Goal: Task Accomplishment & Management: Manage account settings

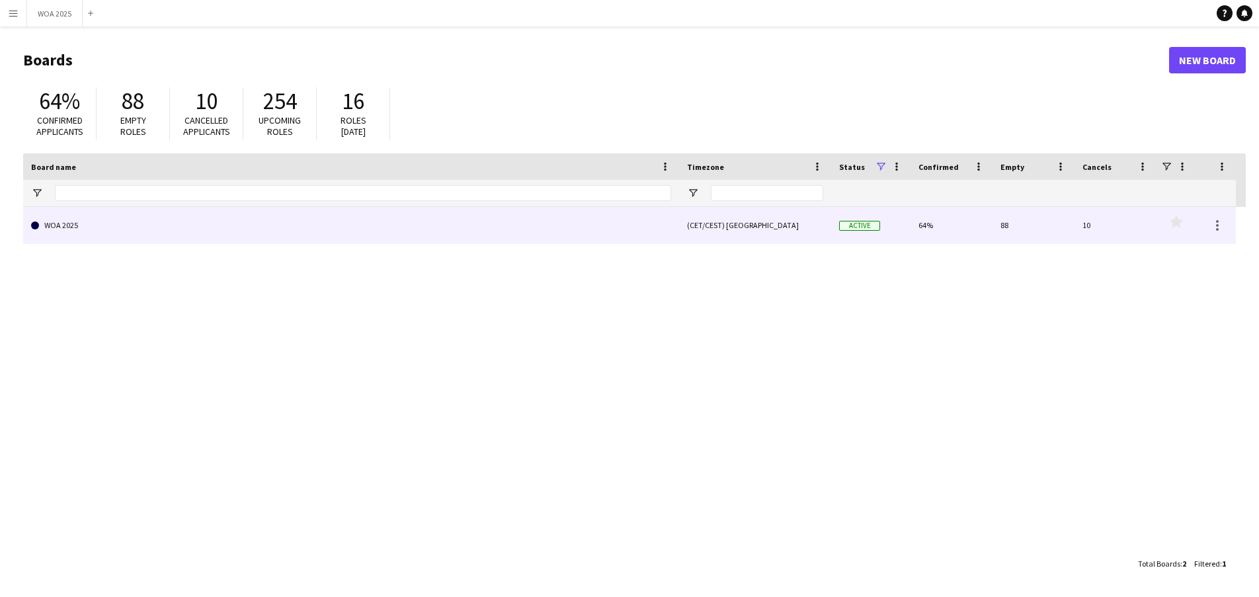
click at [353, 222] on link "WOA 2025" at bounding box center [351, 225] width 640 height 37
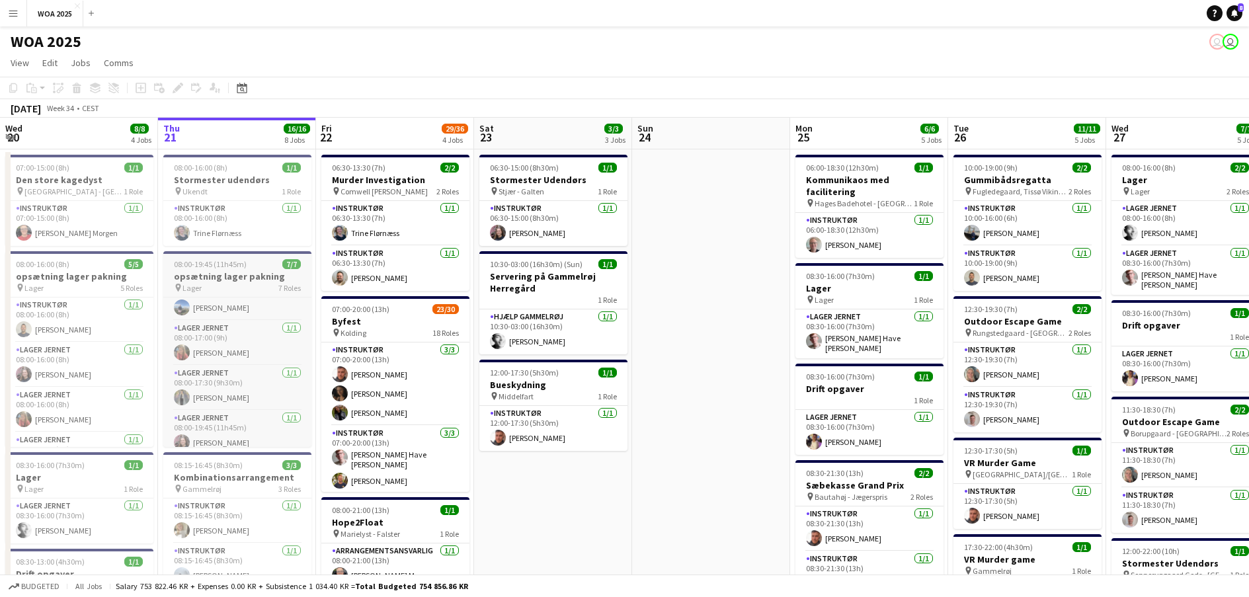
scroll to position [66, 0]
click at [235, 271] on h3 "opsætning lager pakning" at bounding box center [237, 277] width 148 height 12
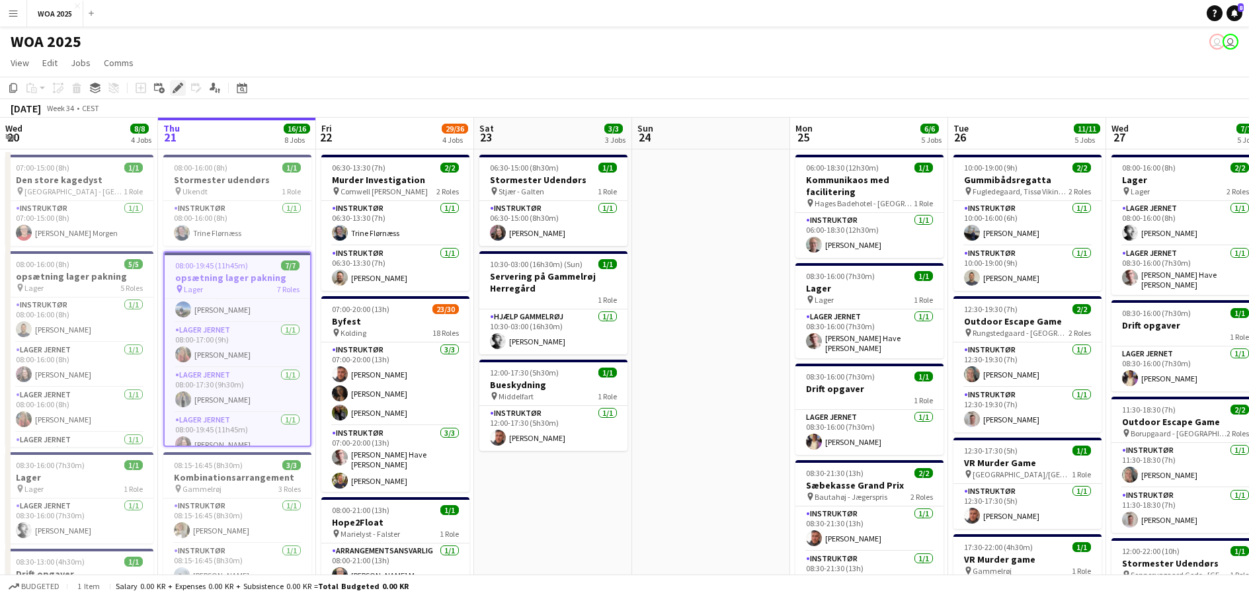
click at [183, 87] on icon "Edit" at bounding box center [178, 88] width 11 height 11
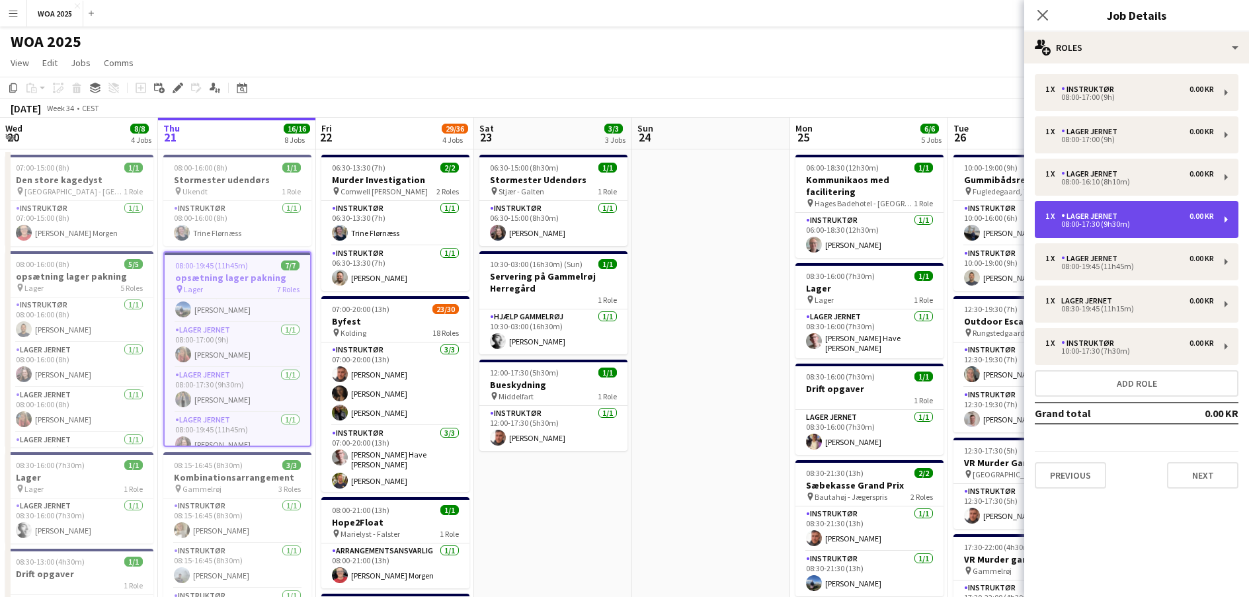
click at [1148, 225] on div "08:00-17:30 (9h30m)" at bounding box center [1130, 224] width 169 height 7
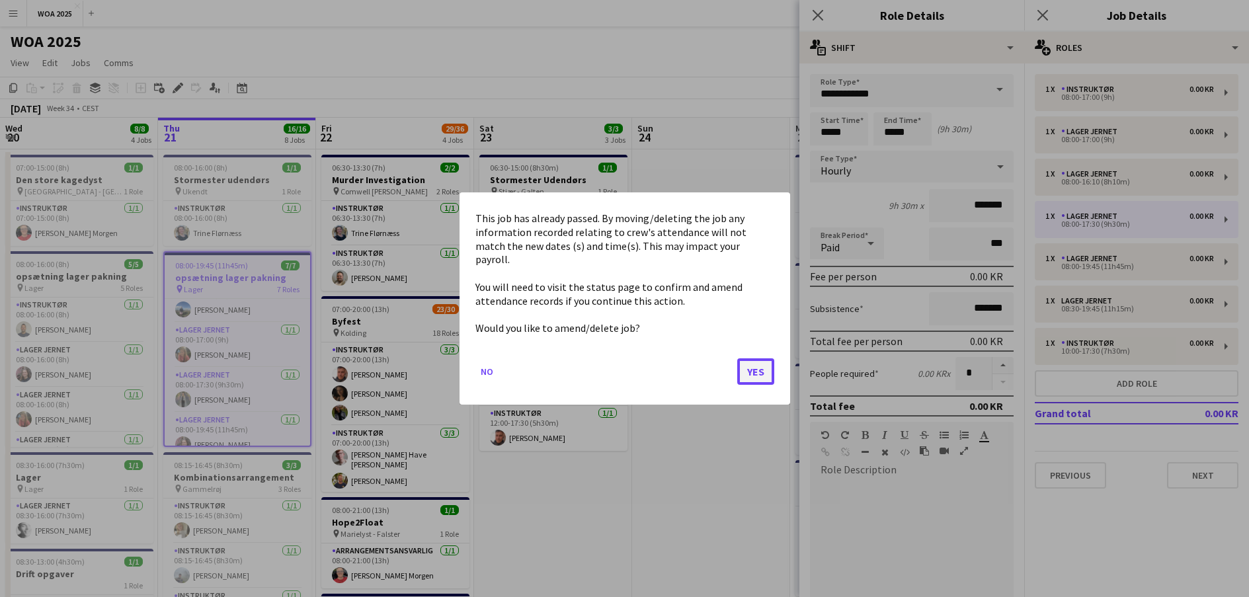
click at [750, 373] on button "Yes" at bounding box center [755, 371] width 37 height 26
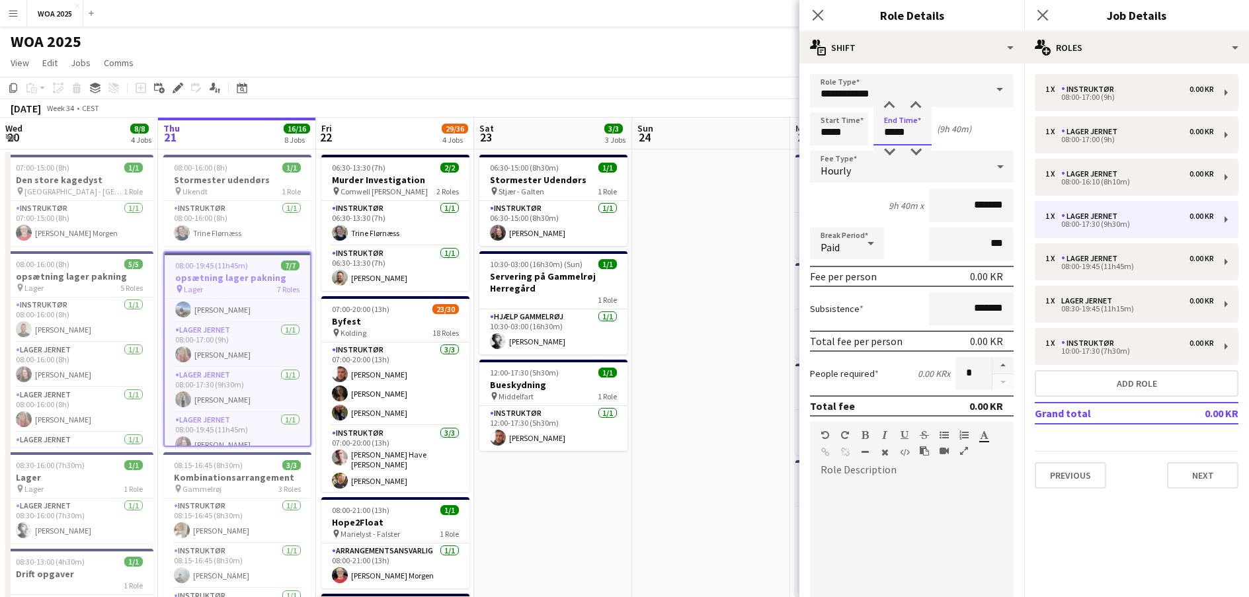
type input "*****"
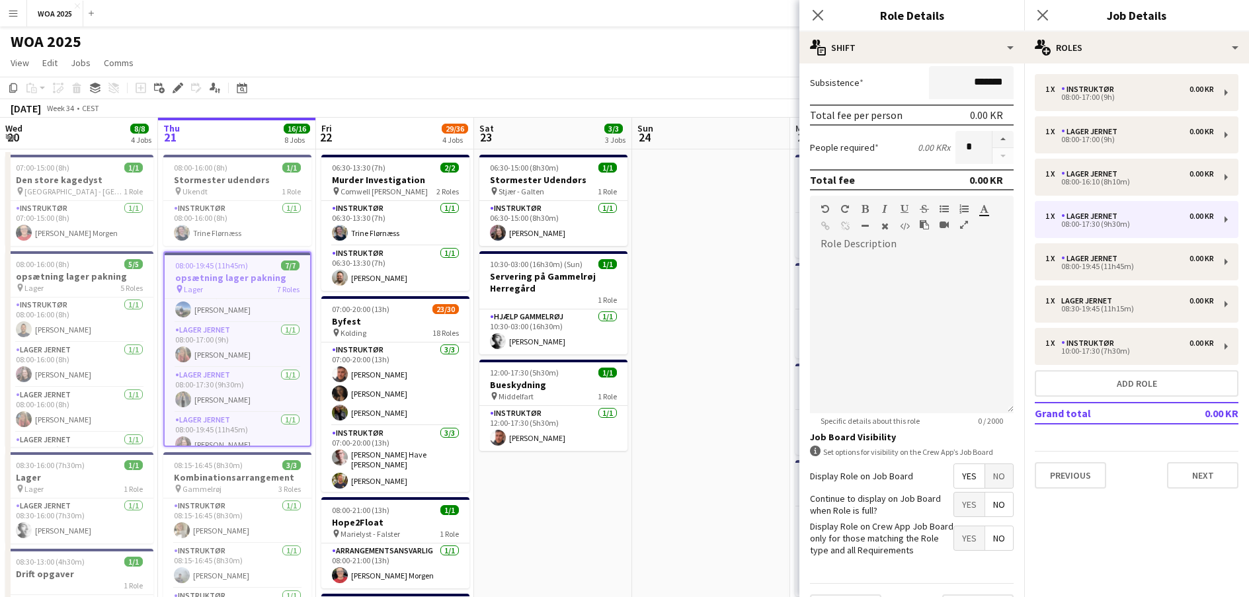
scroll to position [261, 0]
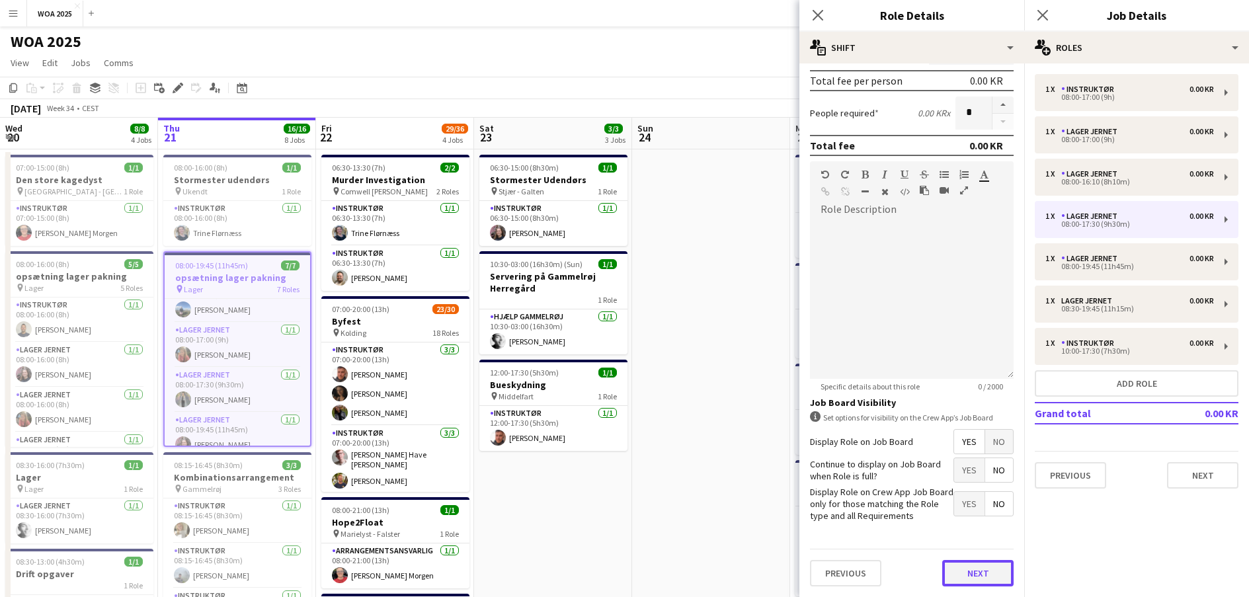
click at [970, 570] on button "Next" at bounding box center [977, 573] width 71 height 26
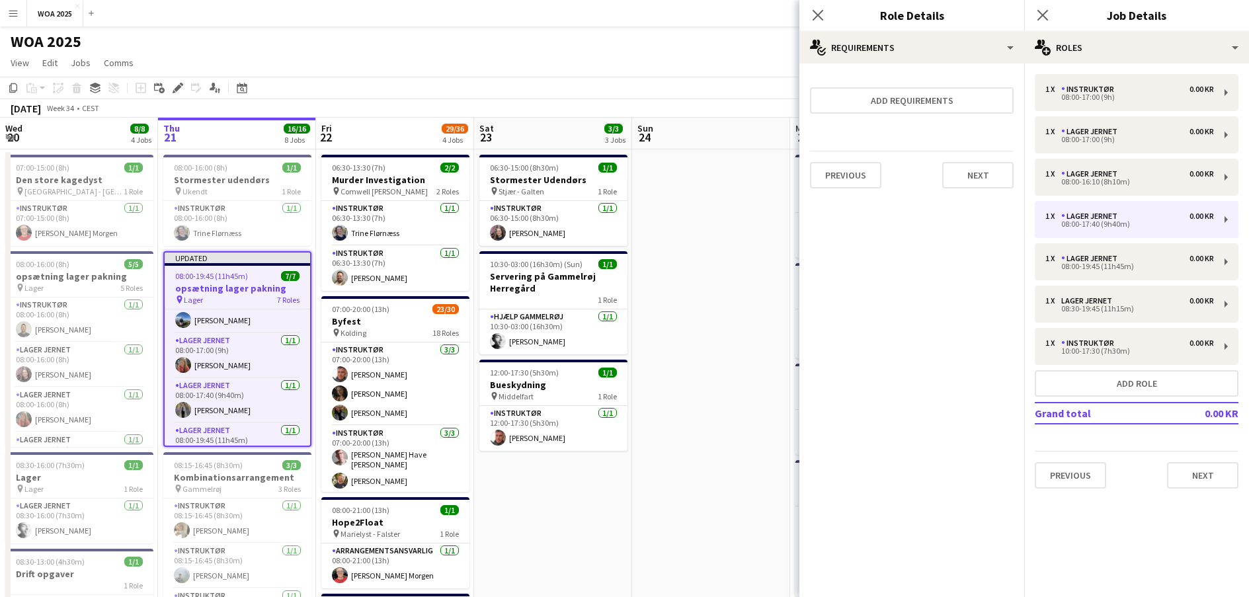
scroll to position [0, 0]
click at [987, 183] on button "Next" at bounding box center [977, 175] width 71 height 26
click at [993, 183] on button "Finish" at bounding box center [989, 177] width 50 height 26
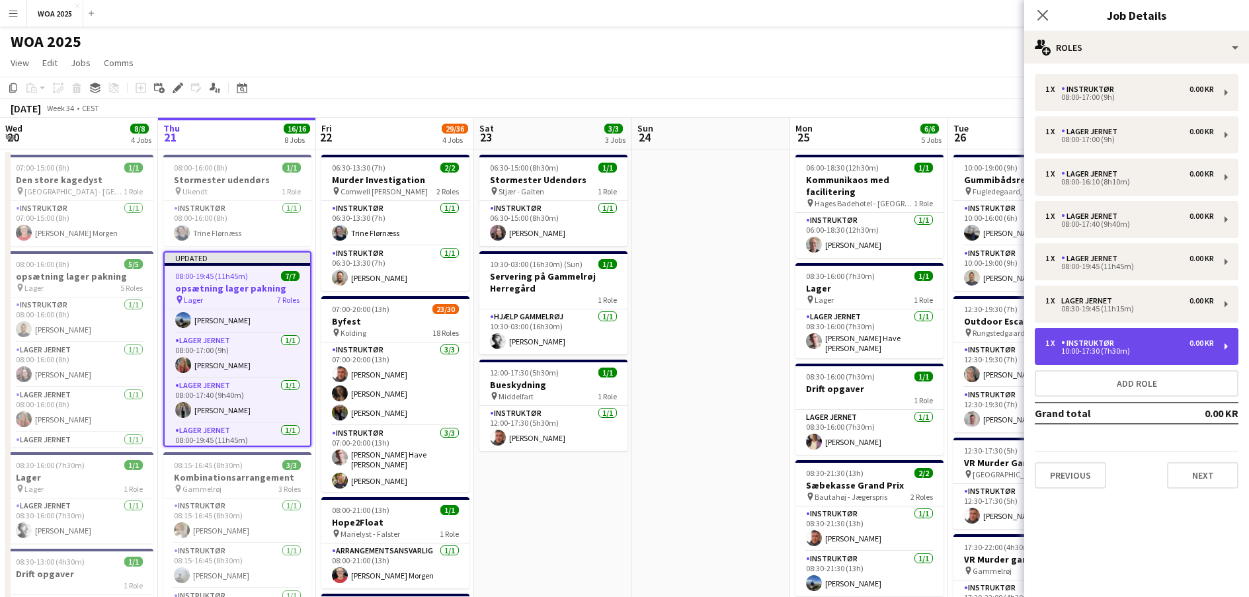
click at [1145, 356] on div "1 x Instruktør 0.00 KR 10:00-17:30 (7h30m)" at bounding box center [1137, 346] width 204 height 37
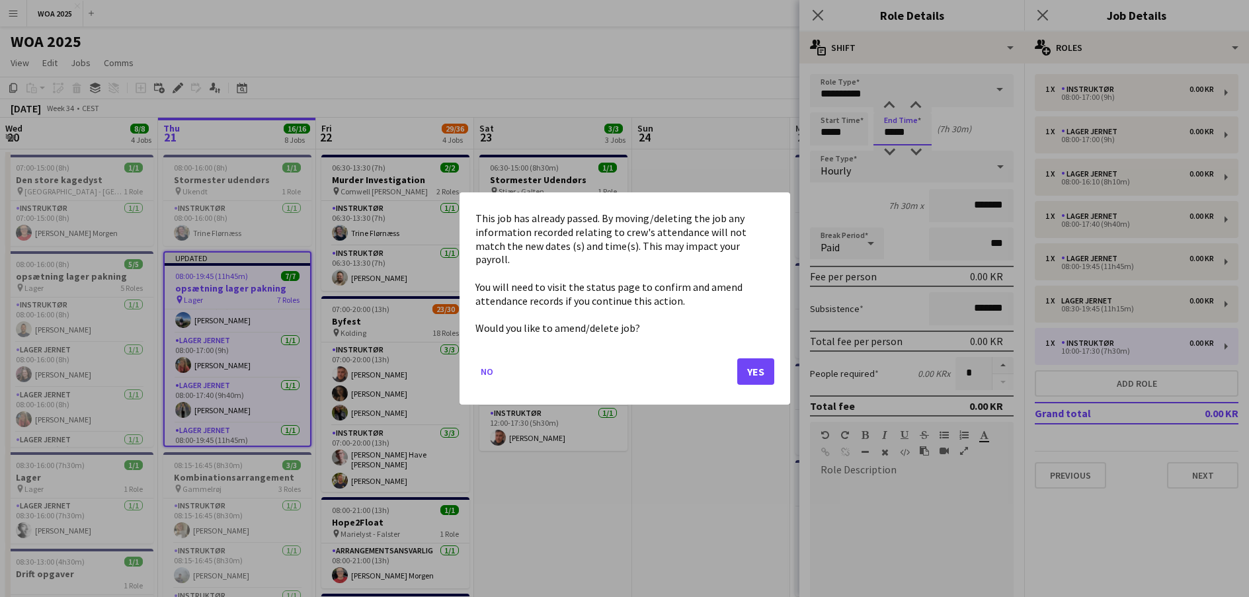
click at [737, 363] on button "Yes" at bounding box center [755, 371] width 37 height 26
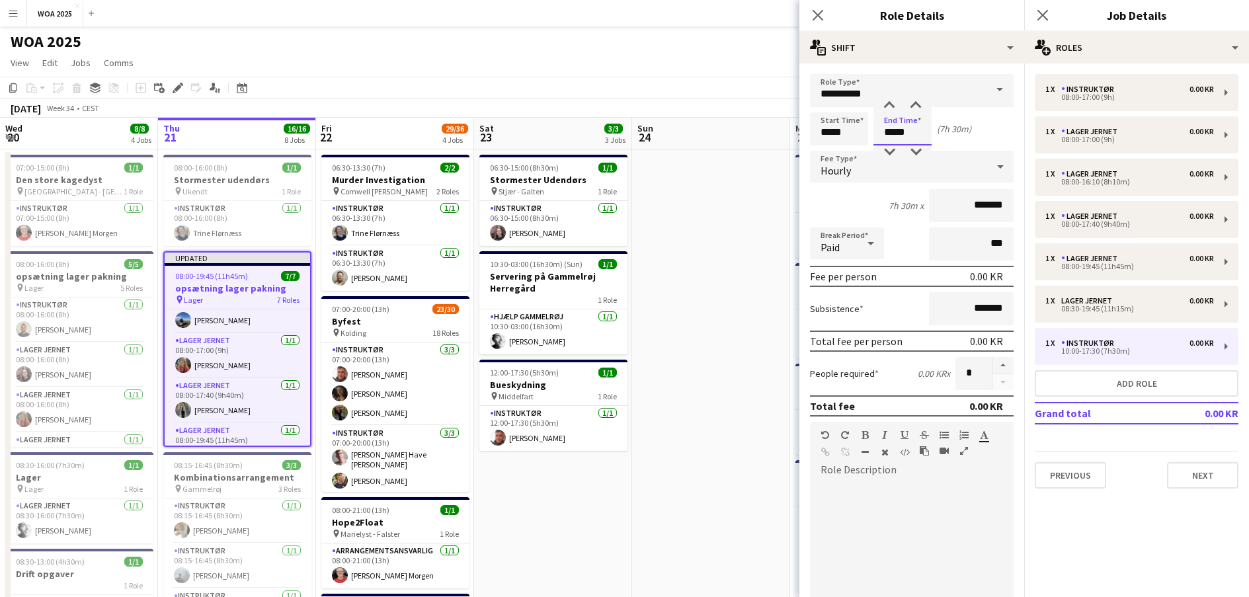
drag, startPoint x: 904, startPoint y: 144, endPoint x: 916, endPoint y: 138, distance: 13.0
click at [907, 143] on input "*****" at bounding box center [903, 128] width 58 height 33
click at [917, 138] on input "*****" at bounding box center [903, 128] width 58 height 33
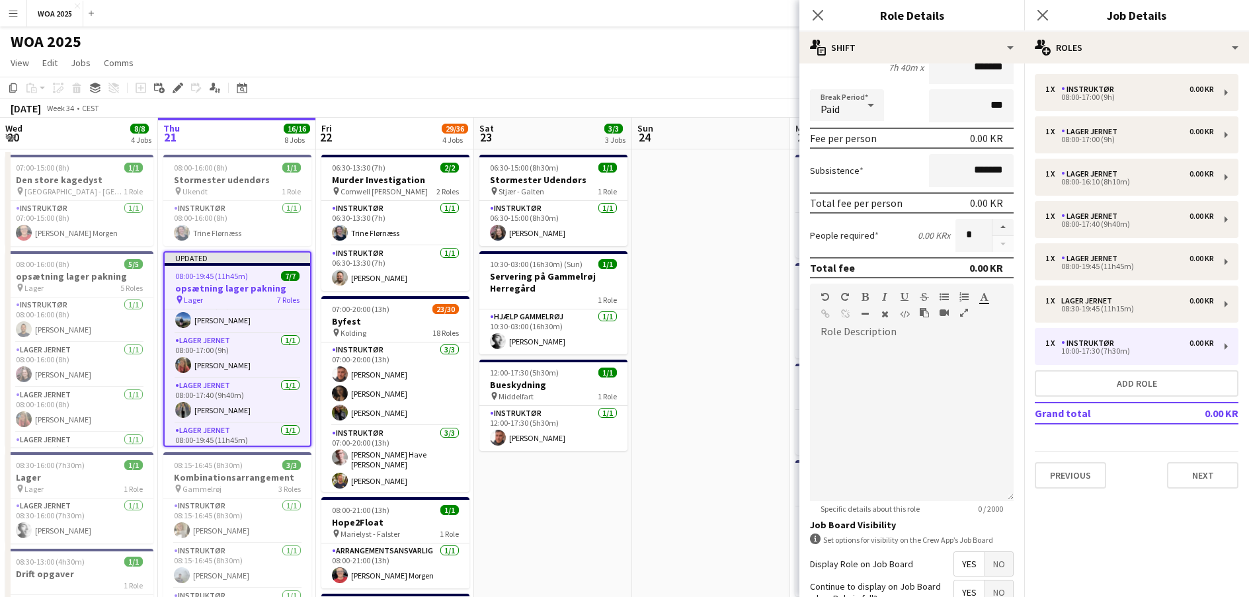
scroll to position [261, 0]
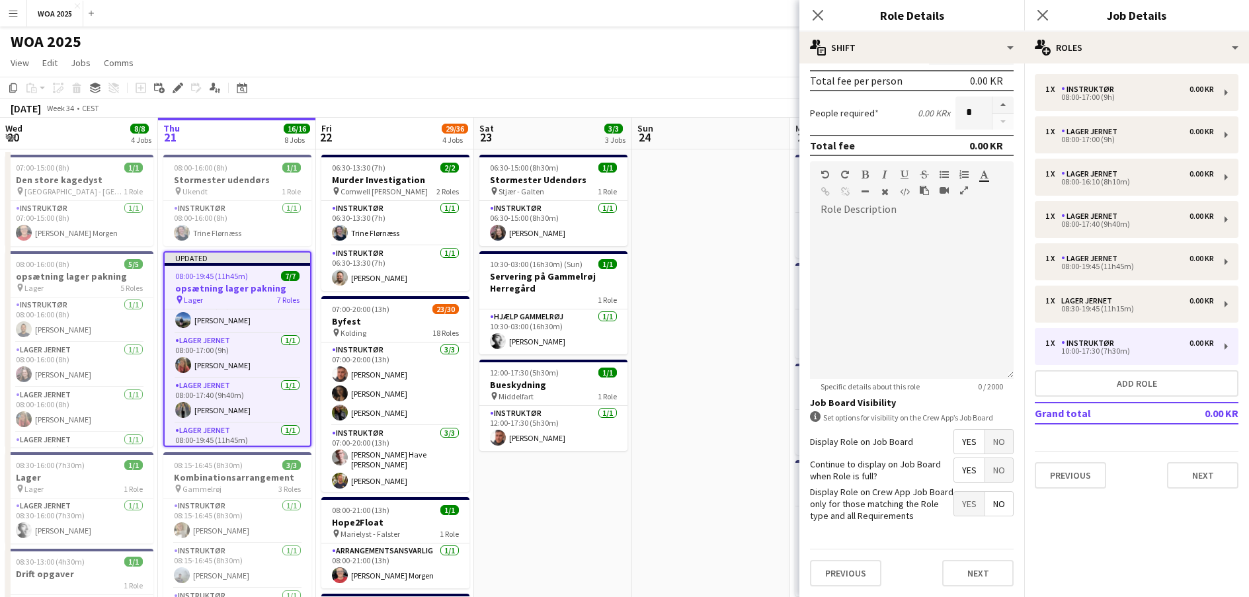
type input "*****"
click at [964, 590] on div "Previous Next" at bounding box center [912, 573] width 204 height 48
click at [968, 575] on button "Next" at bounding box center [977, 573] width 71 height 26
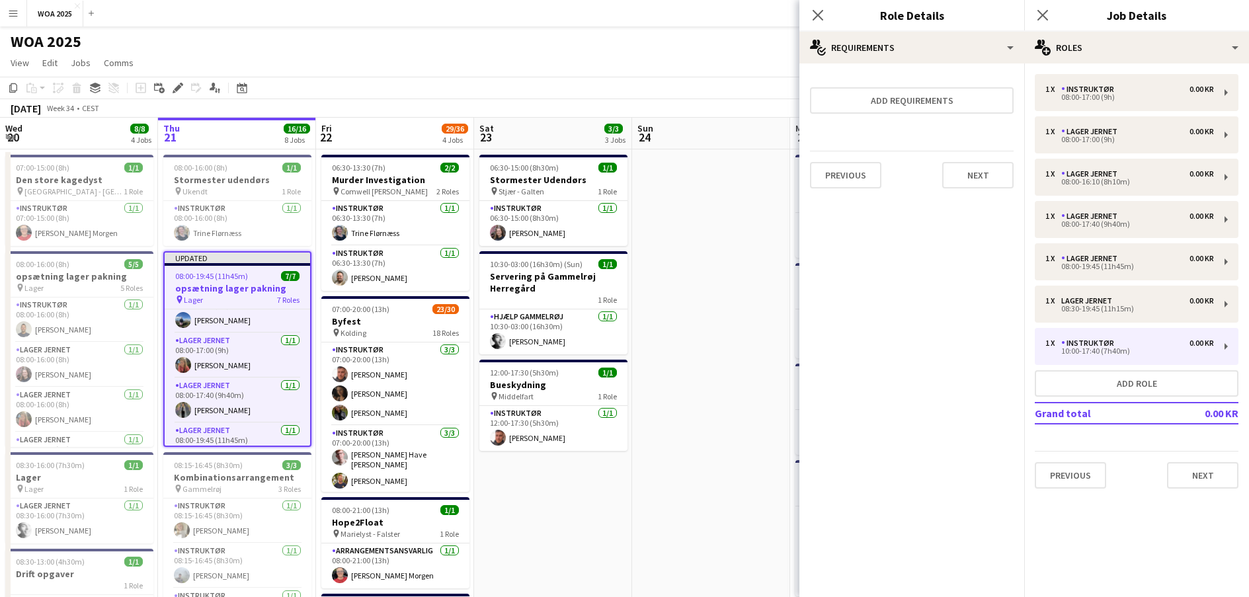
scroll to position [0, 0]
click at [991, 187] on button "Next" at bounding box center [977, 175] width 71 height 26
click at [989, 187] on button "Finish" at bounding box center [989, 177] width 50 height 26
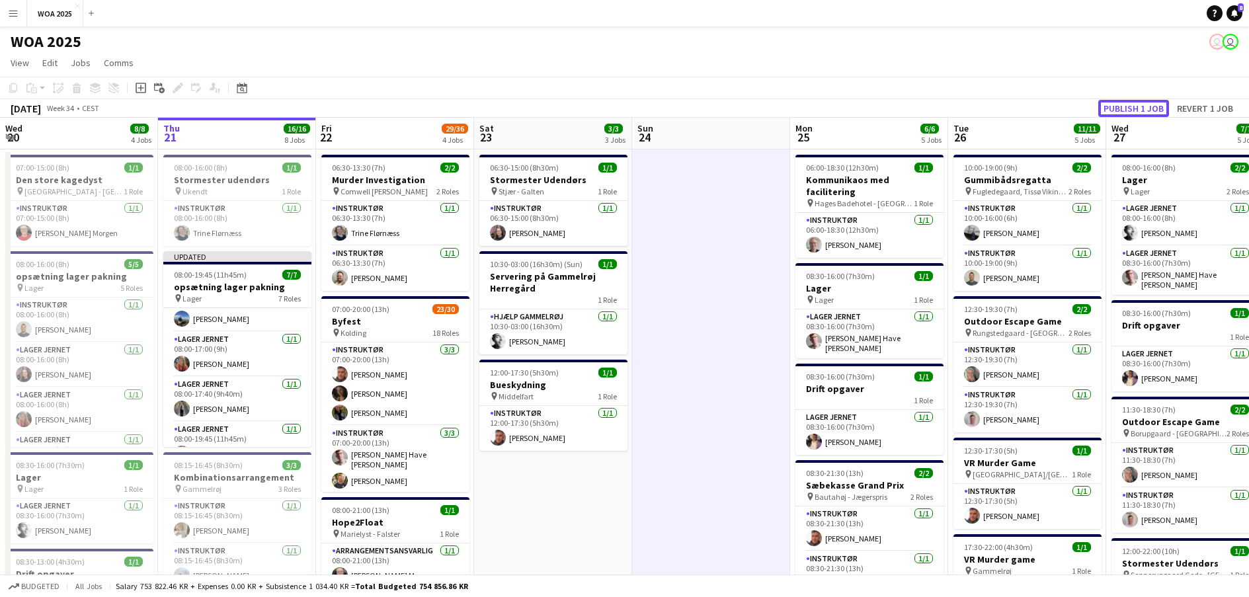
click at [1130, 106] on button "Publish 1 job" at bounding box center [1134, 108] width 71 height 17
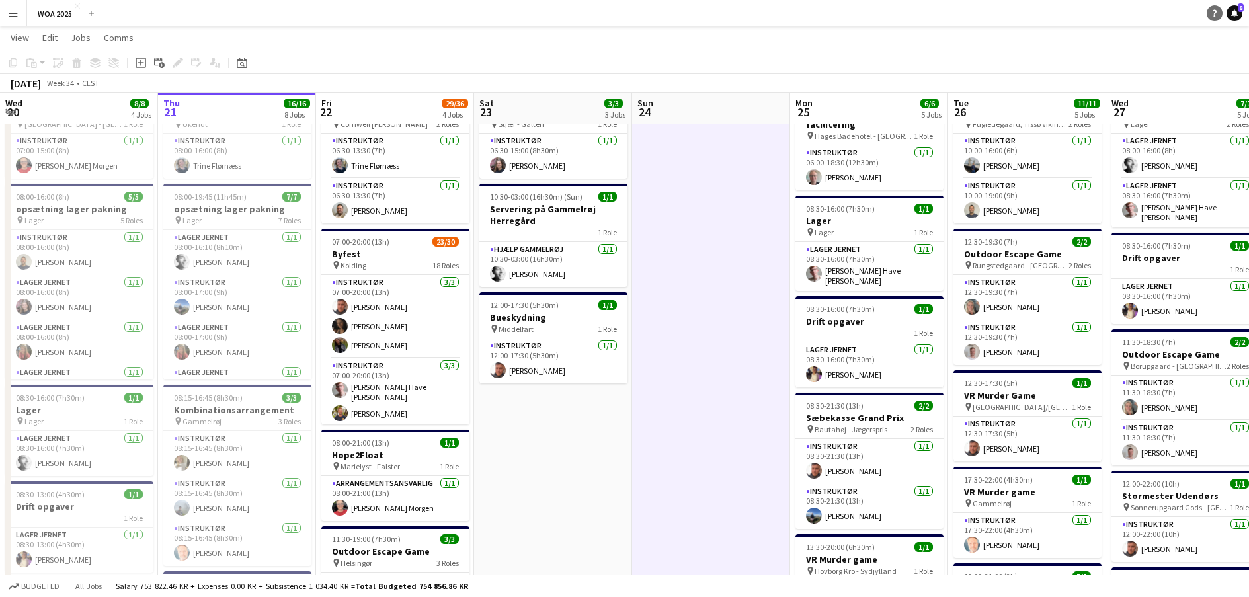
click at [1230, 17] on link "Notifications 8" at bounding box center [1235, 13] width 16 height 16
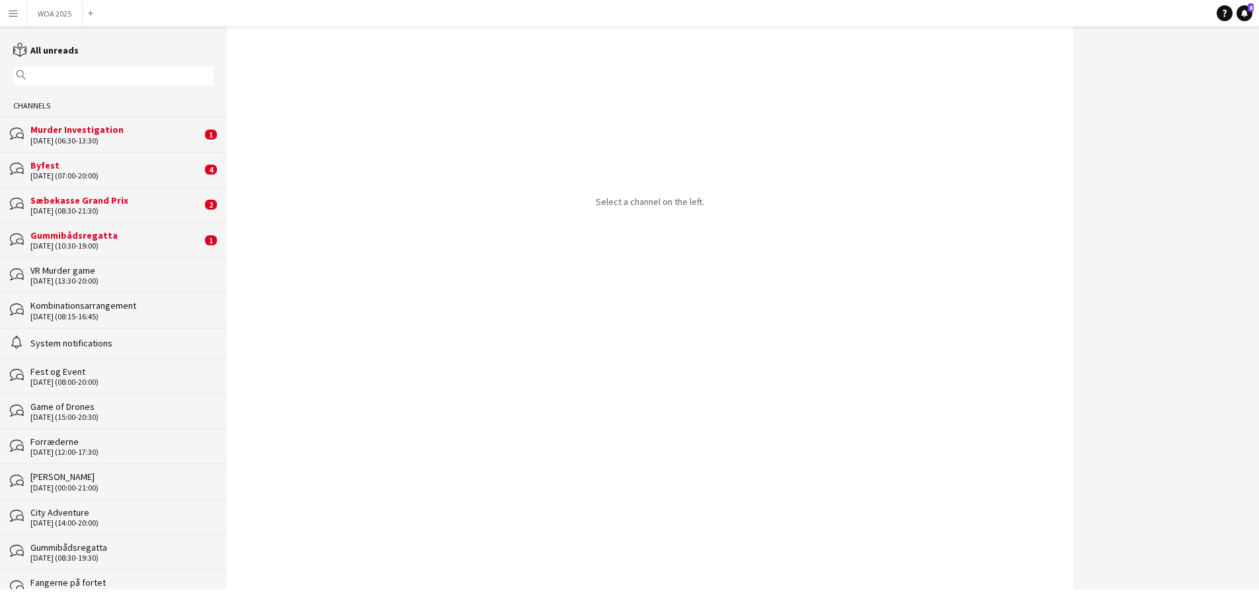
click at [107, 202] on div "Sæbekasse Grand Prix" at bounding box center [115, 200] width 171 height 12
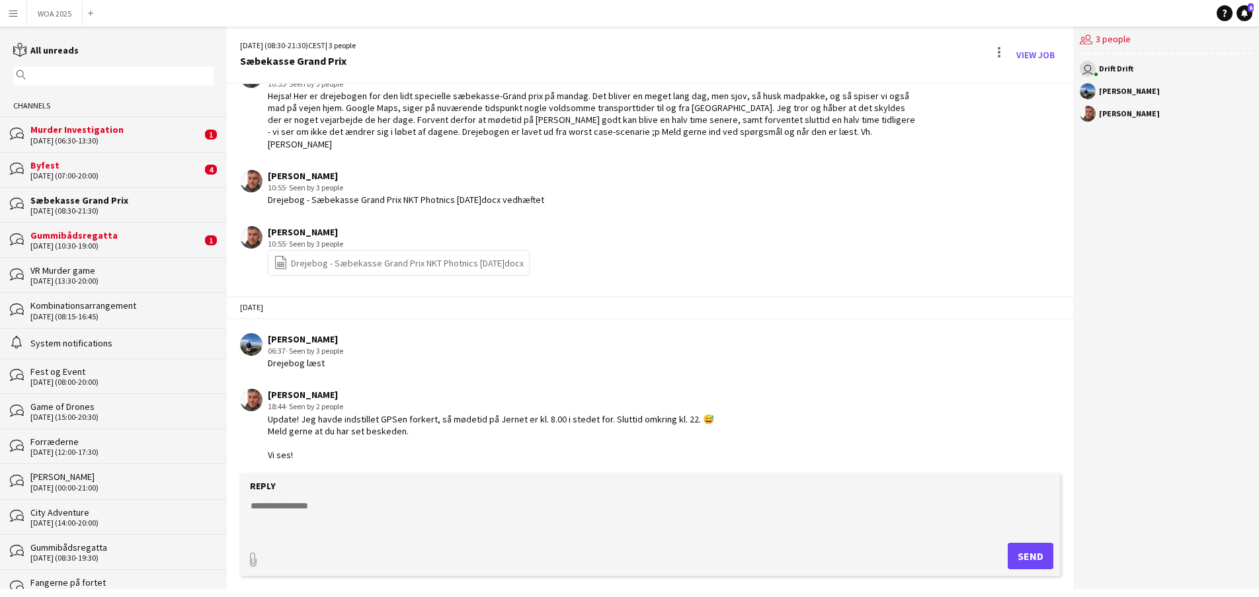
scroll to position [207, 0]
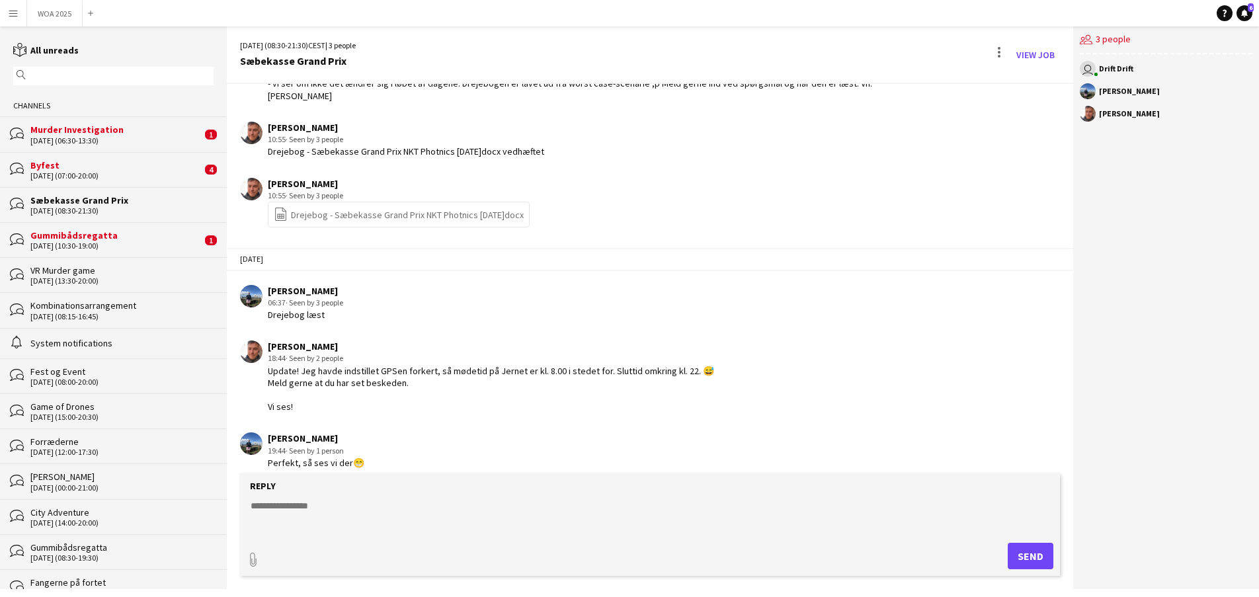
click at [144, 245] on div "[DATE] (10:30-19:00)" at bounding box center [115, 245] width 171 height 9
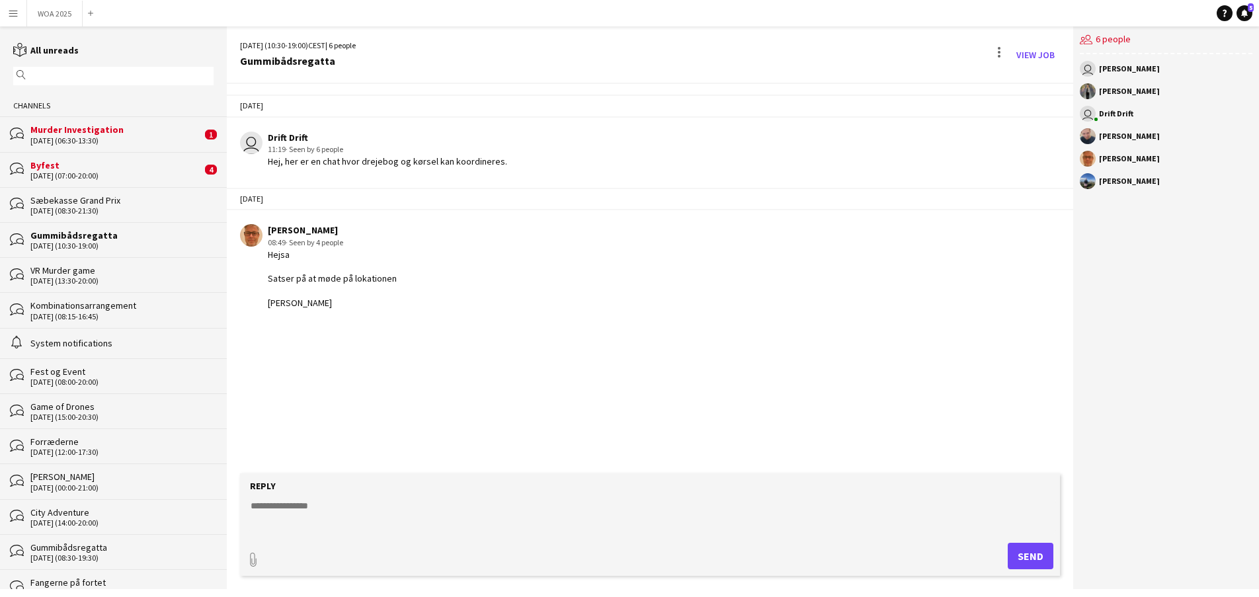
click at [114, 165] on div "Byfest" at bounding box center [115, 165] width 171 height 12
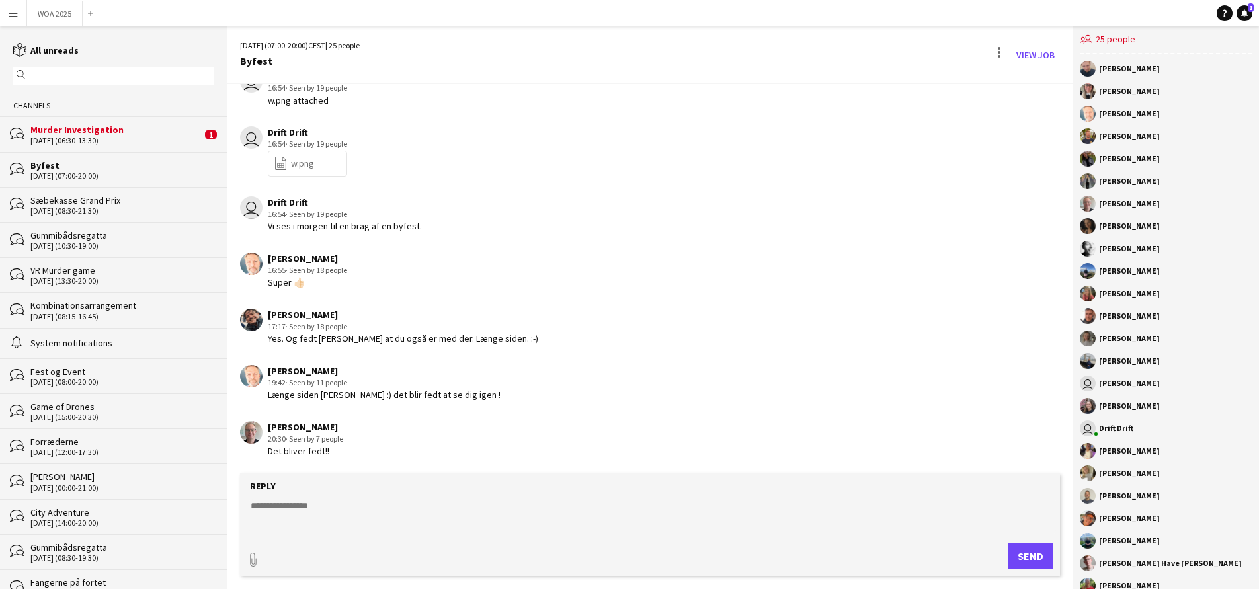
scroll to position [1092, 0]
click at [113, 132] on div "Murder Investigation" at bounding box center [115, 130] width 171 height 12
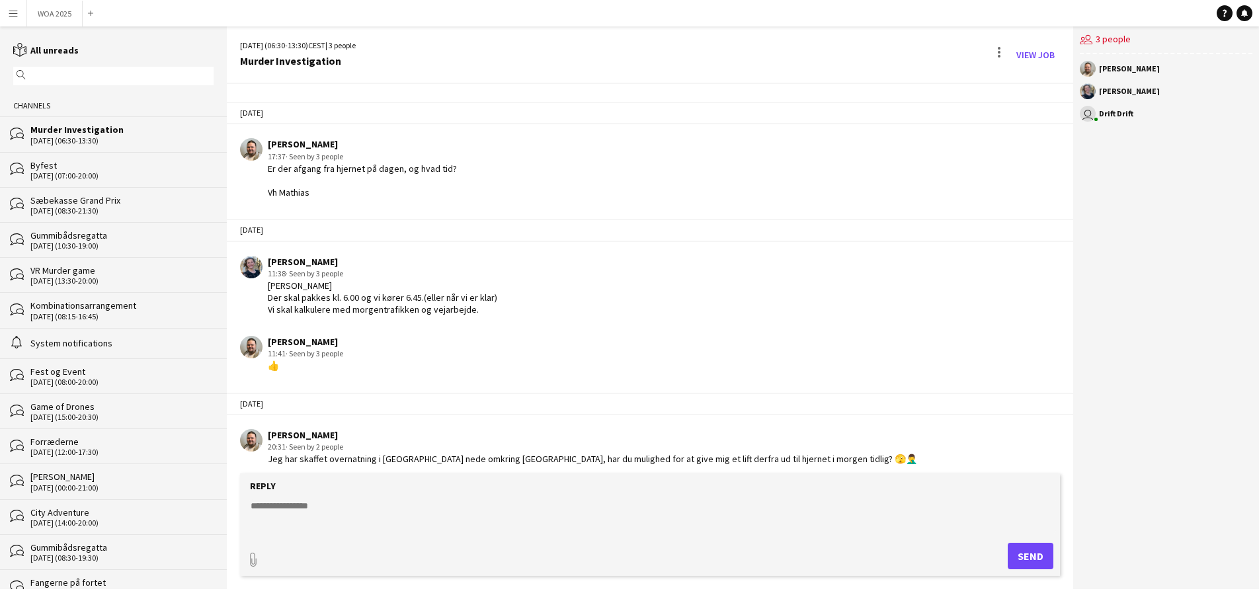
scroll to position [94, 0]
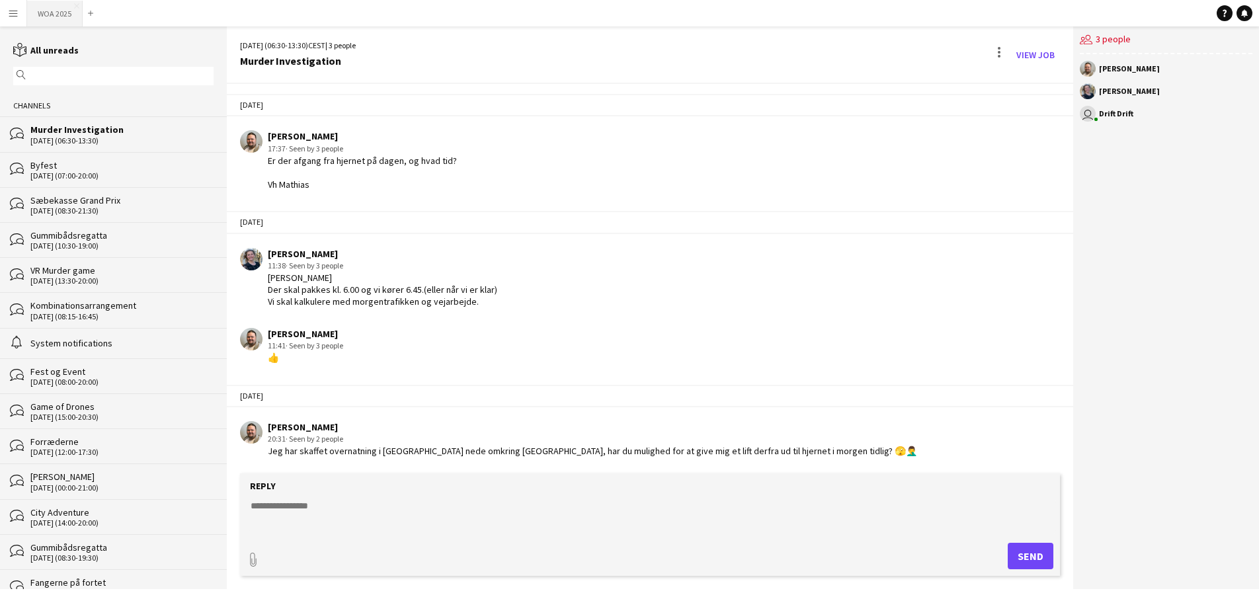
click at [51, 9] on button "WOA 2025 Close" at bounding box center [55, 14] width 56 height 26
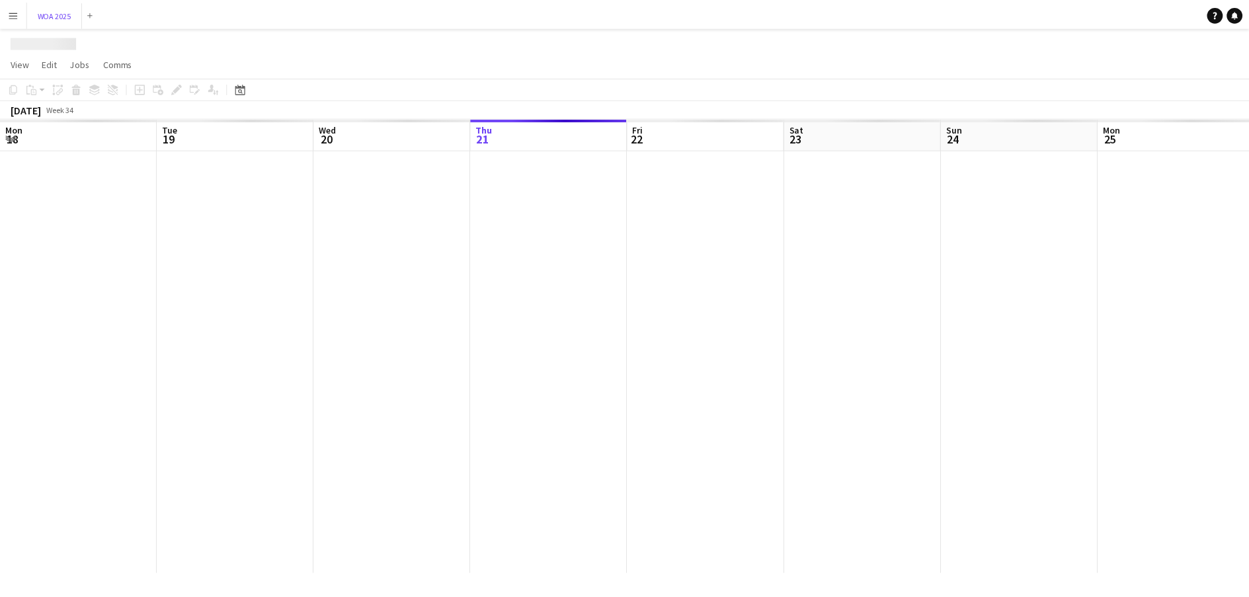
scroll to position [0, 316]
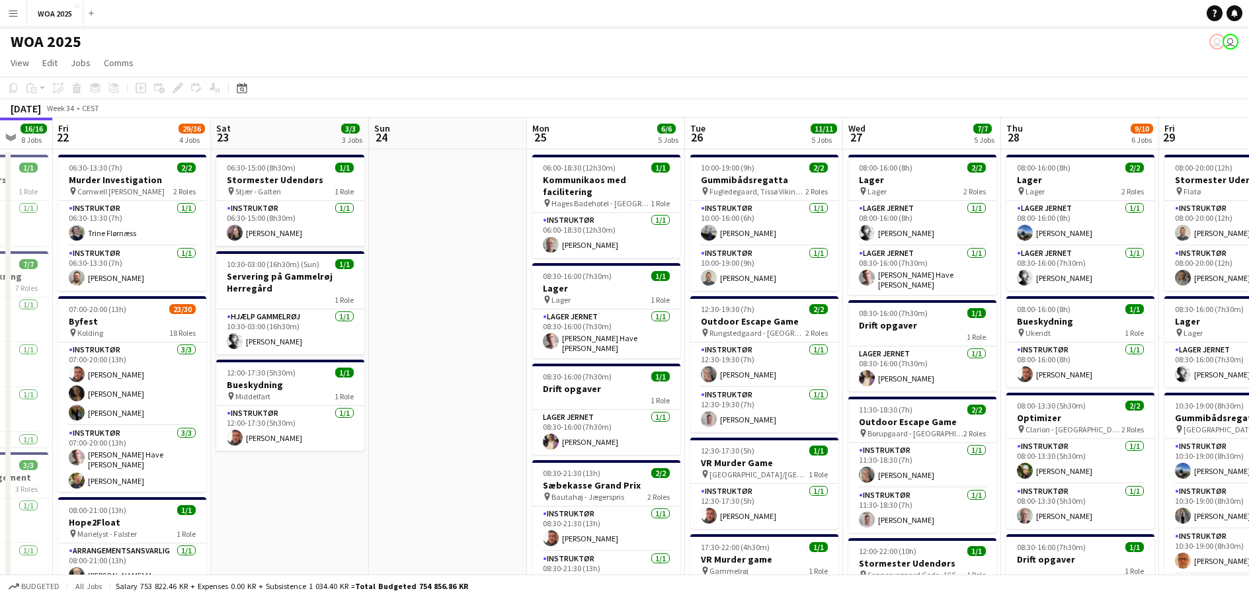
drag, startPoint x: 740, startPoint y: 292, endPoint x: 341, endPoint y: 289, distance: 398.8
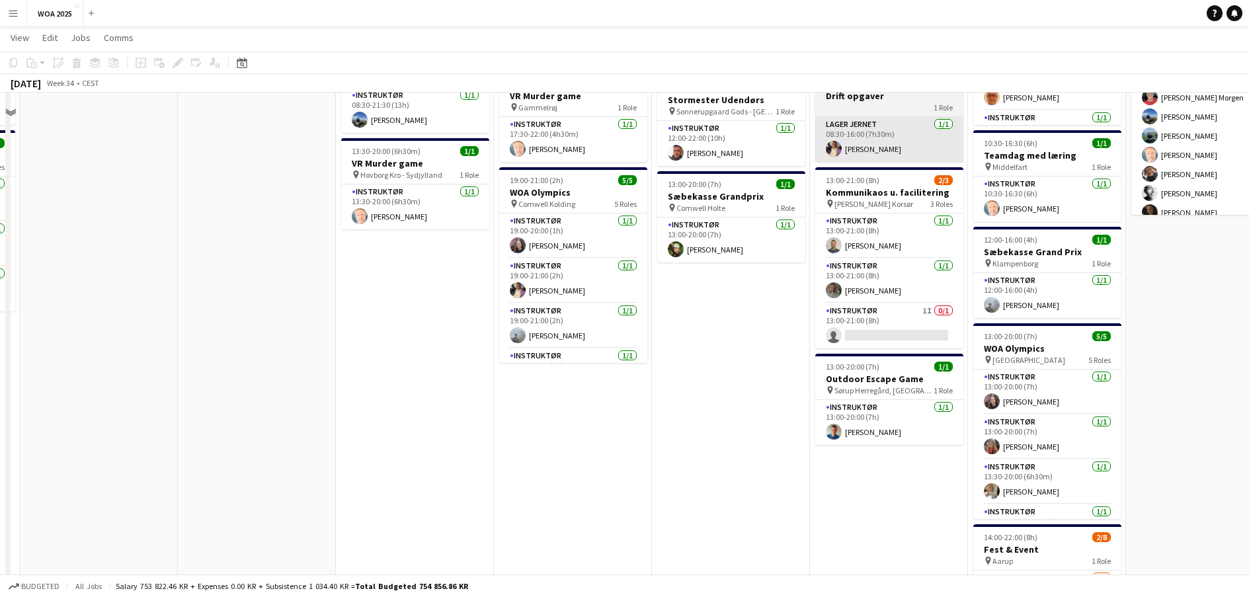
scroll to position [529, 0]
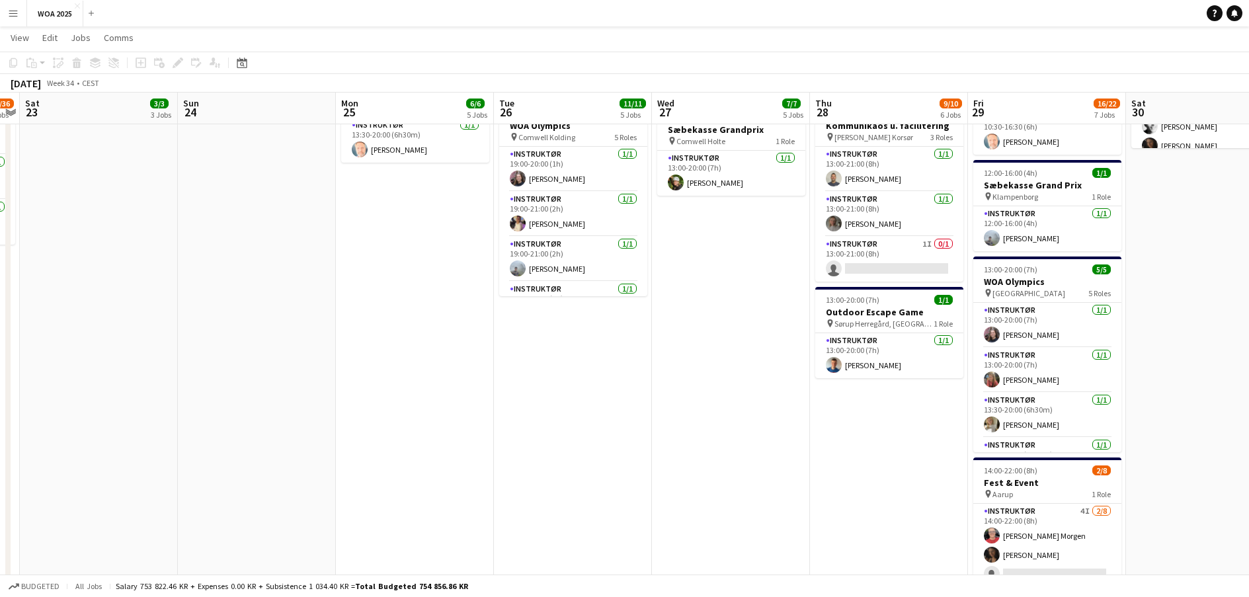
click at [915, 431] on app-date-cell "08:00-16:00 (8h) 2/2 Lager pin Lager 2 Roles Lager Jernet [DATE] 08:00-16:00 (8…" at bounding box center [889, 151] width 158 height 1065
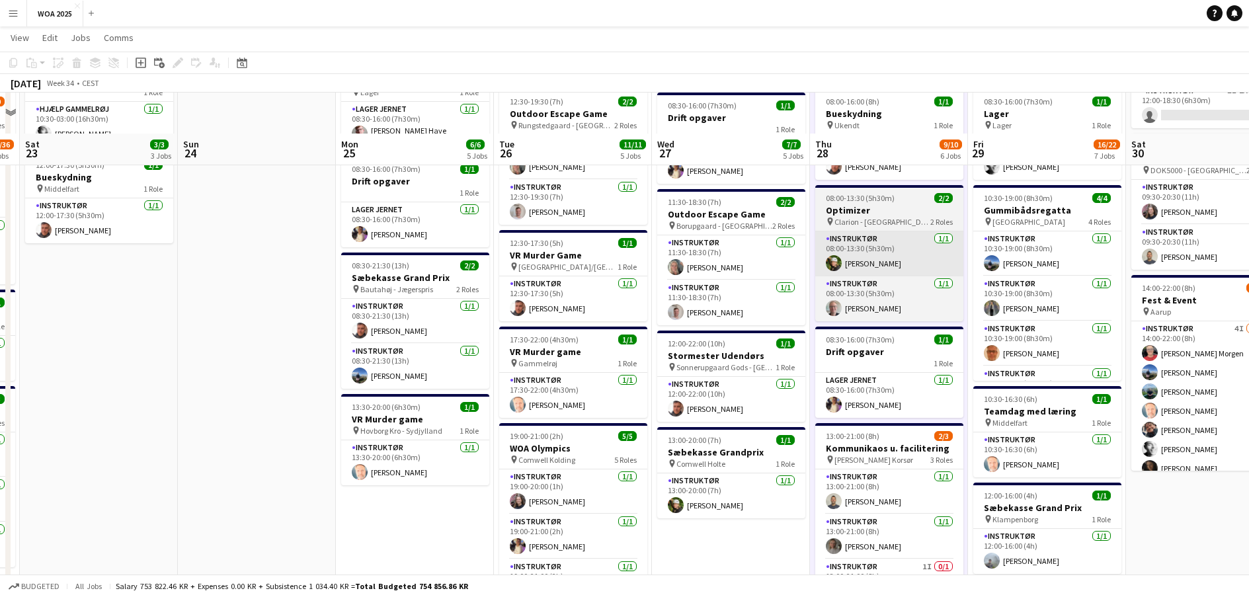
scroll to position [132, 0]
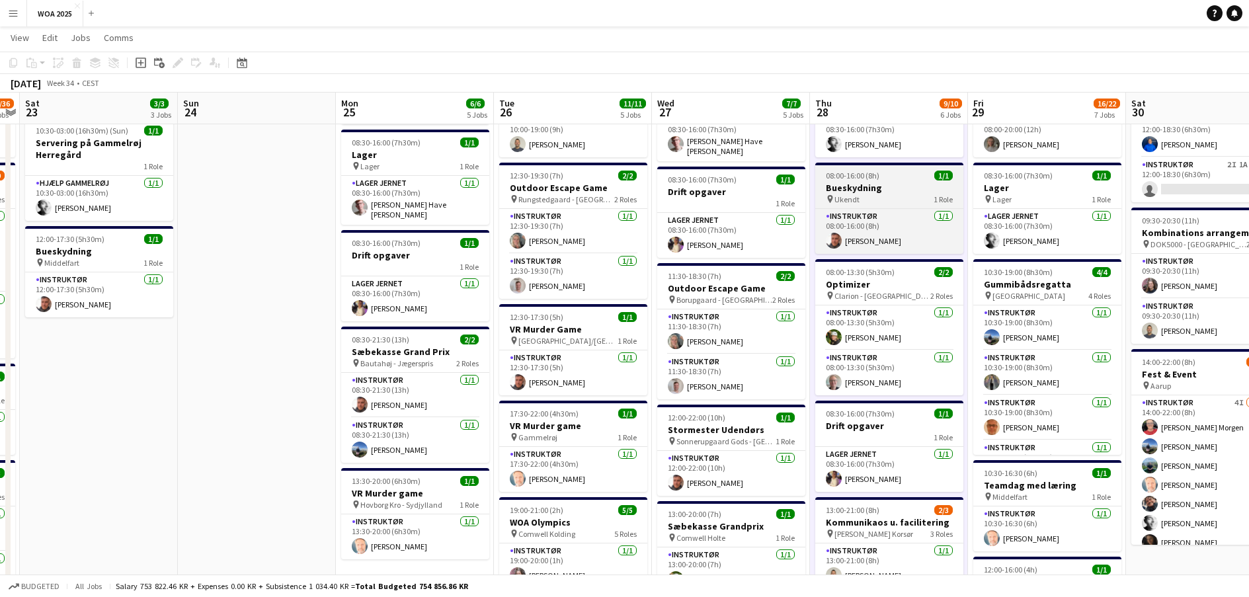
click at [894, 187] on h3 "Bueskydning" at bounding box center [889, 188] width 148 height 12
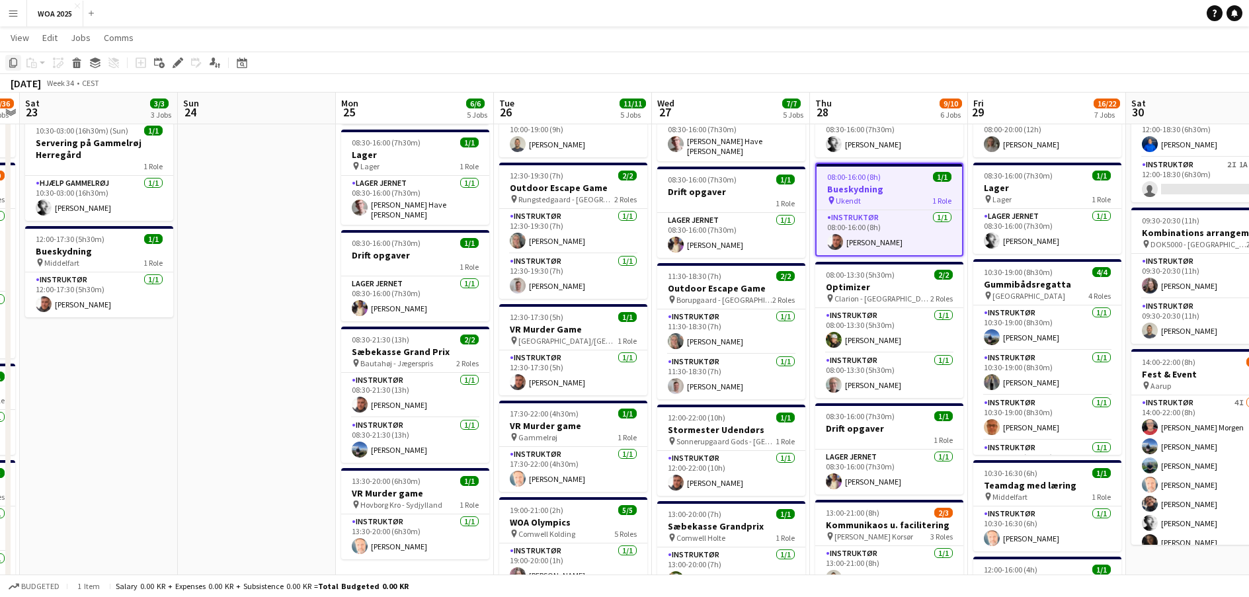
click at [17, 63] on icon at bounding box center [13, 62] width 8 height 9
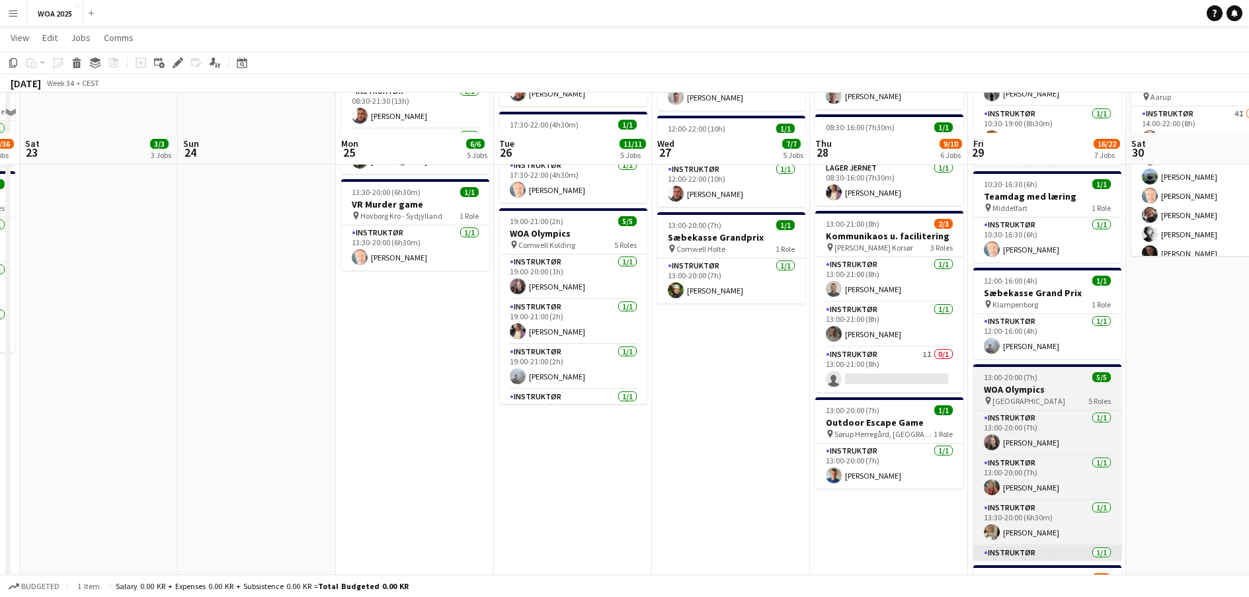
scroll to position [463, 0]
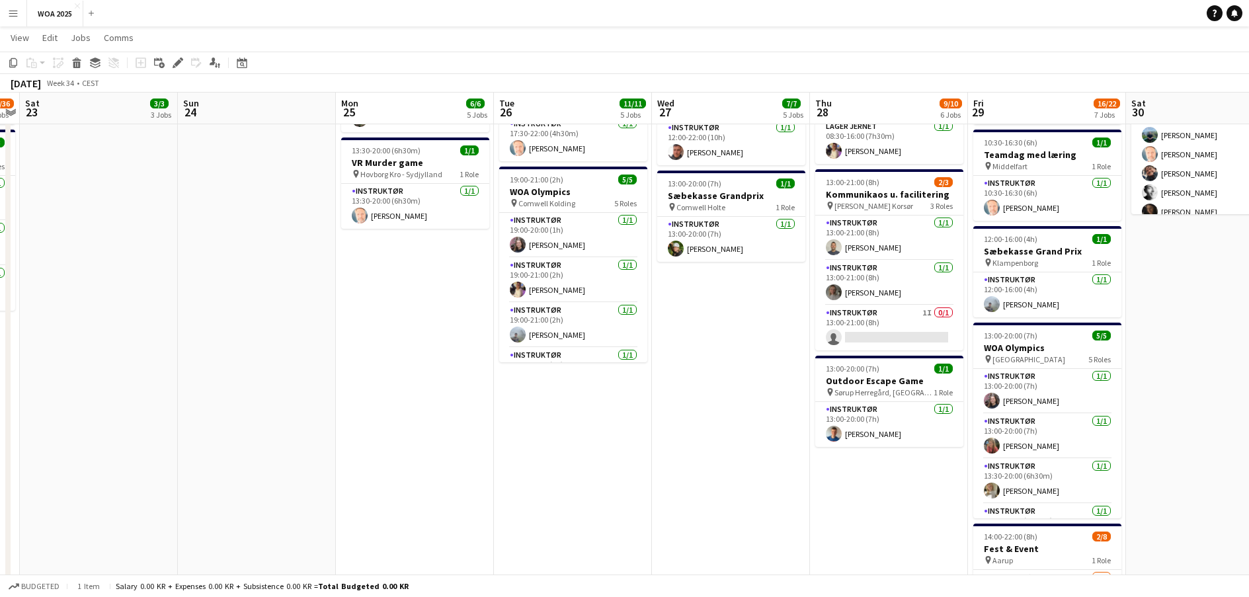
click at [908, 497] on app-date-cell "08:00-16:00 (8h) 2/2 Lager pin Lager 2 Roles Lager Jernet [DATE] 08:00-16:00 (8…" at bounding box center [889, 217] width 158 height 1065
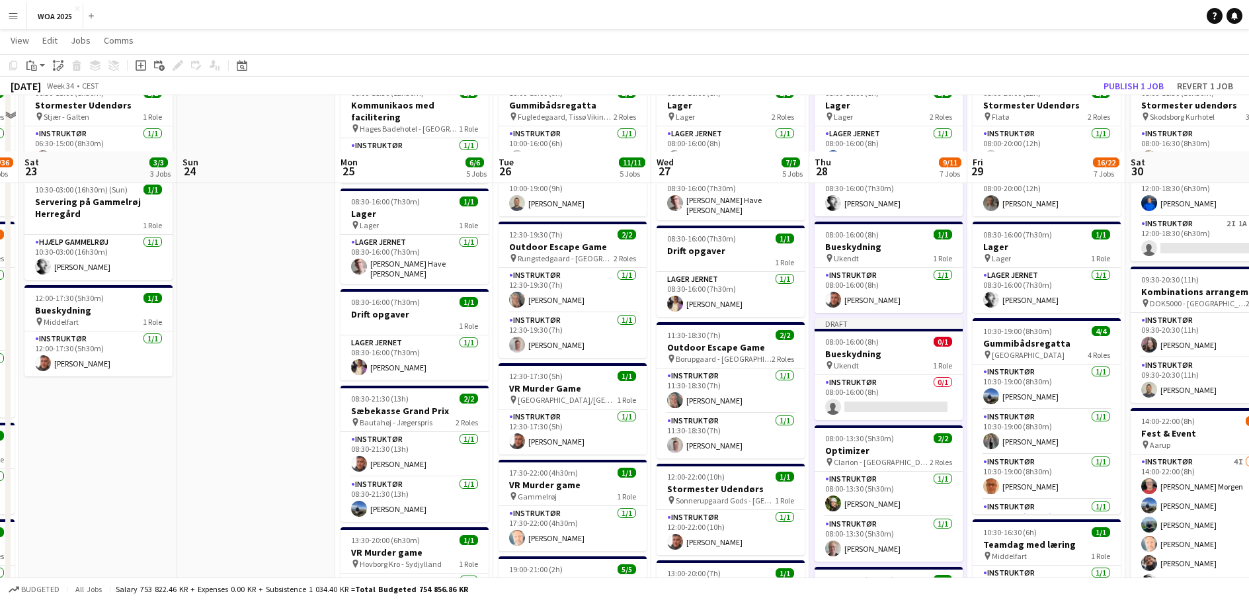
scroll to position [66, 0]
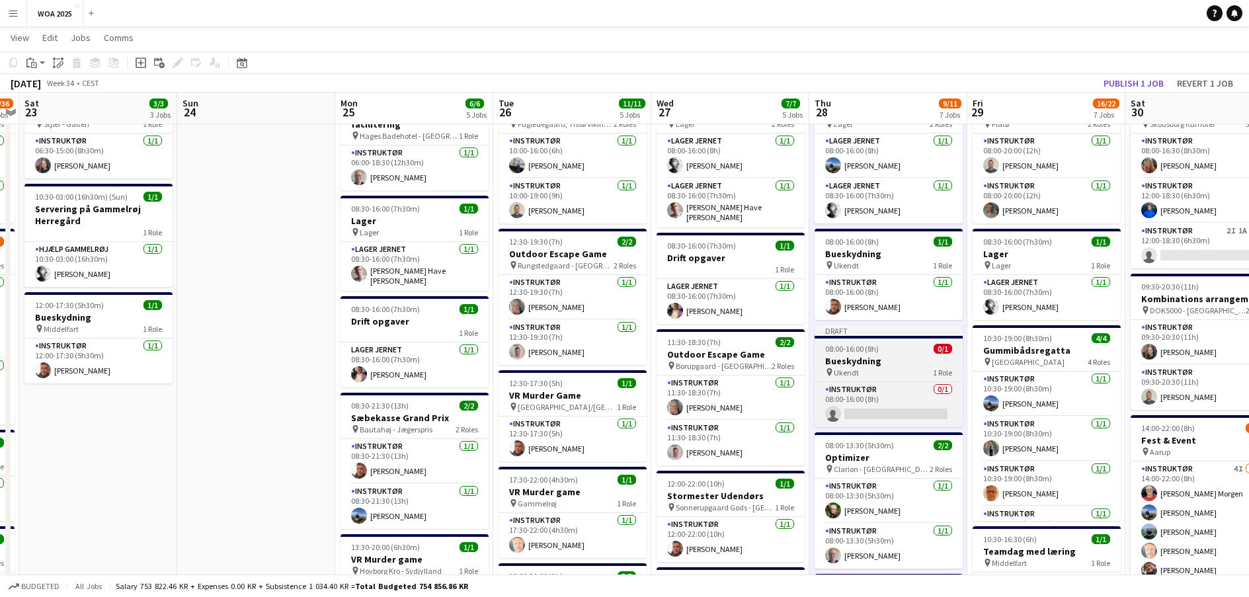
click at [880, 355] on h3 "Bueskydning" at bounding box center [889, 361] width 148 height 12
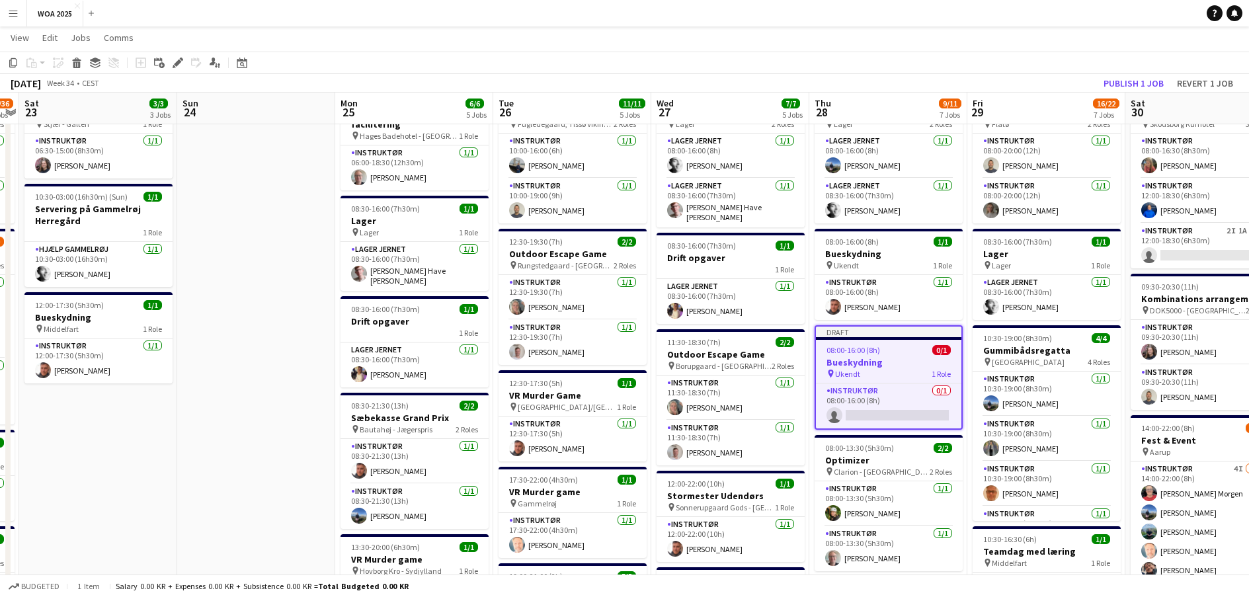
click at [180, 61] on icon at bounding box center [177, 63] width 7 height 7
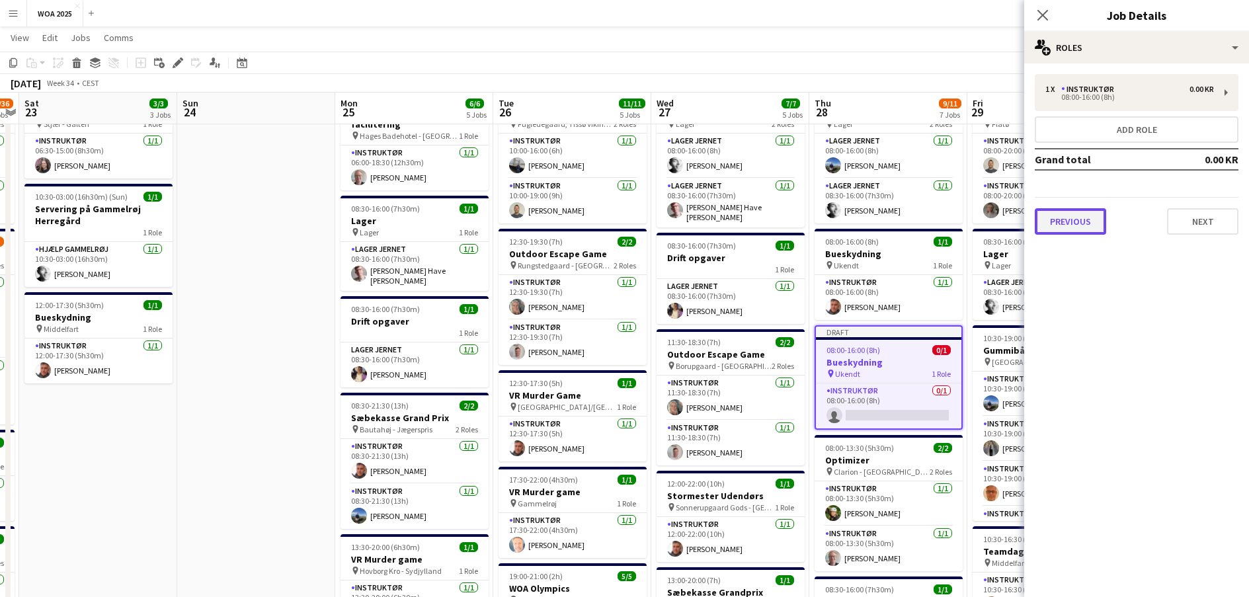
click at [1078, 230] on button "Previous" at bounding box center [1070, 221] width 71 height 26
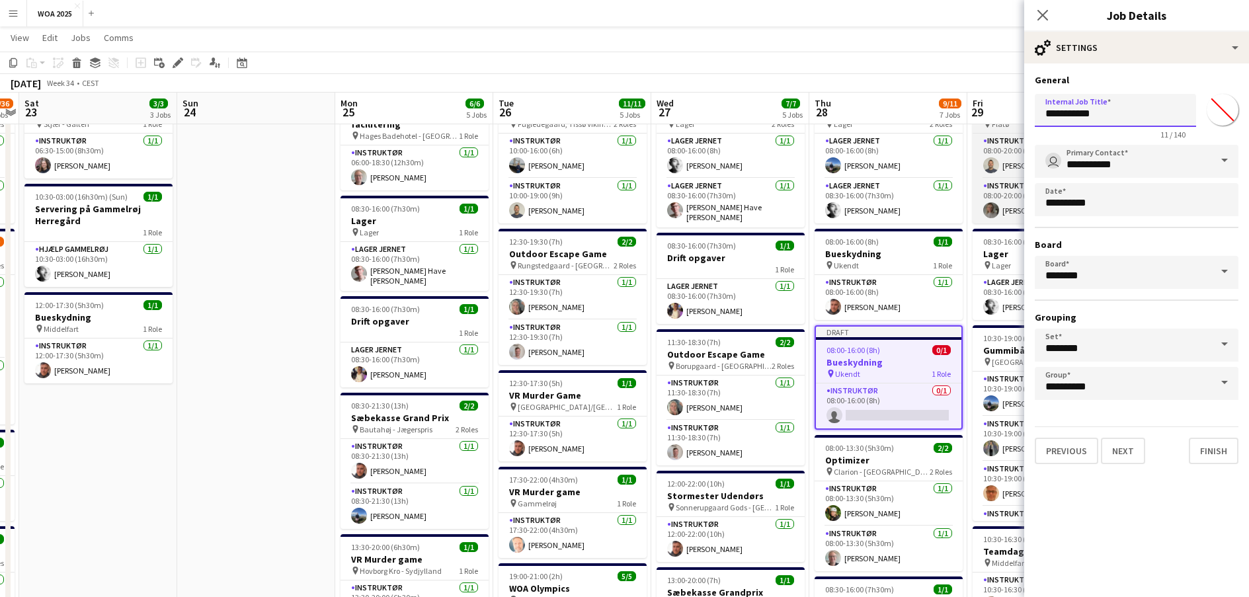
drag, startPoint x: 1114, startPoint y: 116, endPoint x: 1011, endPoint y: 124, distance: 102.9
click at [1012, 124] on body "Menu Boards Boards Boards All jobs Status Workforce Workforce My Workforce Recr…" at bounding box center [624, 551] width 1249 height 1235
type input "**********"
click at [1128, 438] on button "Next" at bounding box center [1123, 451] width 44 height 26
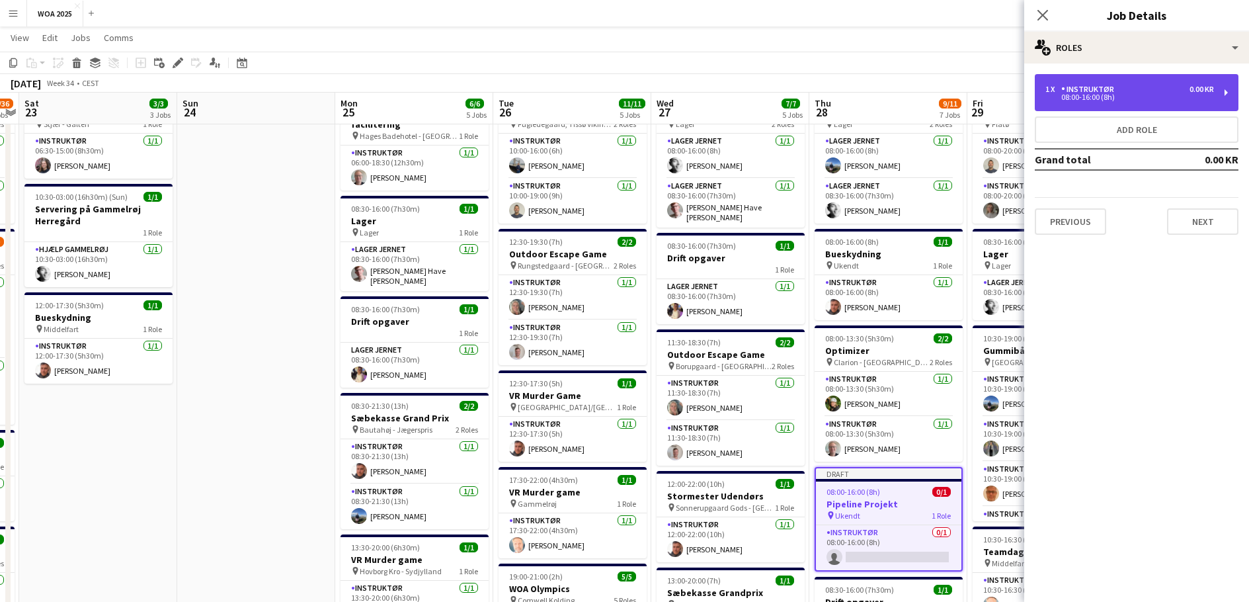
click at [1131, 95] on div "08:00-16:00 (8h)" at bounding box center [1130, 97] width 169 height 7
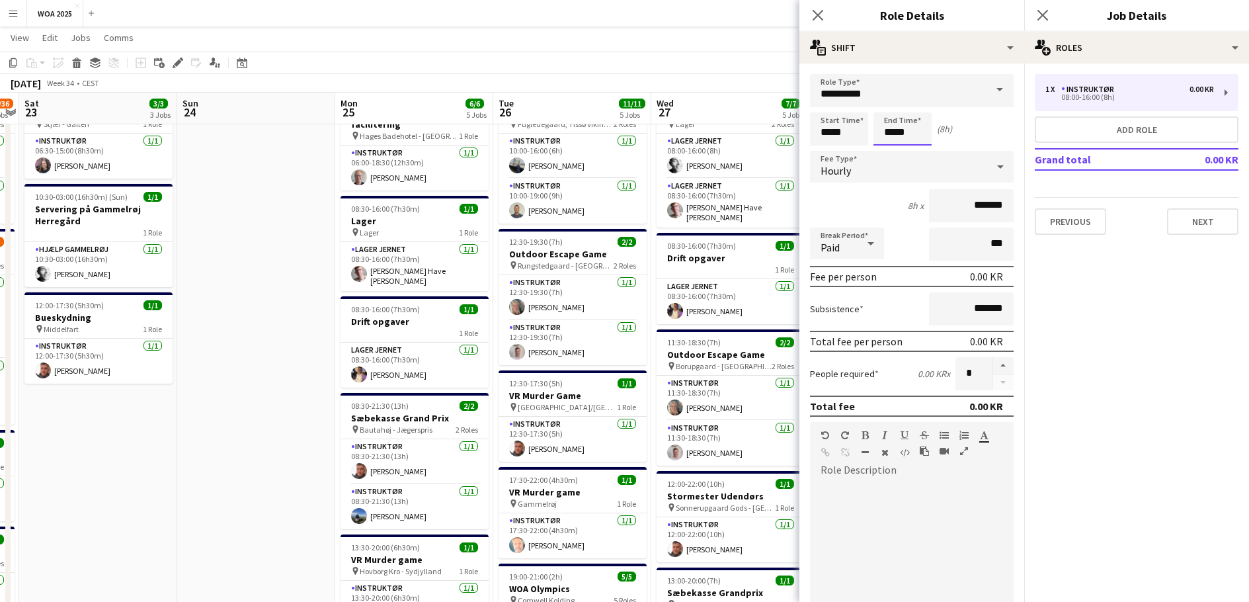
click at [903, 138] on input "*****" at bounding box center [903, 128] width 58 height 33
drag, startPoint x: 900, startPoint y: 138, endPoint x: 876, endPoint y: 137, distance: 24.5
click at [878, 138] on input "*****" at bounding box center [903, 128] width 58 height 33
type input "*****"
drag, startPoint x: 848, startPoint y: 129, endPoint x: 814, endPoint y: 136, distance: 35.2
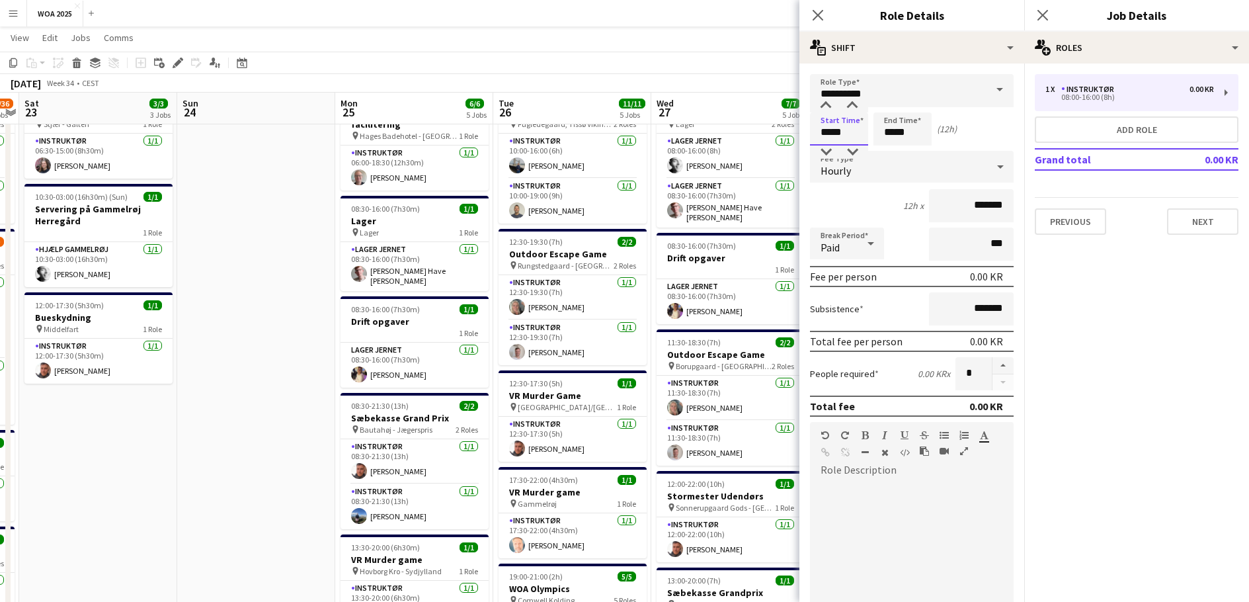
click at [814, 136] on input "*****" at bounding box center [839, 128] width 58 height 33
type input "*****"
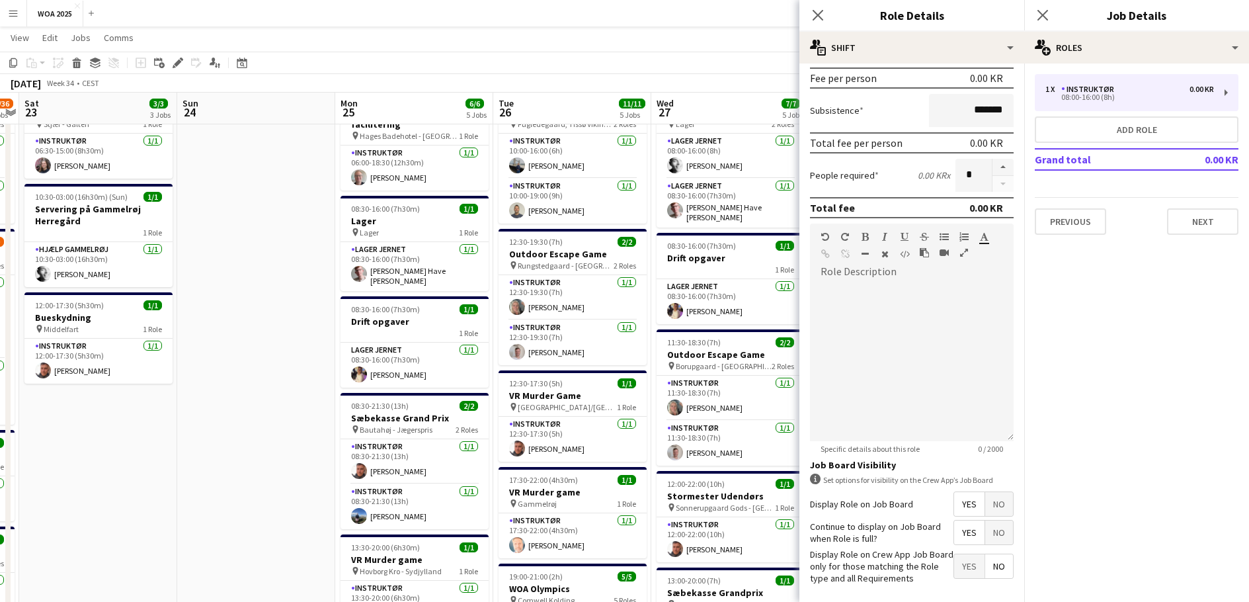
scroll to position [256, 0]
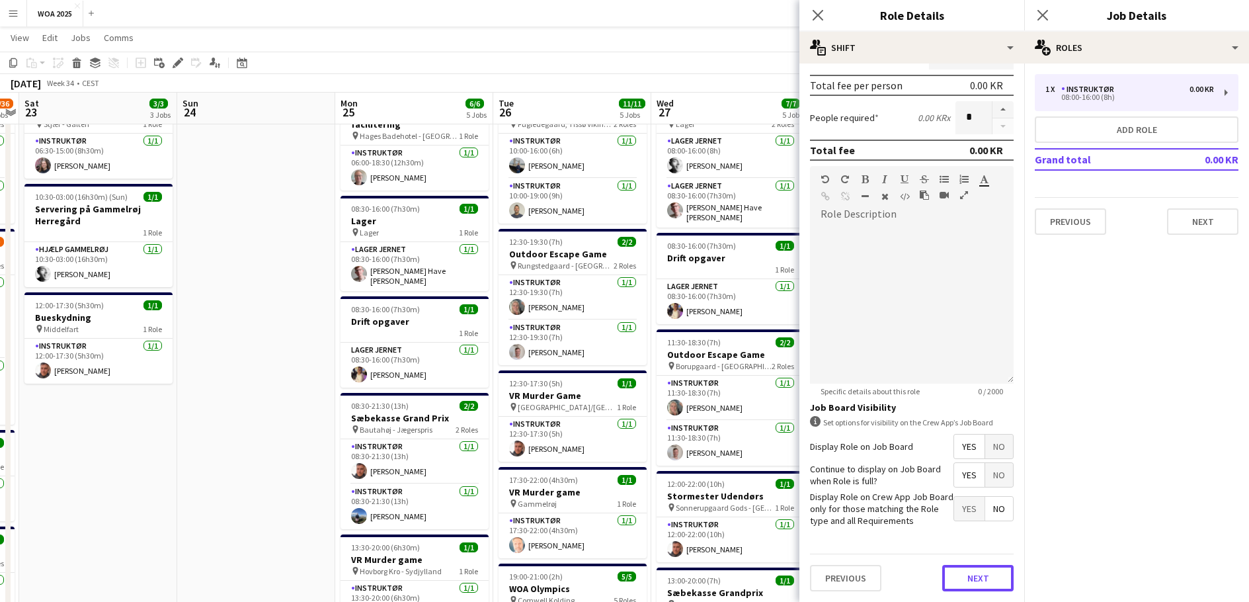
click at [969, 583] on button "Next" at bounding box center [977, 578] width 71 height 26
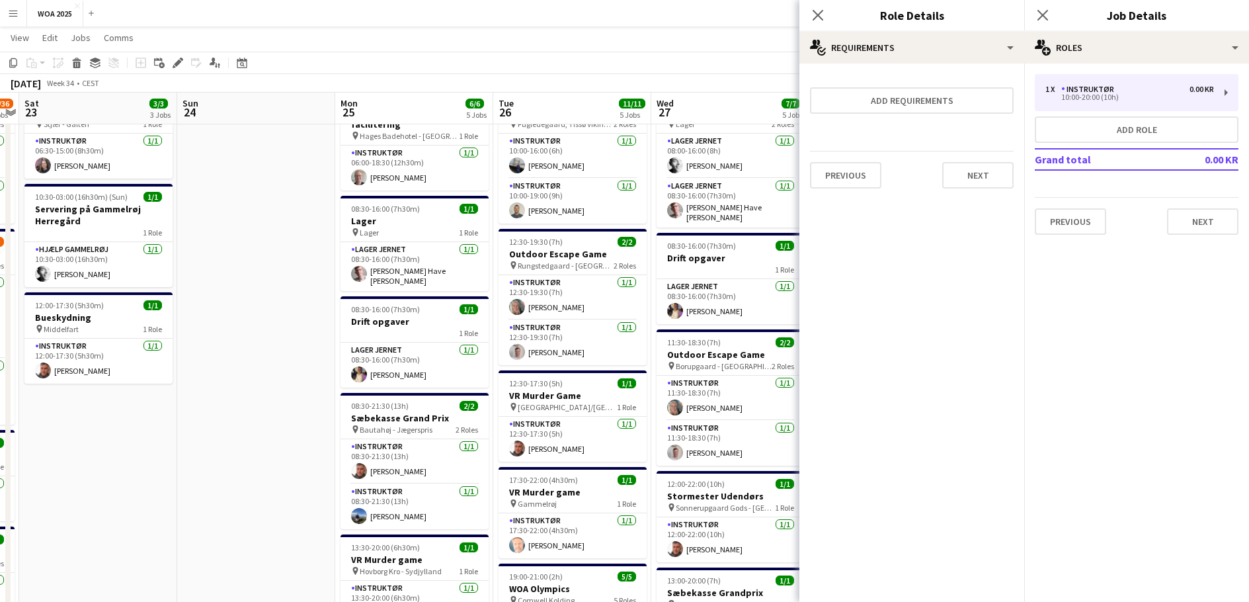
scroll to position [0, 0]
click at [989, 171] on button "Next" at bounding box center [977, 175] width 71 height 26
click at [975, 179] on button "Finish" at bounding box center [989, 177] width 50 height 26
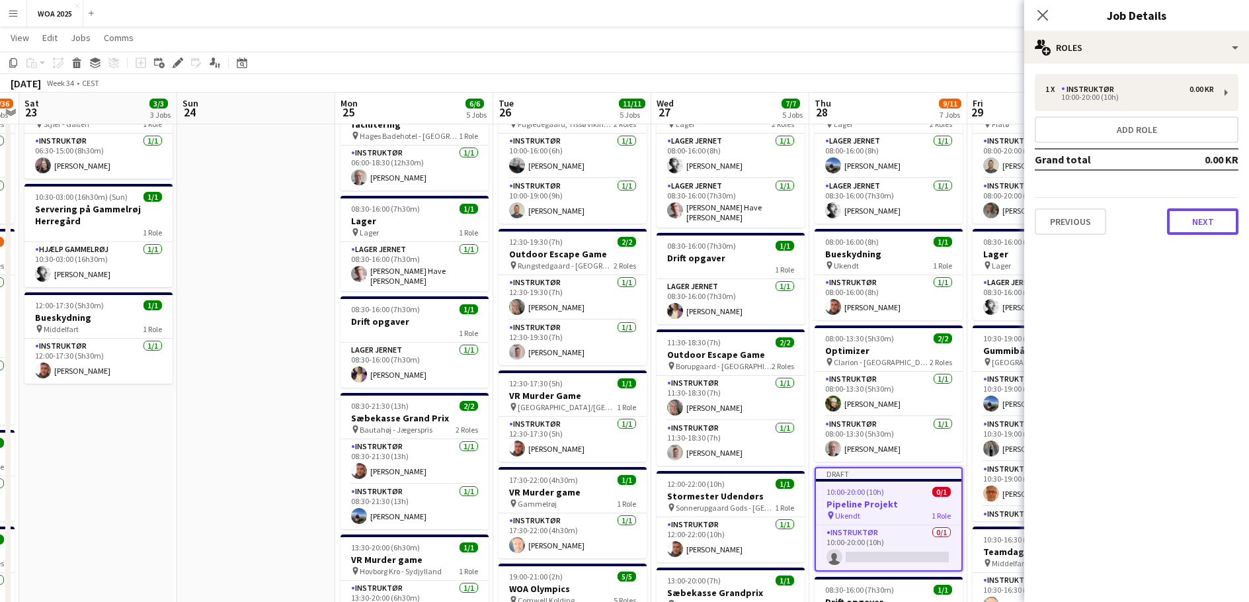
click at [1185, 227] on button "Next" at bounding box center [1202, 221] width 71 height 26
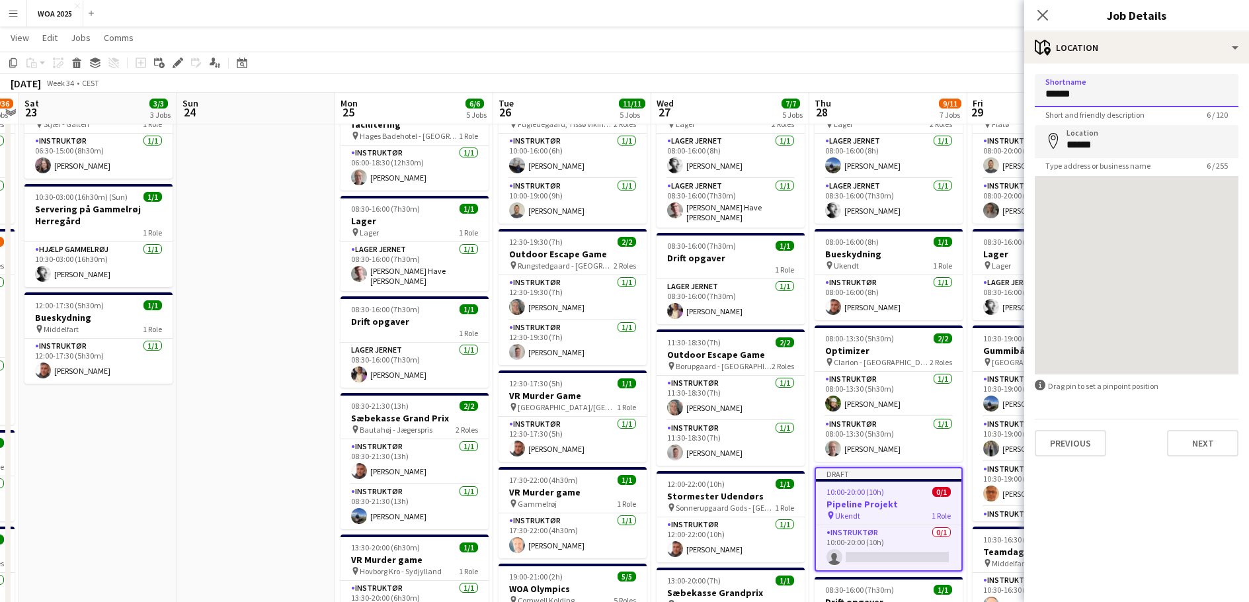
drag, startPoint x: 1114, startPoint y: 95, endPoint x: 988, endPoint y: 95, distance: 126.3
click at [988, 95] on body "Menu Boards Boards Boards All jobs Status Workforce Workforce My Workforce Recr…" at bounding box center [624, 551] width 1249 height 1235
click at [1126, 149] on input "******" at bounding box center [1137, 141] width 204 height 33
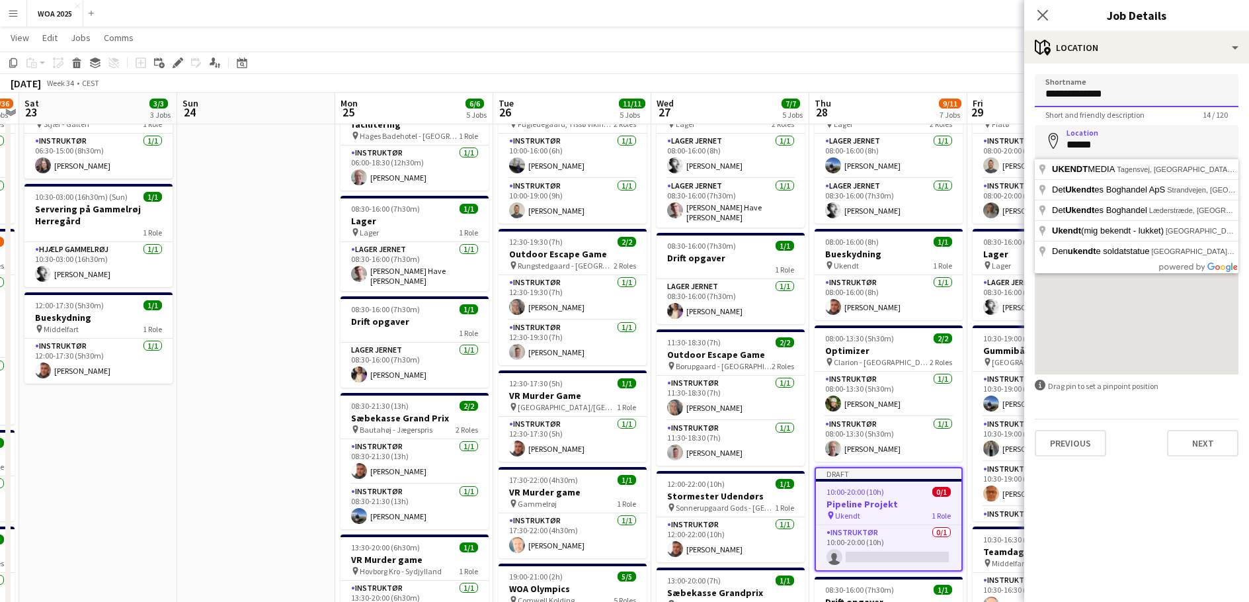
click at [1146, 99] on input "**********" at bounding box center [1137, 90] width 204 height 33
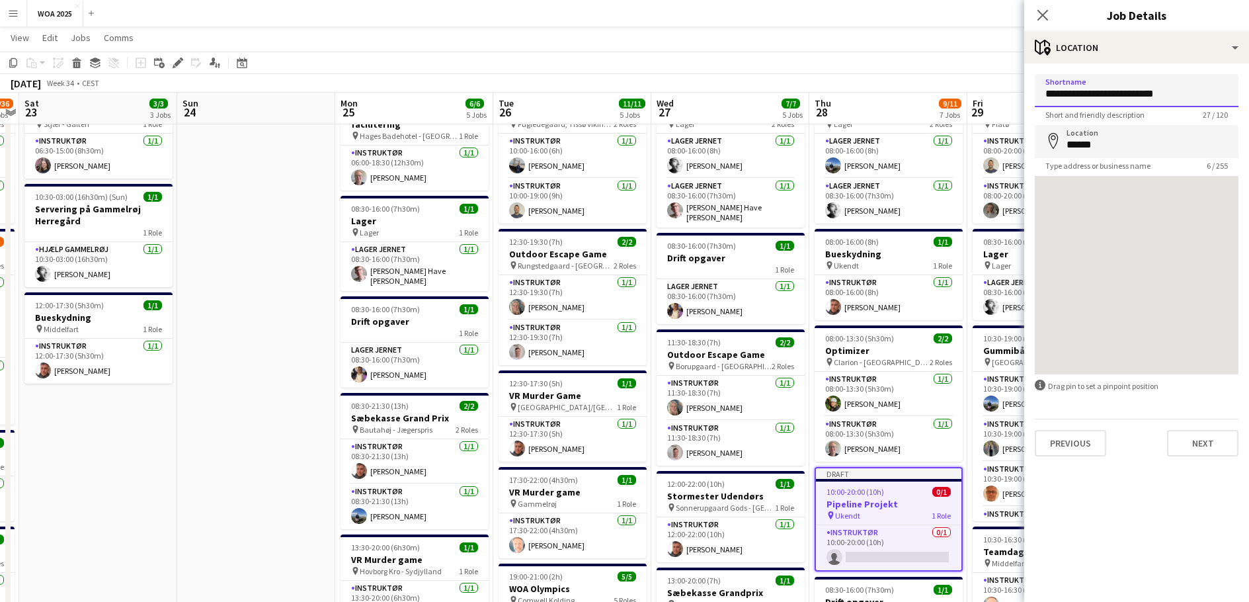
type input "**********"
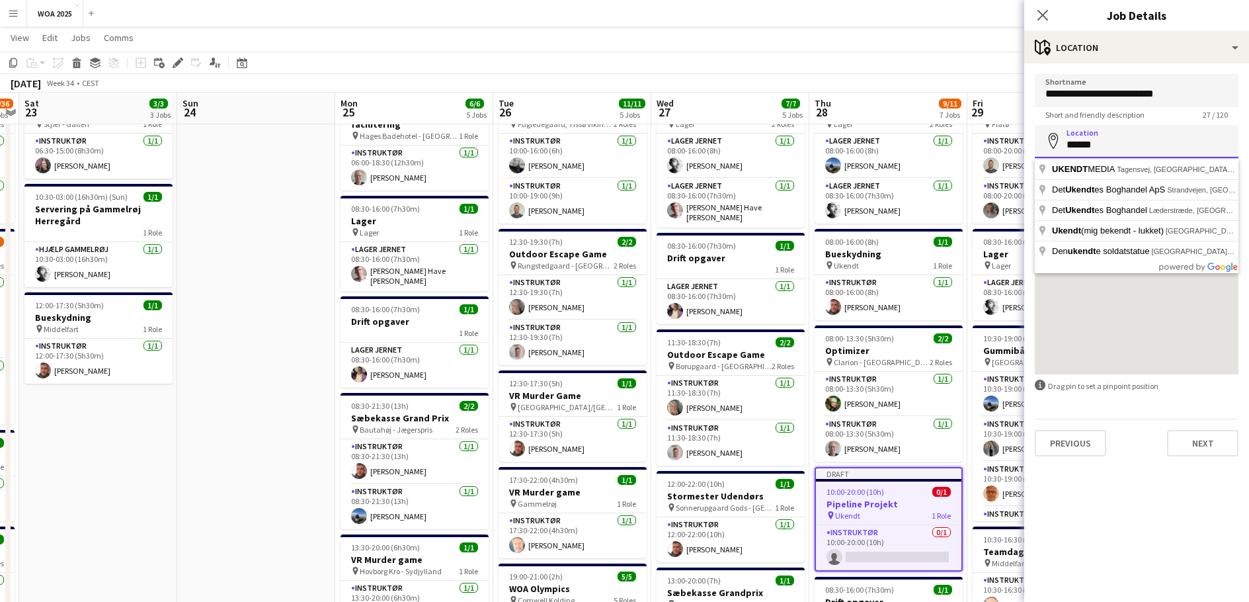
click at [1122, 140] on input "******" at bounding box center [1137, 141] width 204 height 33
drag, startPoint x: 1086, startPoint y: 144, endPoint x: 1048, endPoint y: 142, distance: 37.7
click at [1048, 142] on div "Location map-marker ******" at bounding box center [1137, 141] width 204 height 33
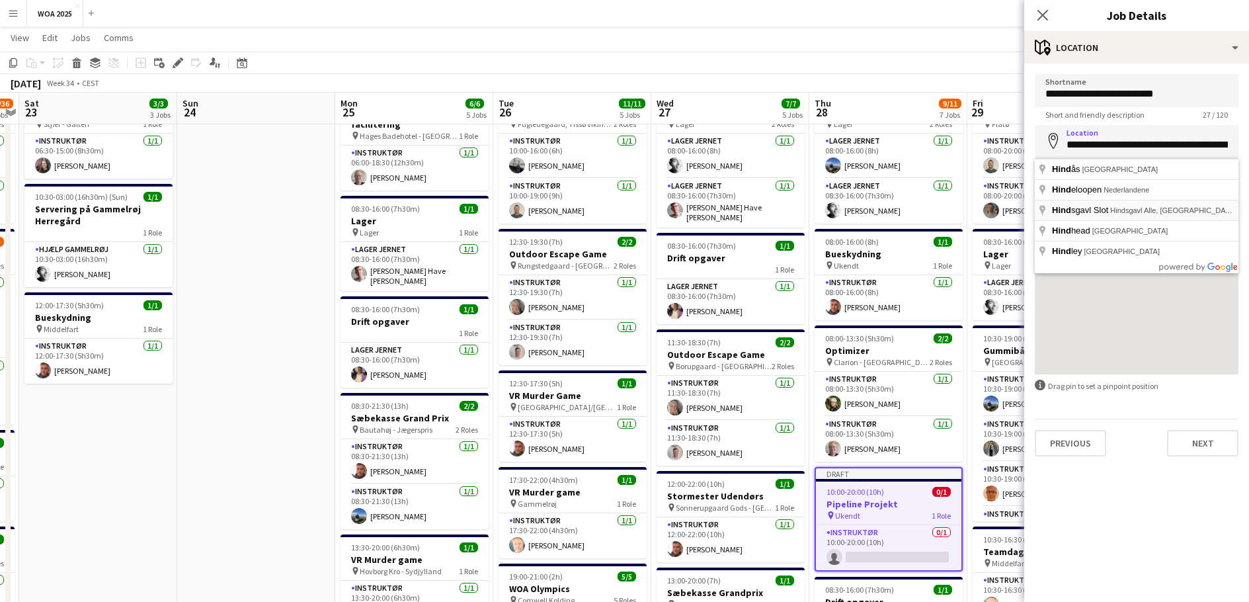
type input "**********"
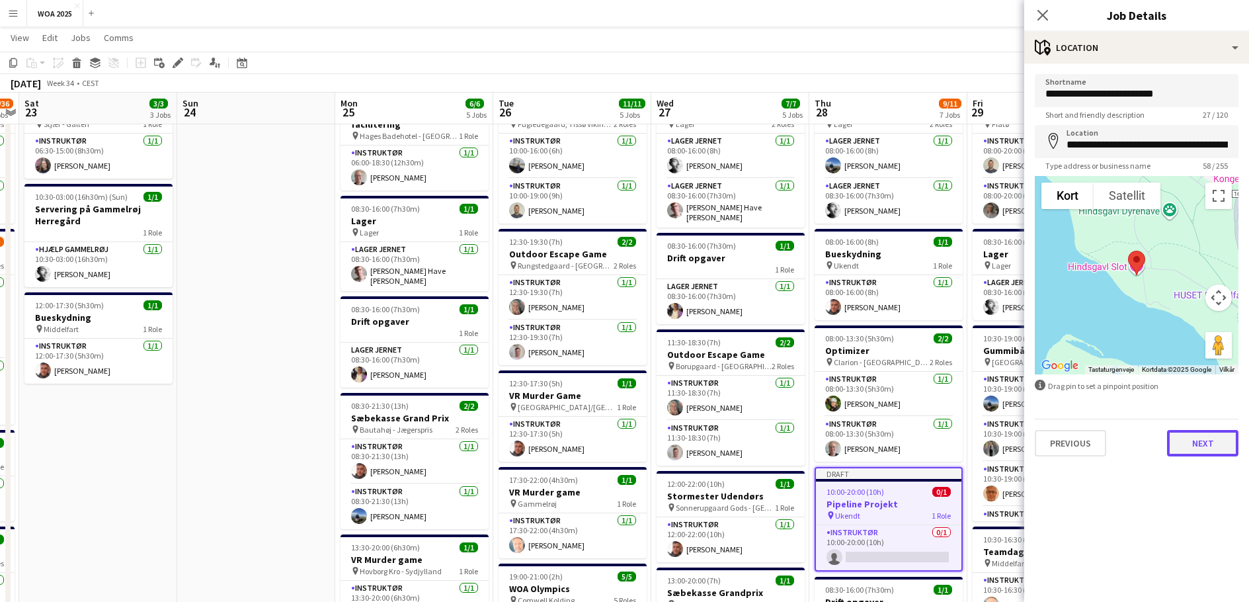
click at [1201, 452] on button "Next" at bounding box center [1202, 443] width 71 height 26
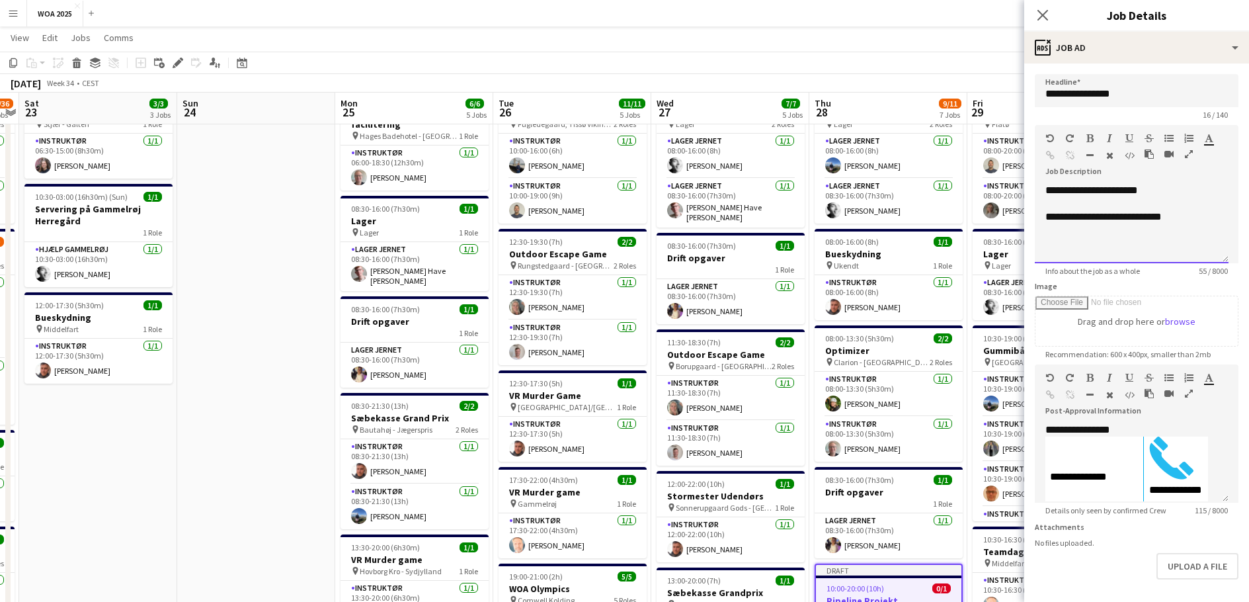
click at [1056, 192] on div "**********" at bounding box center [1132, 223] width 194 height 79
click at [1114, 187] on div "**********" at bounding box center [1132, 223] width 194 height 79
click at [1132, 218] on div "**********" at bounding box center [1132, 216] width 173 height 13
drag, startPoint x: 1162, startPoint y: 218, endPoint x: 1225, endPoint y: 222, distance: 63.0
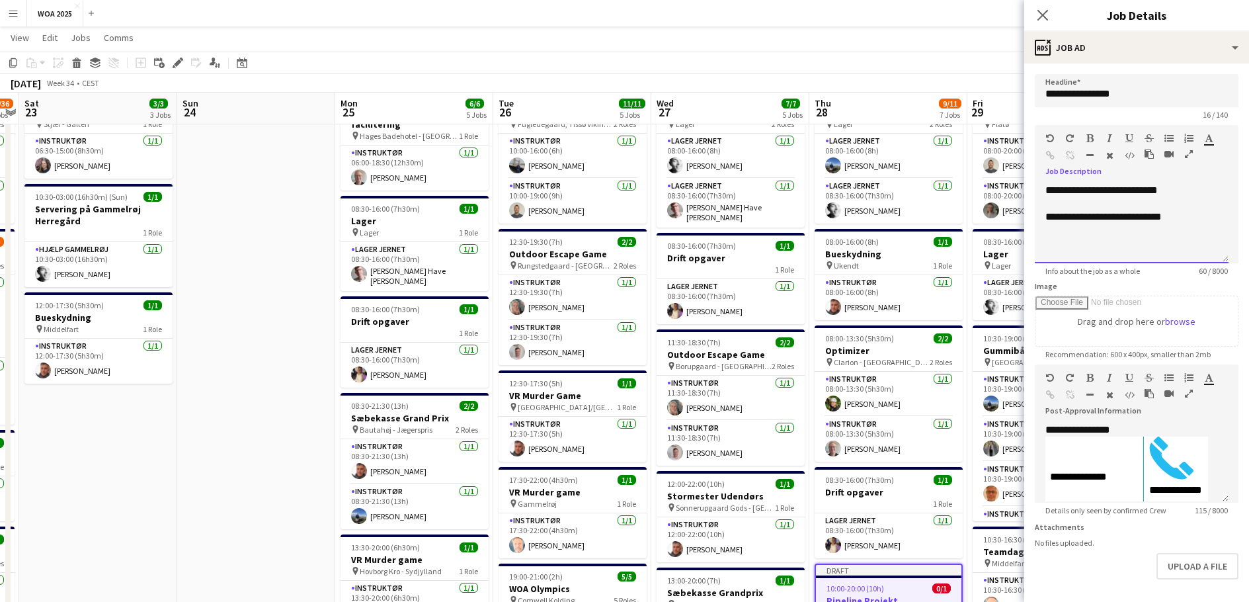
click at [1172, 221] on div "**********" at bounding box center [1132, 216] width 173 height 13
click at [1201, 216] on div "**********" at bounding box center [1132, 216] width 173 height 13
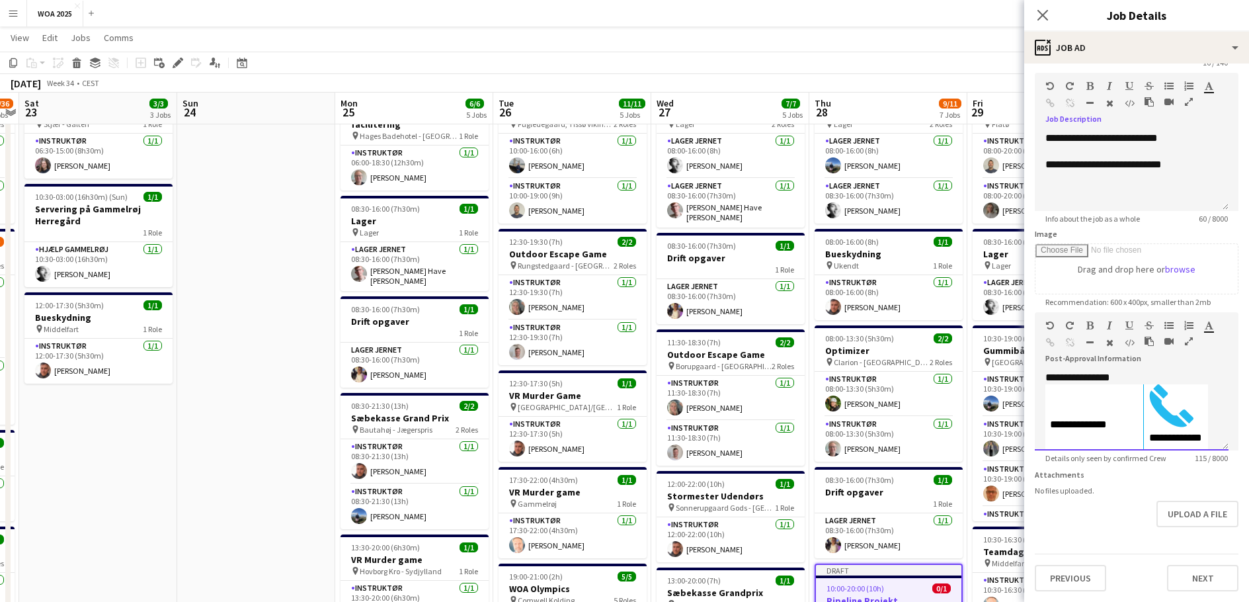
click at [1054, 371] on p "**********" at bounding box center [1127, 377] width 163 height 13
drag, startPoint x: 1045, startPoint y: 367, endPoint x: 1249, endPoint y: 514, distance: 251.1
click at [1249, 517] on html "Menu Boards Boards Boards All jobs Status Workforce Workforce My Workforce Recr…" at bounding box center [624, 551] width 1249 height 1235
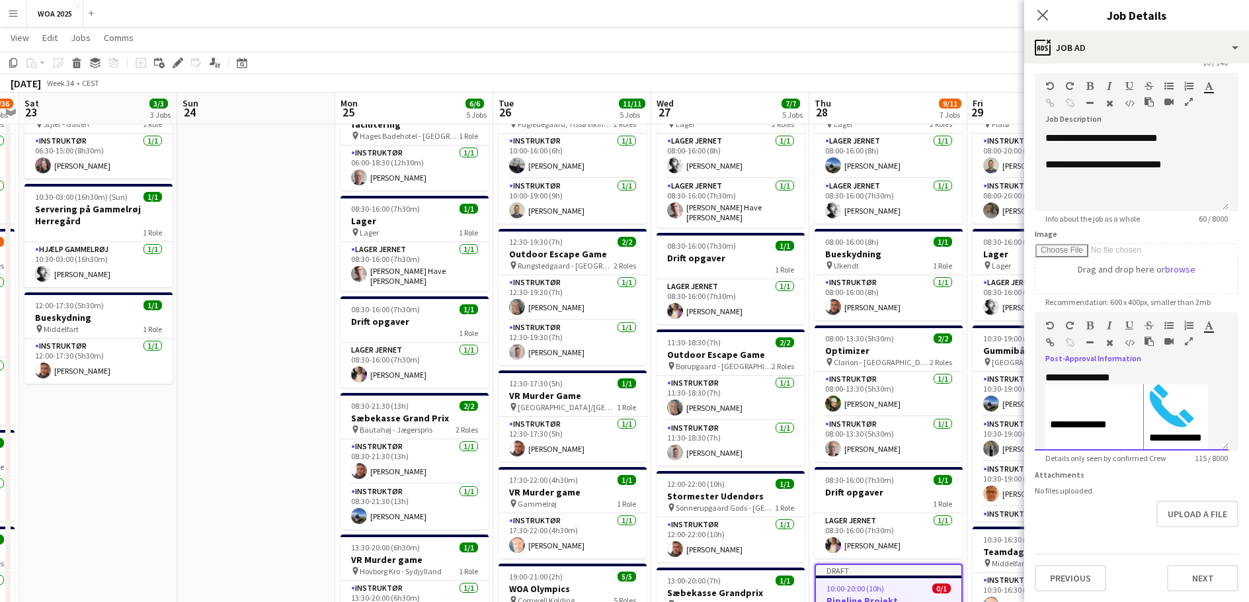
click at [1070, 384] on td "**********" at bounding box center [1095, 421] width 99 height 74
drag, startPoint x: 1085, startPoint y: 413, endPoint x: 1042, endPoint y: 413, distance: 43.7
click at [1042, 413] on div "**********" at bounding box center [1132, 410] width 194 height 79
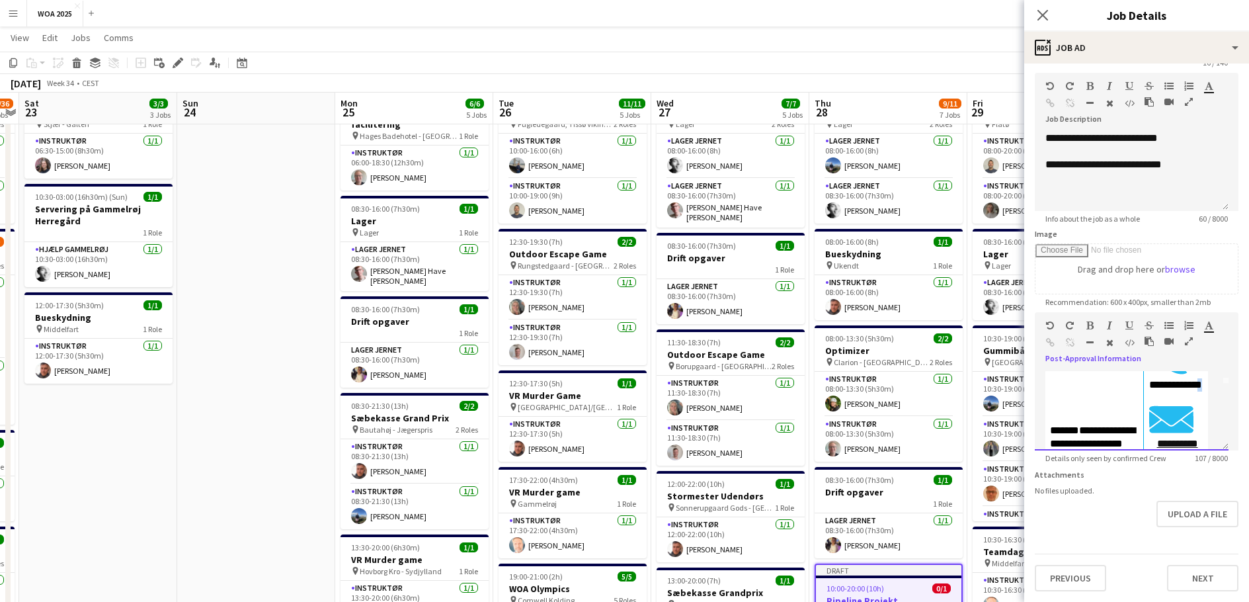
drag, startPoint x: 1179, startPoint y: 391, endPoint x: 1167, endPoint y: 386, distance: 13.4
click at [1167, 386] on p "**********" at bounding box center [1176, 361] width 54 height 60
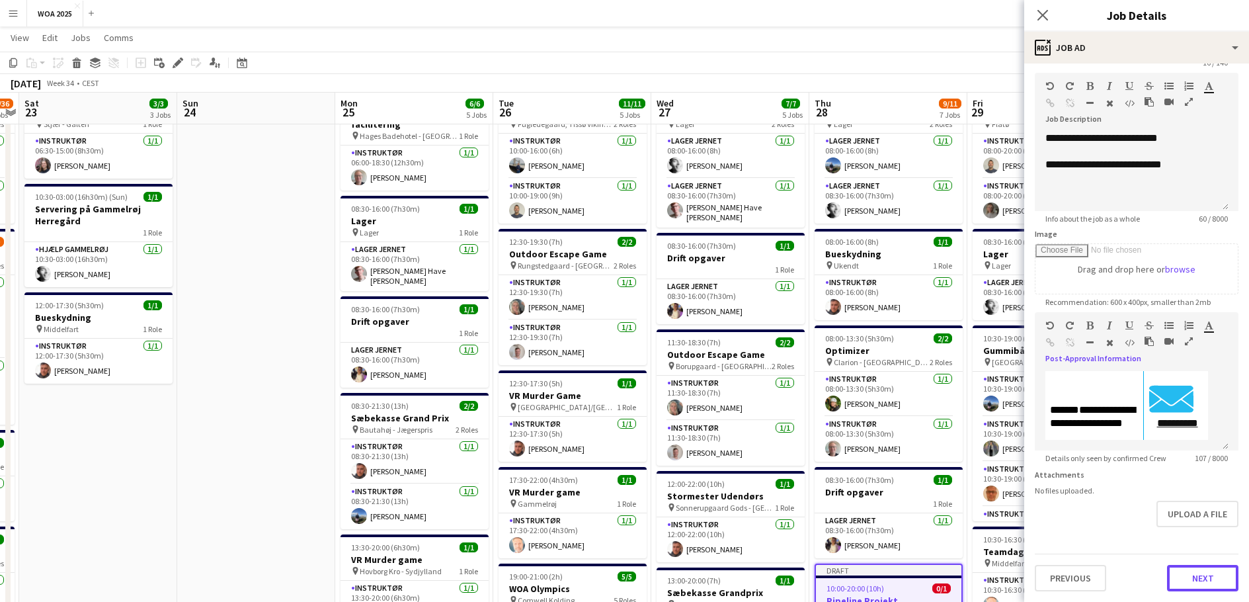
click at [1202, 579] on button "Next" at bounding box center [1202, 578] width 71 height 26
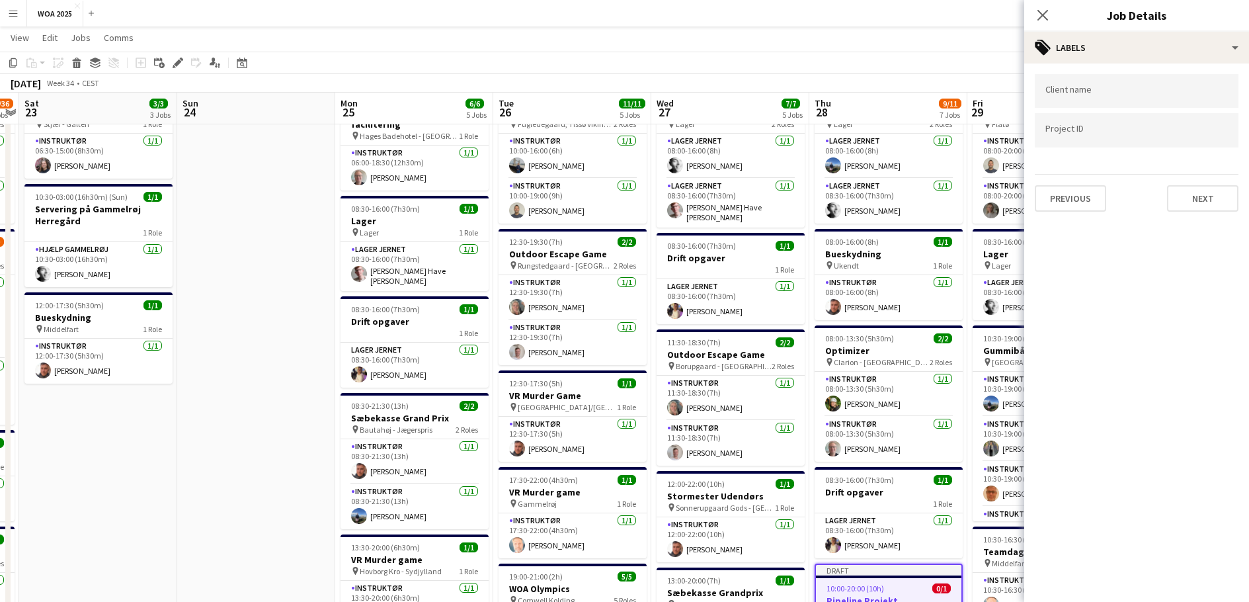
scroll to position [0, 0]
click at [1184, 199] on button "Next" at bounding box center [1202, 198] width 71 height 26
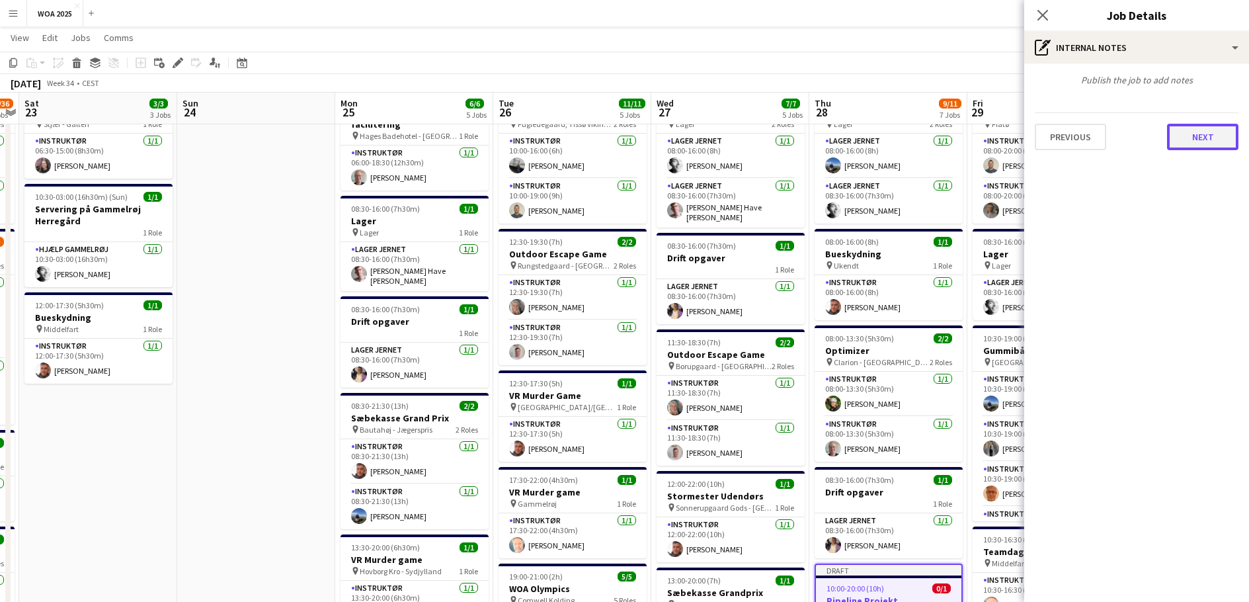
click at [1200, 134] on button "Next" at bounding box center [1202, 137] width 71 height 26
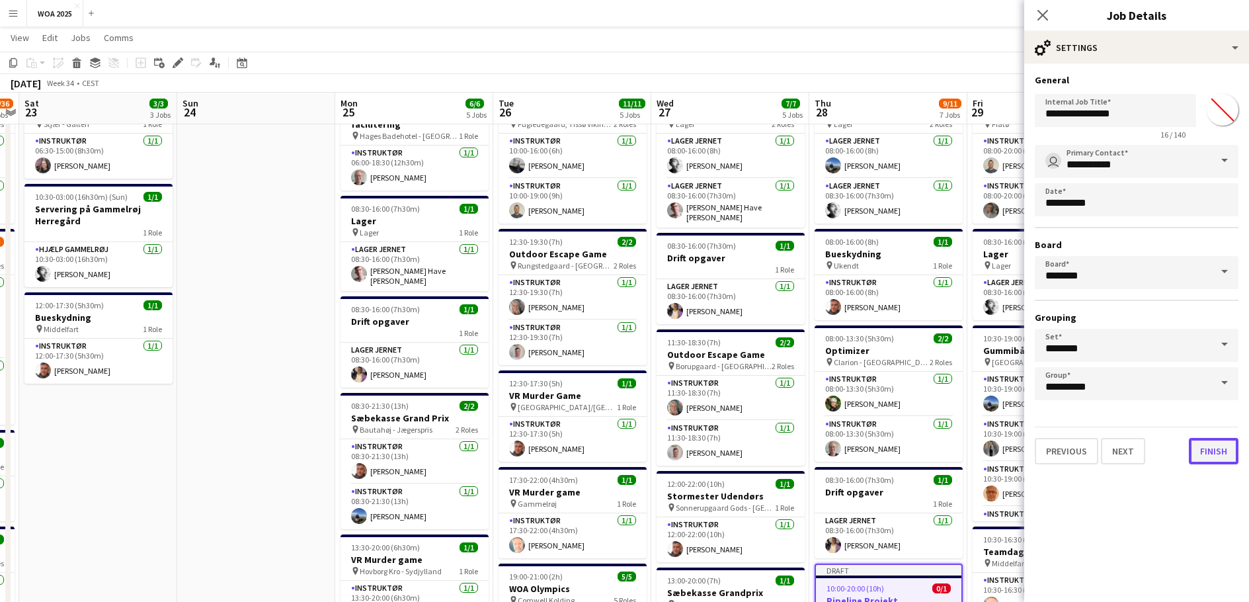
click at [1219, 454] on button "Finish" at bounding box center [1214, 451] width 50 height 26
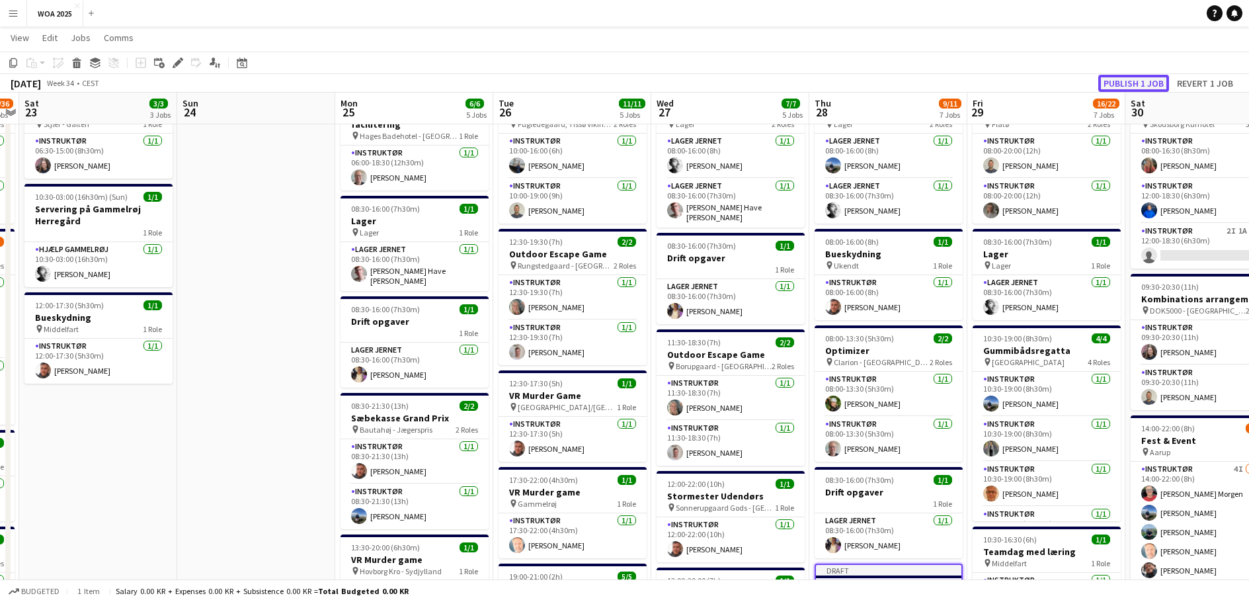
click at [1122, 85] on button "Publish 1 job" at bounding box center [1134, 83] width 71 height 17
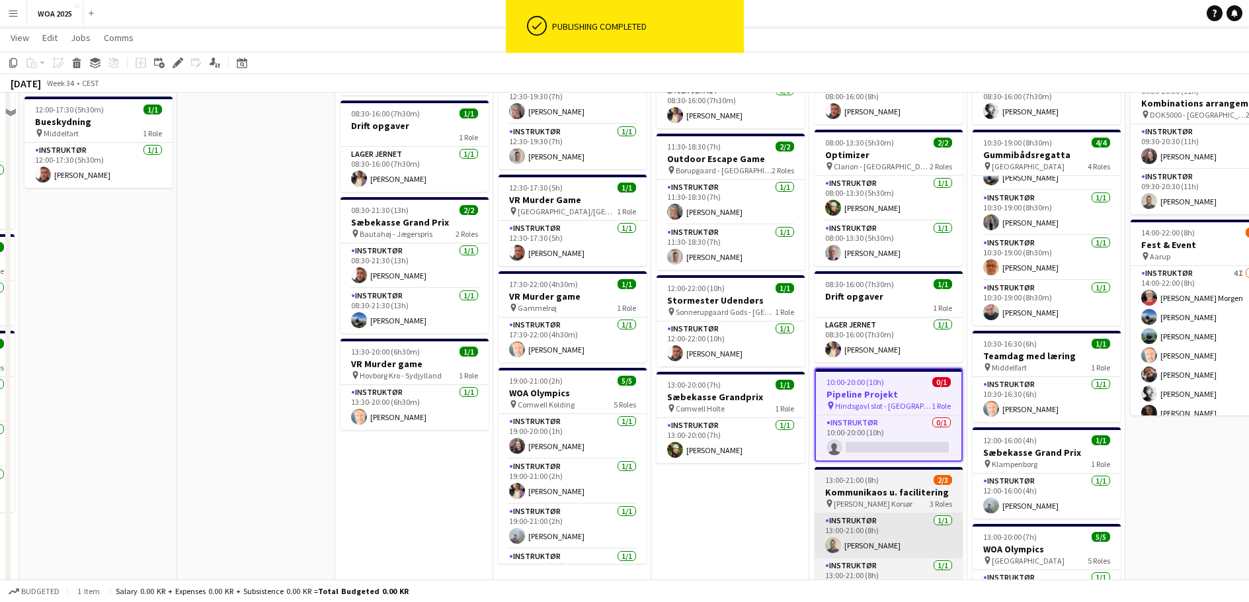
scroll to position [331, 0]
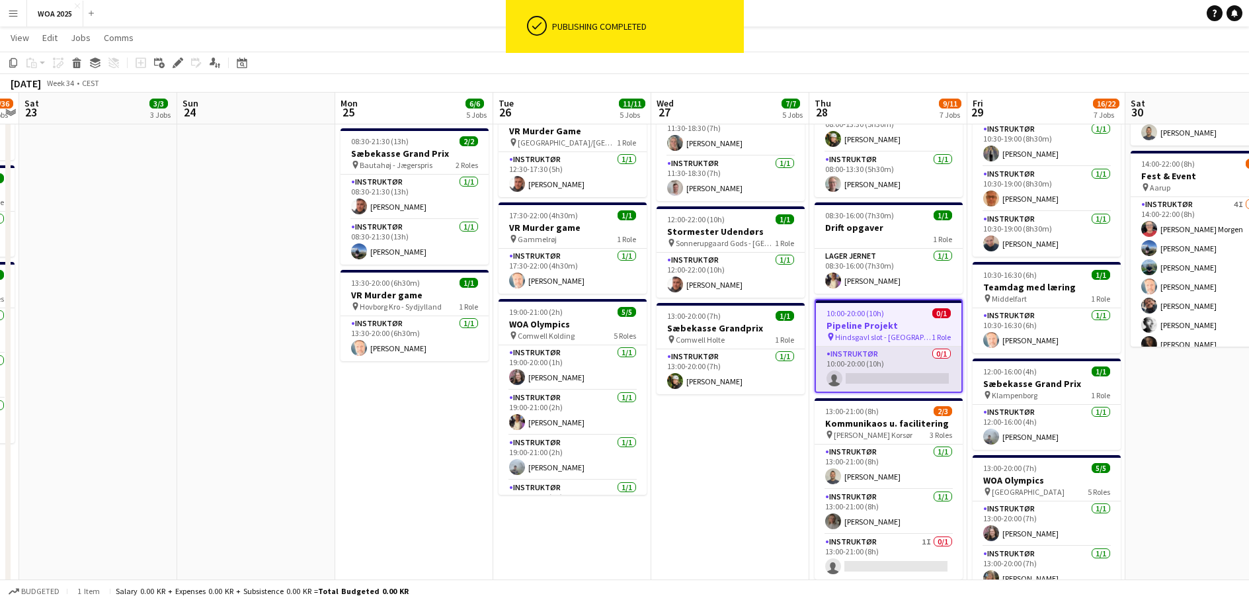
click at [908, 368] on app-card-role "Instruktør 0/1 10:00-20:00 (10h) single-neutral-actions" at bounding box center [889, 369] width 146 height 45
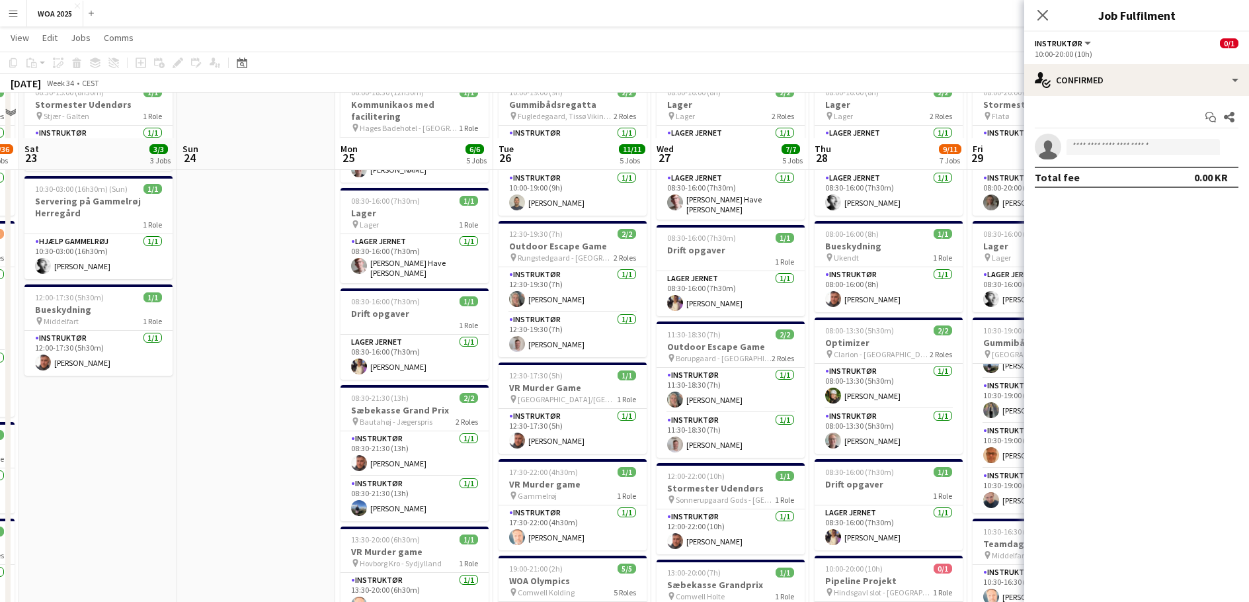
scroll to position [0, 0]
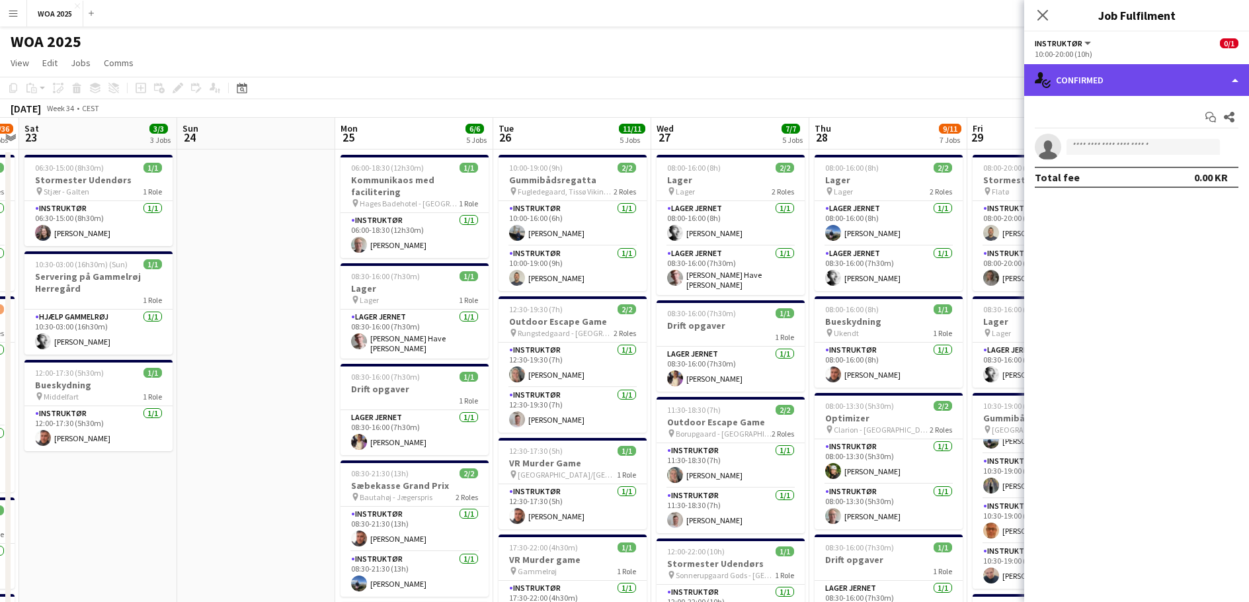
click at [1130, 87] on div "single-neutral-actions-check-2 Confirmed" at bounding box center [1136, 80] width 225 height 32
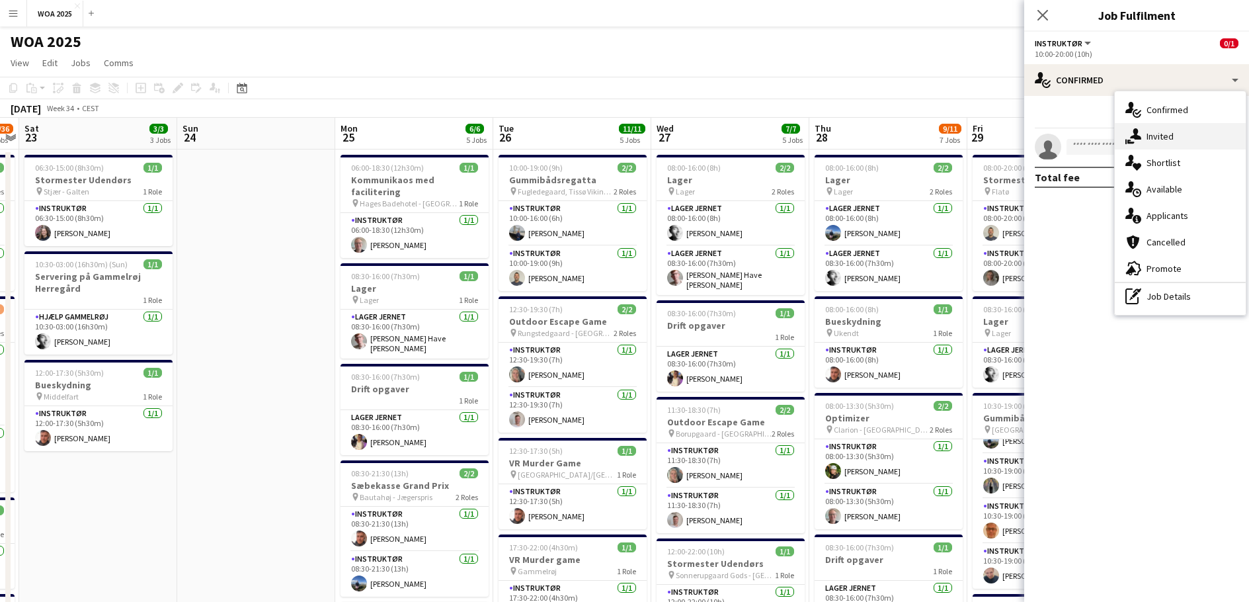
click at [1179, 135] on div "single-neutral-actions-share-1 Invited" at bounding box center [1180, 136] width 131 height 26
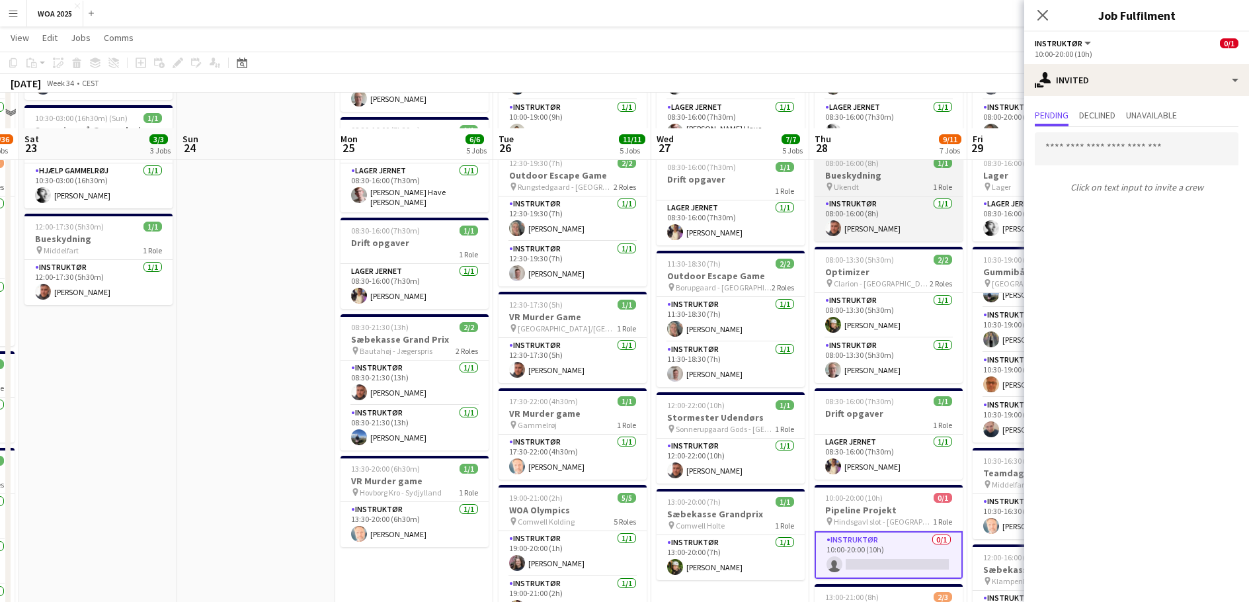
scroll to position [198, 0]
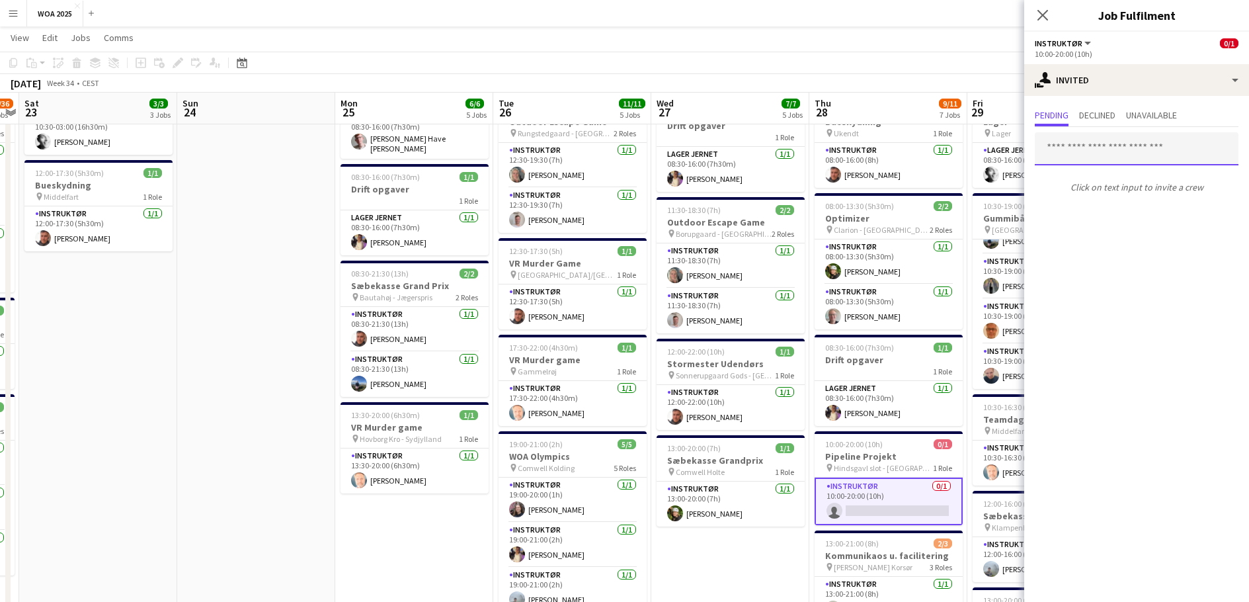
click at [1140, 157] on input "text" at bounding box center [1137, 148] width 204 height 33
type input "*"
type input "***"
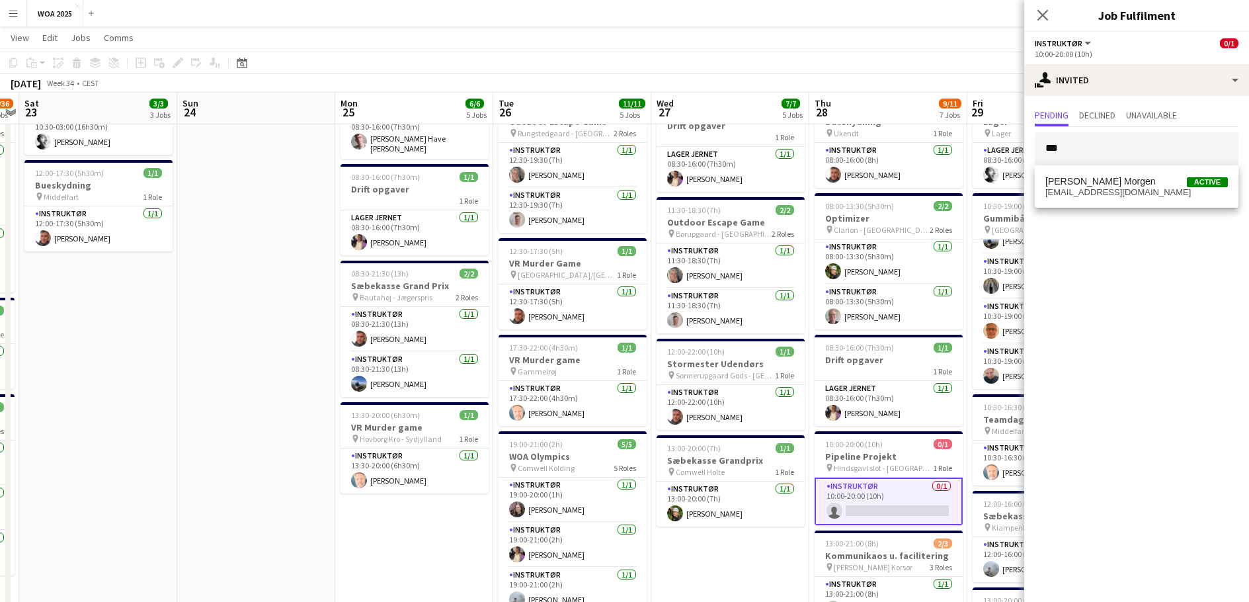
click at [1134, 177] on span "[PERSON_NAME] Morgen Active" at bounding box center [1137, 181] width 183 height 11
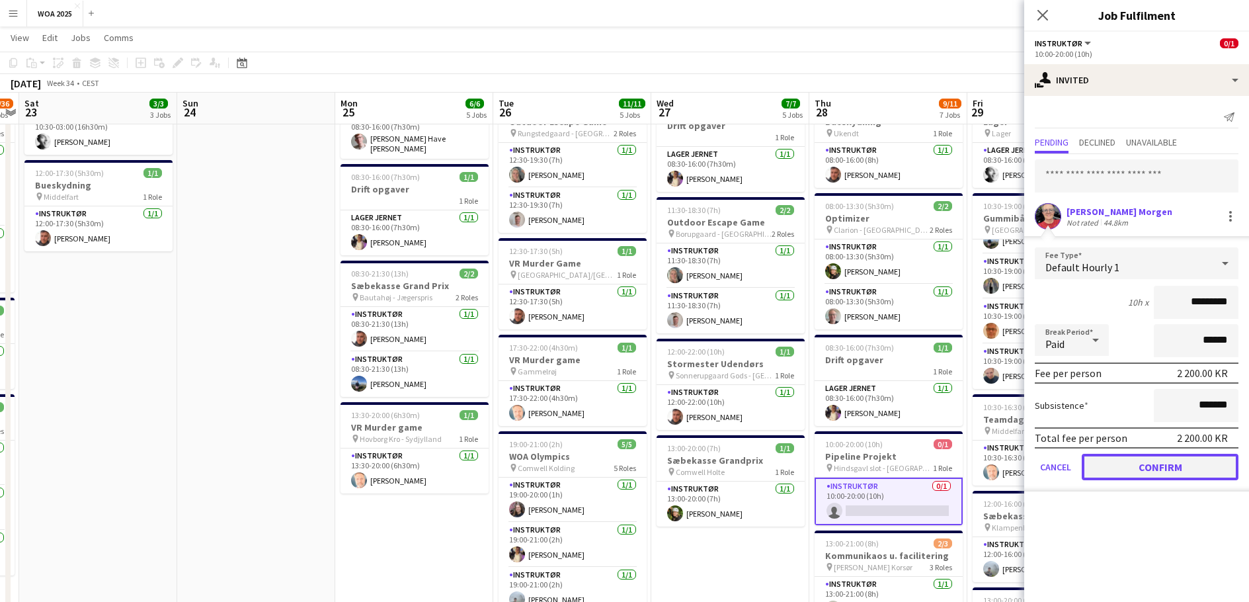
click at [1116, 462] on button "Confirm" at bounding box center [1160, 467] width 157 height 26
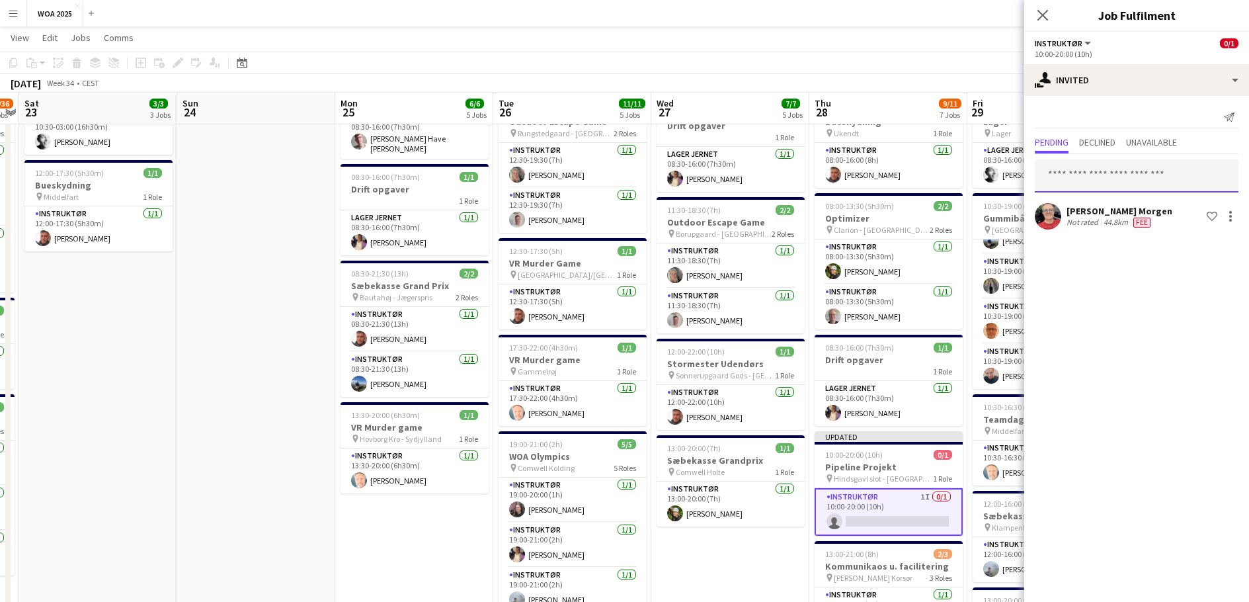
click at [1121, 179] on input "text" at bounding box center [1137, 175] width 204 height 33
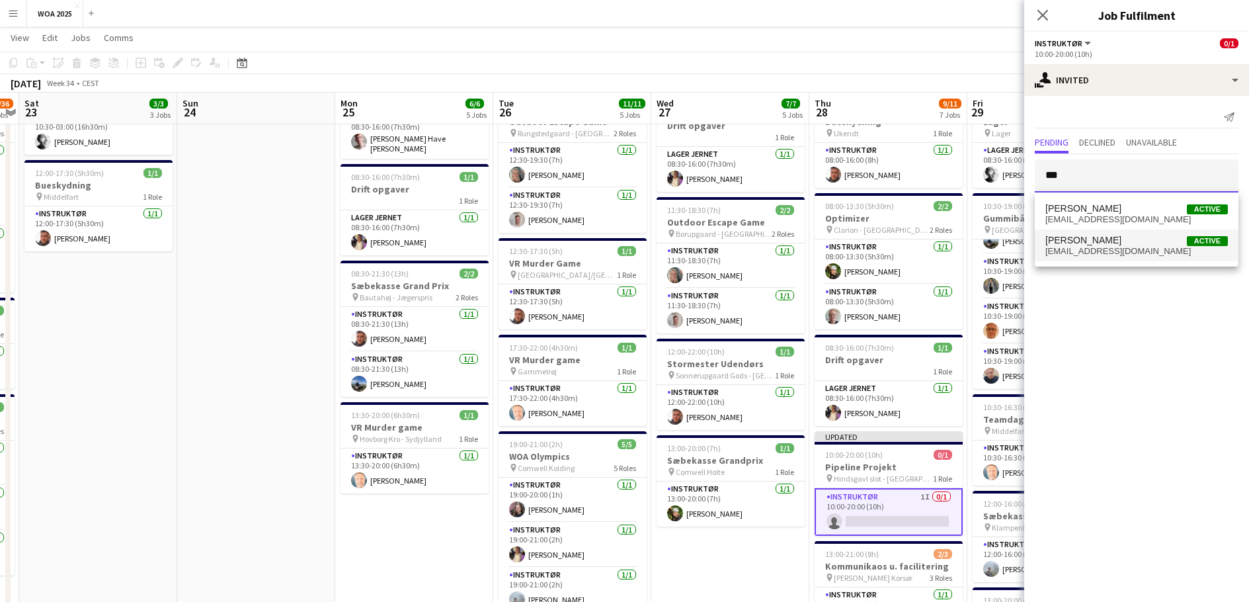
type input "***"
click at [1114, 252] on span "[EMAIL_ADDRESS][DOMAIN_NAME]" at bounding box center [1137, 251] width 183 height 11
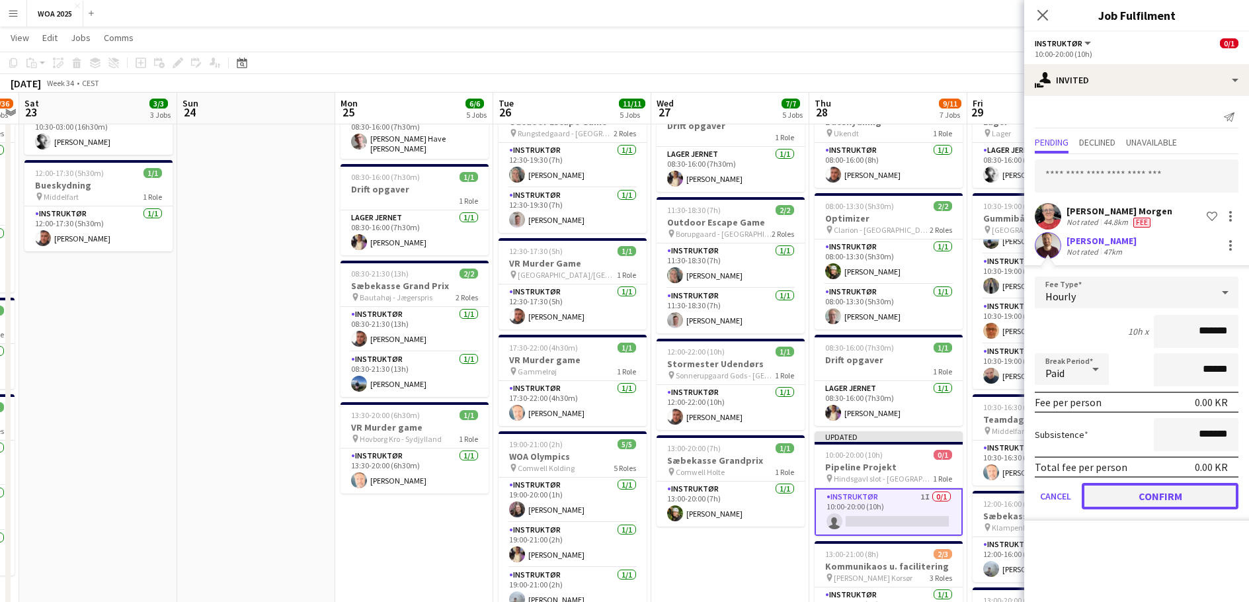
click at [1153, 504] on button "Confirm" at bounding box center [1160, 496] width 157 height 26
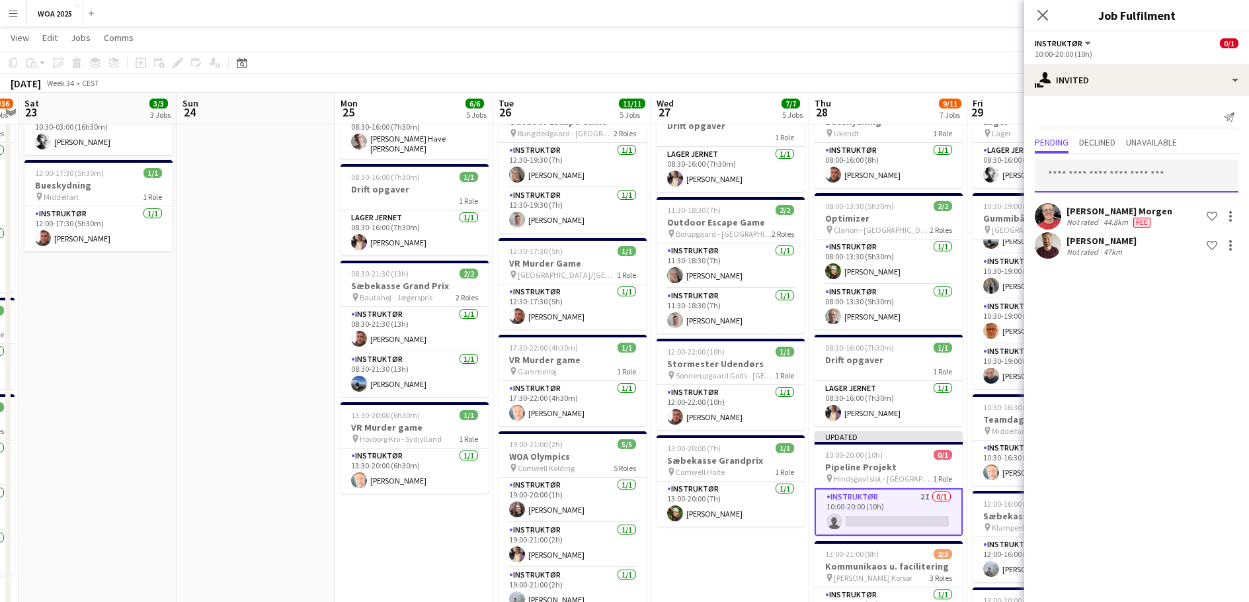
click at [1093, 176] on input "text" at bounding box center [1137, 175] width 204 height 33
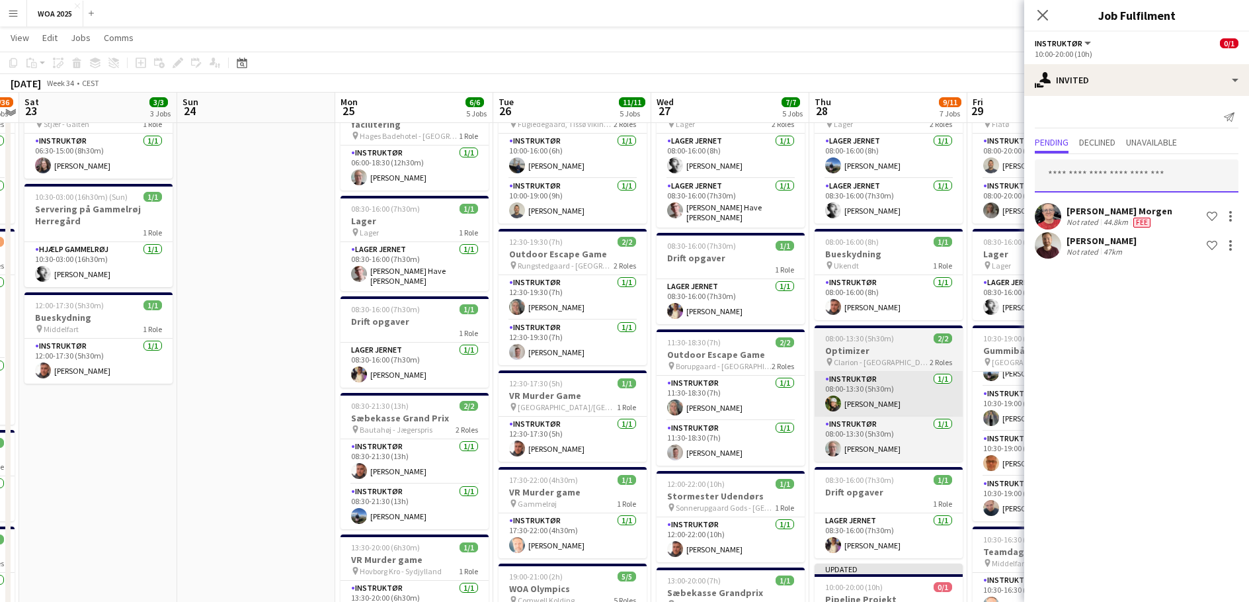
scroll to position [0, 0]
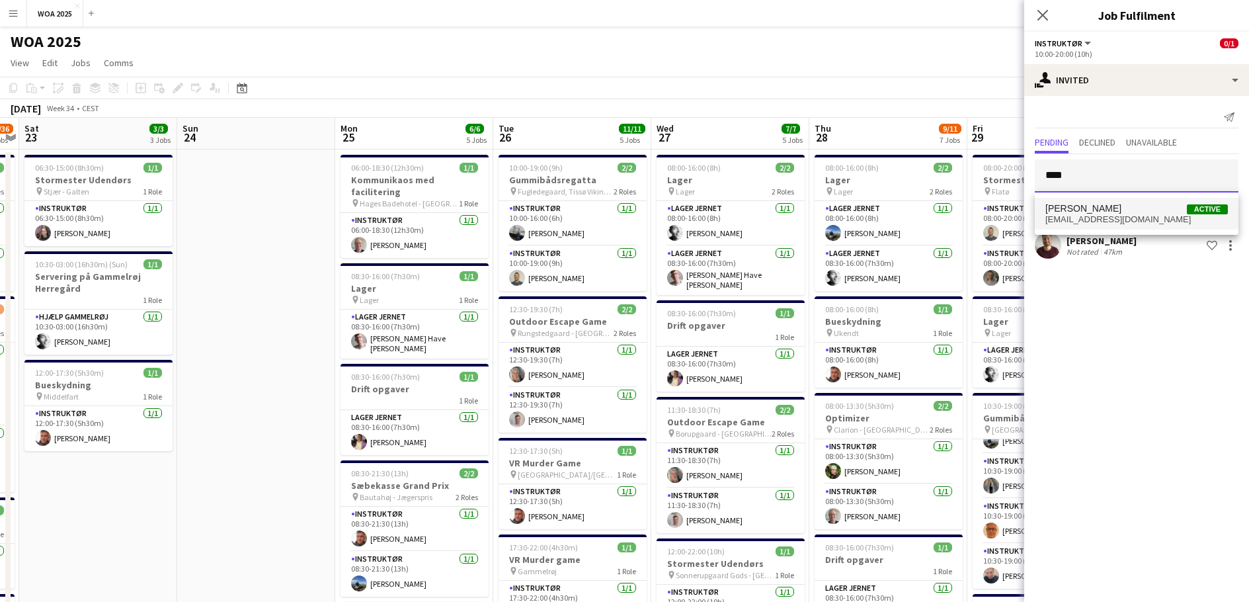
type input "****"
click at [1092, 220] on span "[EMAIL_ADDRESS][DOMAIN_NAME]" at bounding box center [1137, 219] width 183 height 11
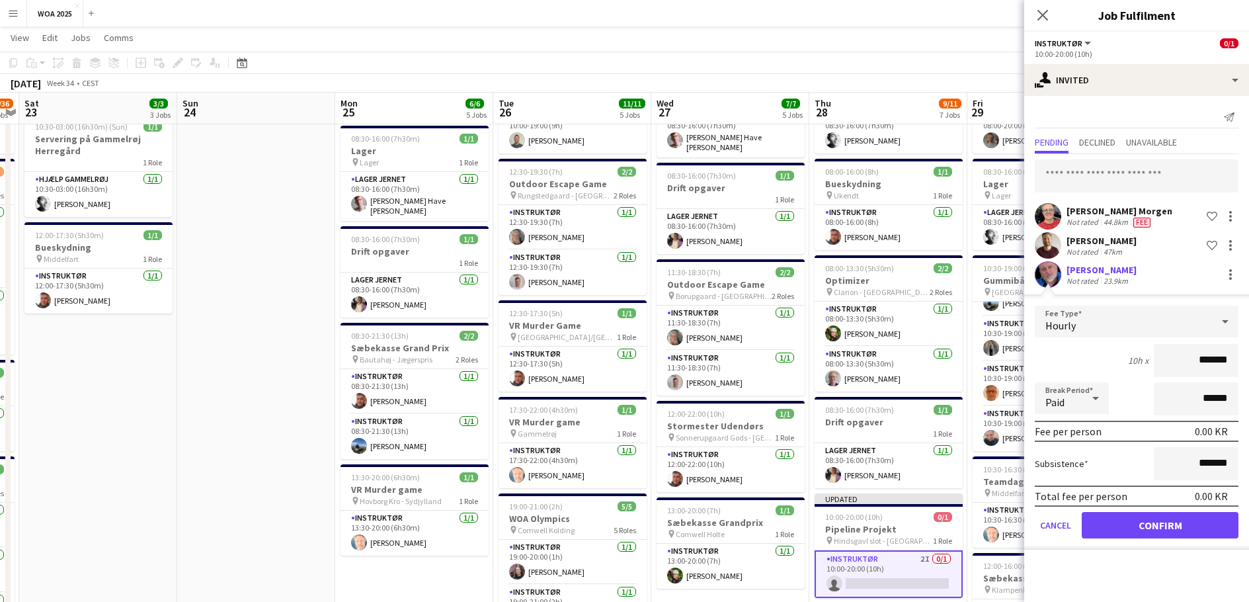
scroll to position [198, 0]
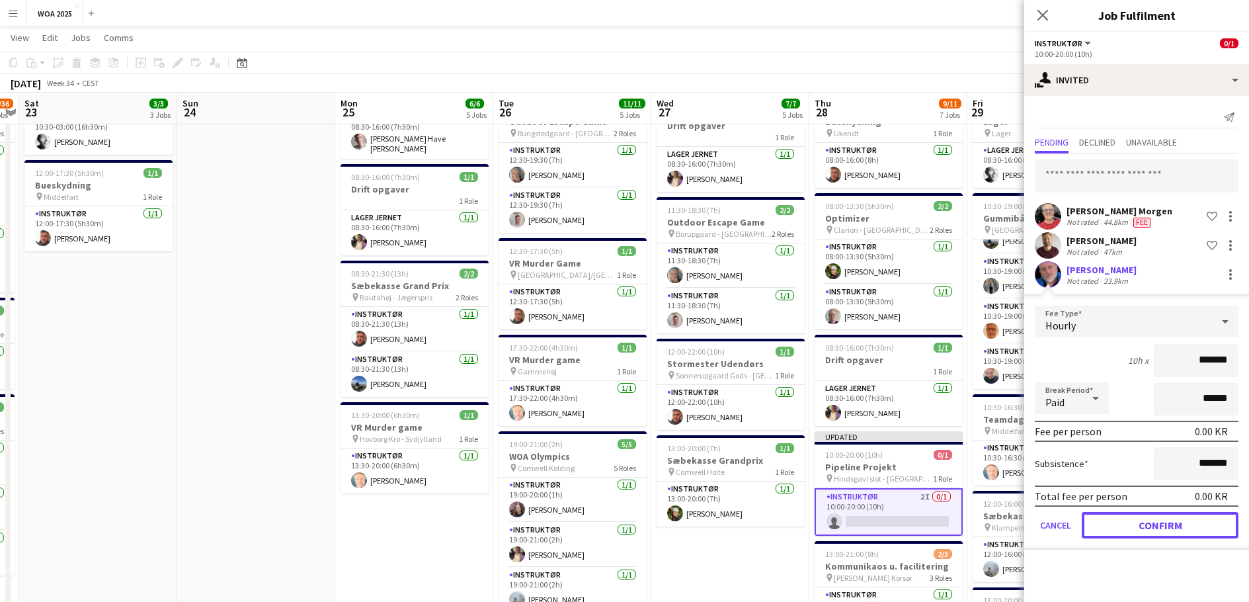
click at [1136, 532] on button "Confirm" at bounding box center [1160, 525] width 157 height 26
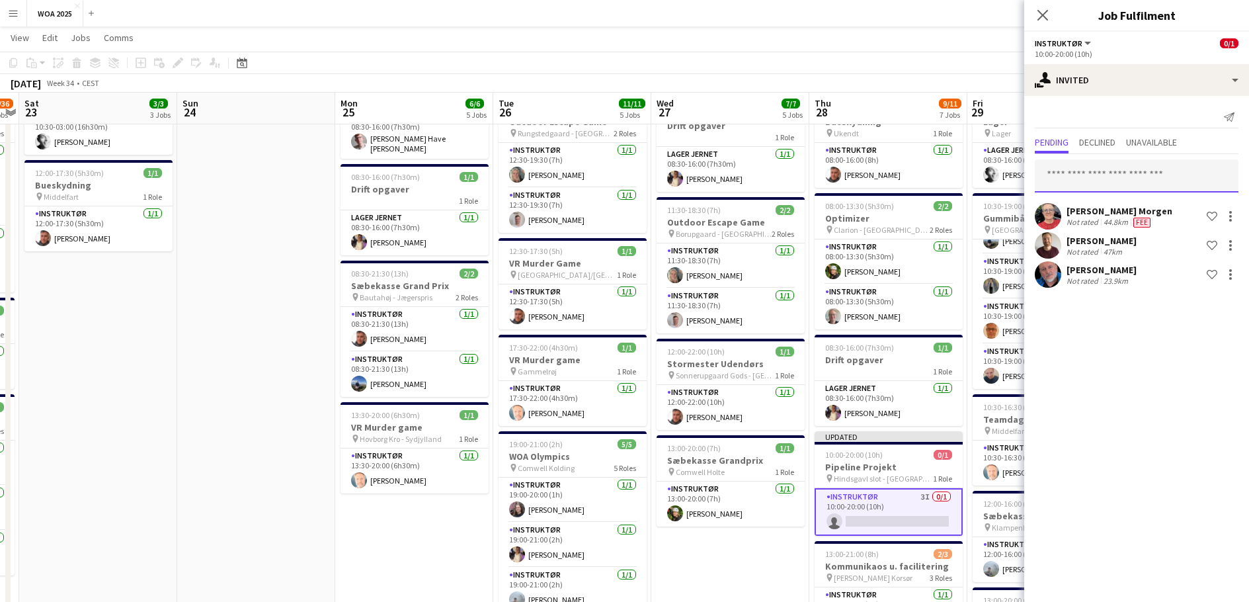
click at [1097, 173] on input "text" at bounding box center [1137, 175] width 204 height 33
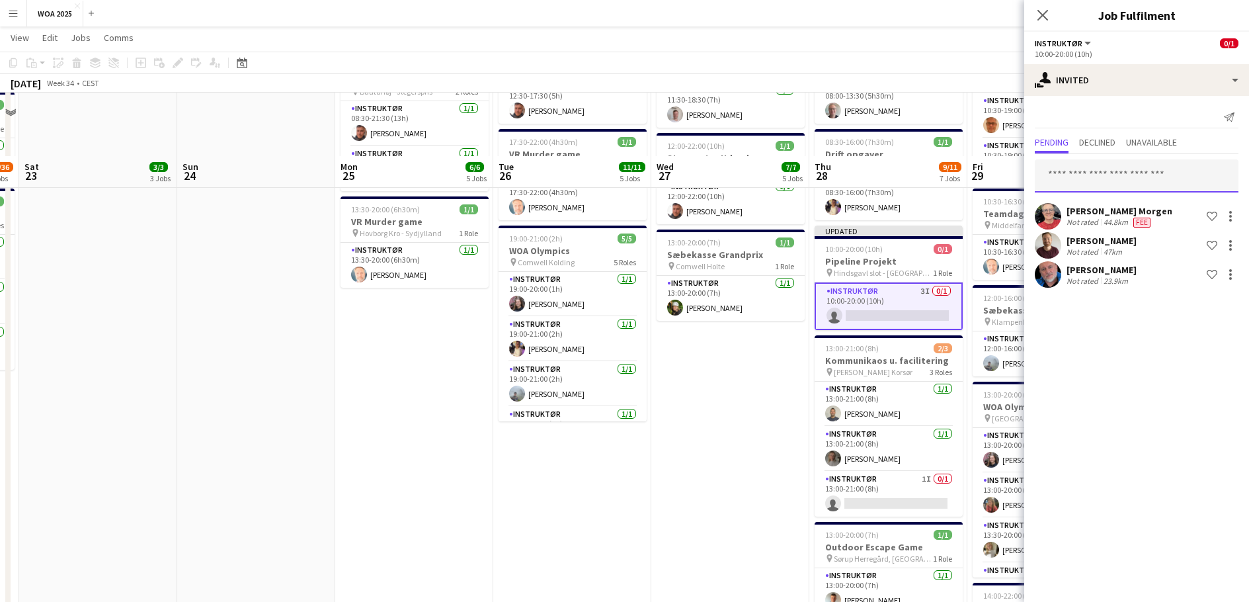
scroll to position [397, 0]
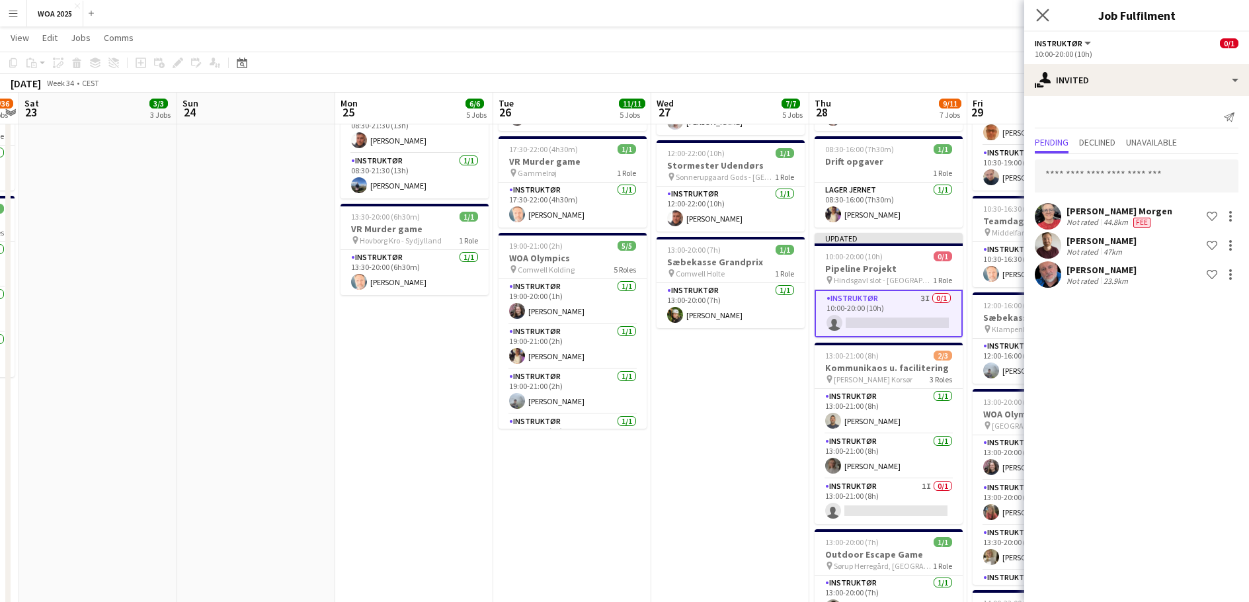
click at [1050, 18] on app-icon "Close pop-in" at bounding box center [1043, 15] width 19 height 19
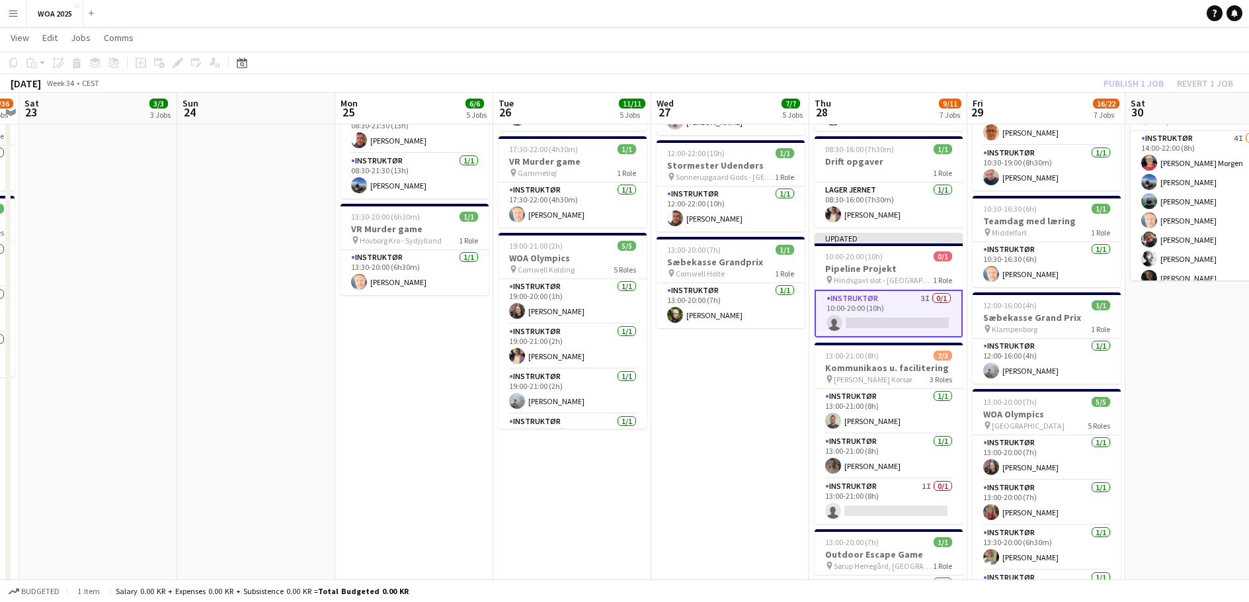
click at [1130, 82] on div "Publish 1 job Revert 1 job" at bounding box center [1168, 83] width 161 height 17
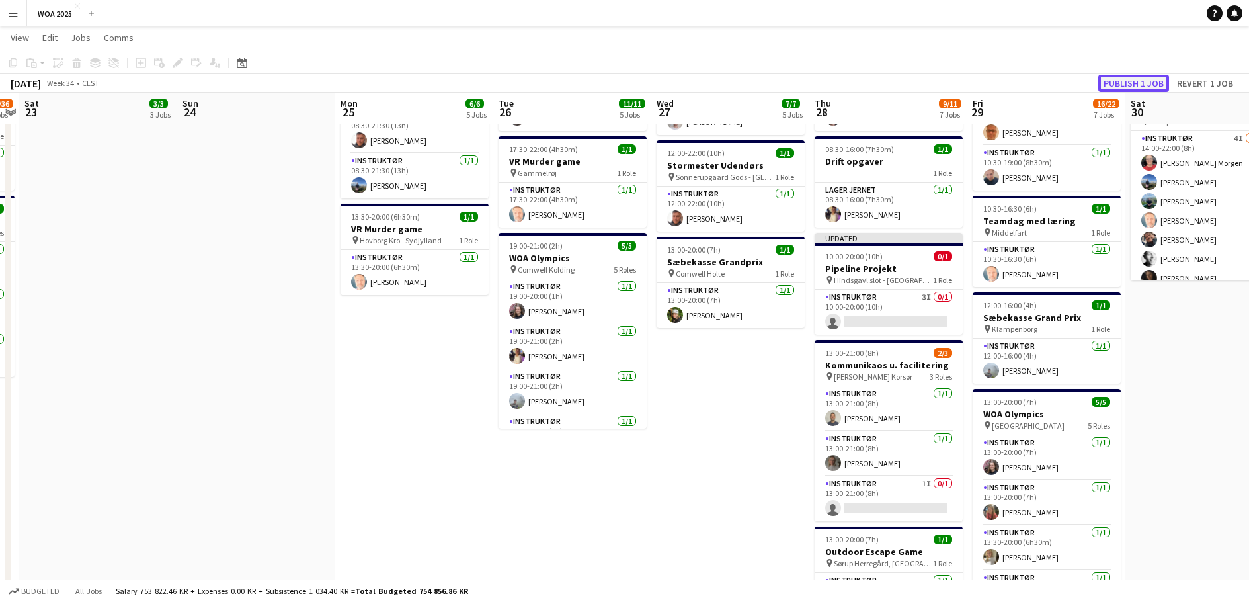
click at [1130, 83] on button "Publish 1 job" at bounding box center [1134, 83] width 71 height 17
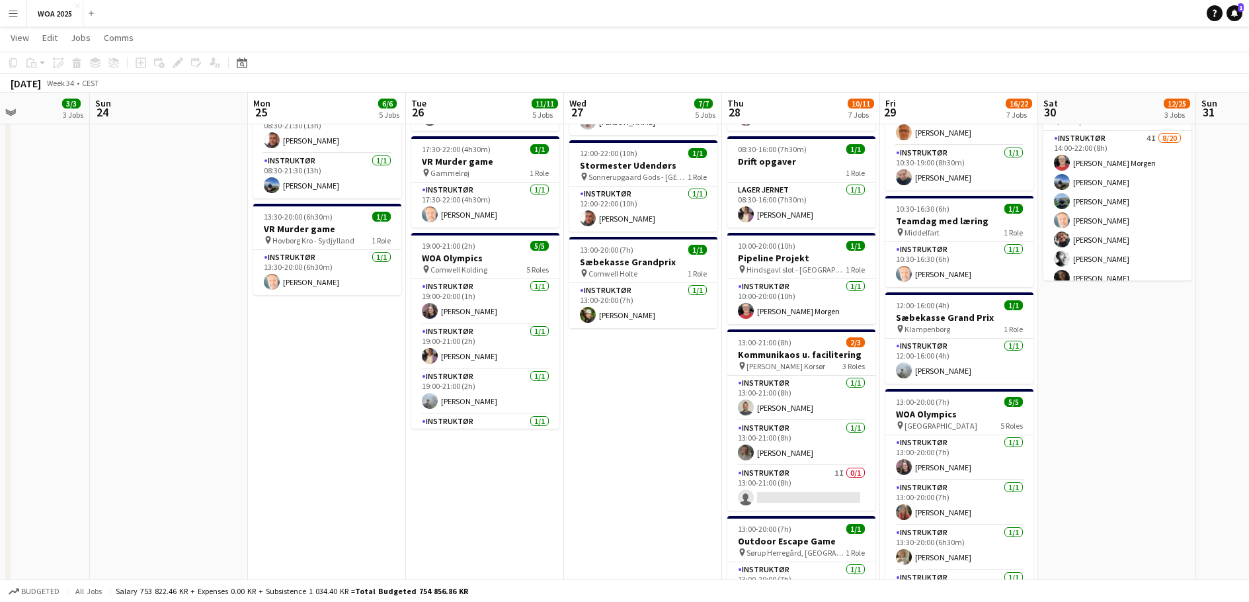
drag, startPoint x: 989, startPoint y: 323, endPoint x: 940, endPoint y: 324, distance: 49.6
click at [940, 324] on app-calendar-viewport "Thu 21 16/16 8 Jobs Fri 22 29/36 4 Jobs Sat 23 3/3 3 Jobs Sun 24 Mon 25 6/6 5 J…" at bounding box center [624, 235] width 1249 height 1161
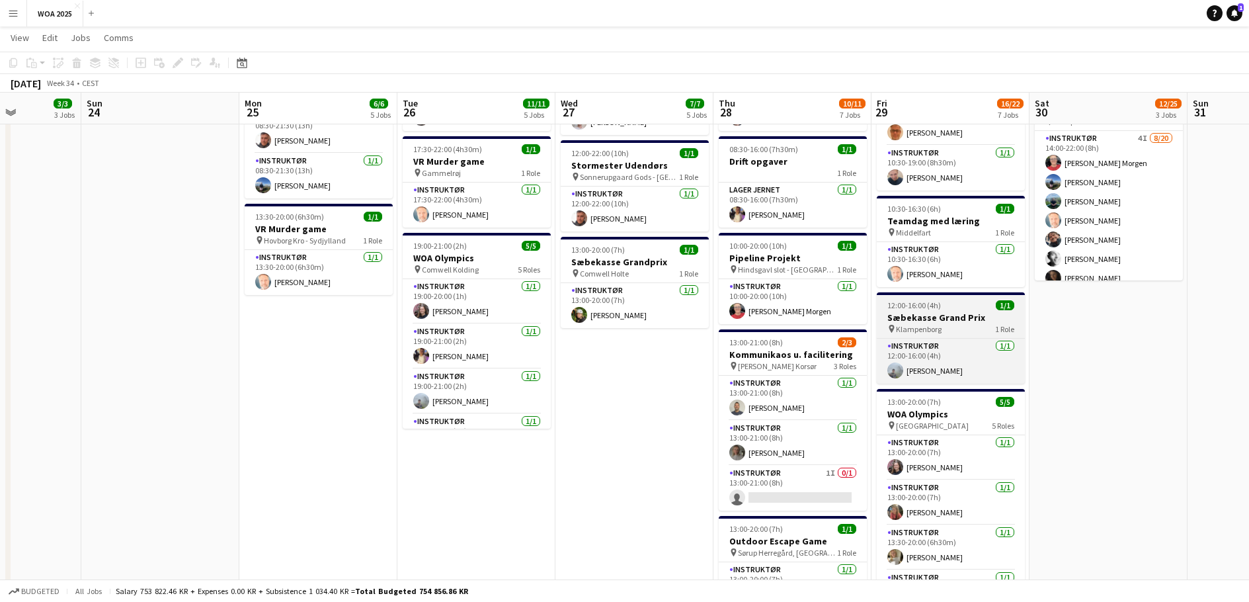
click at [956, 331] on div "pin Klampenborg 1 Role" at bounding box center [951, 328] width 148 height 11
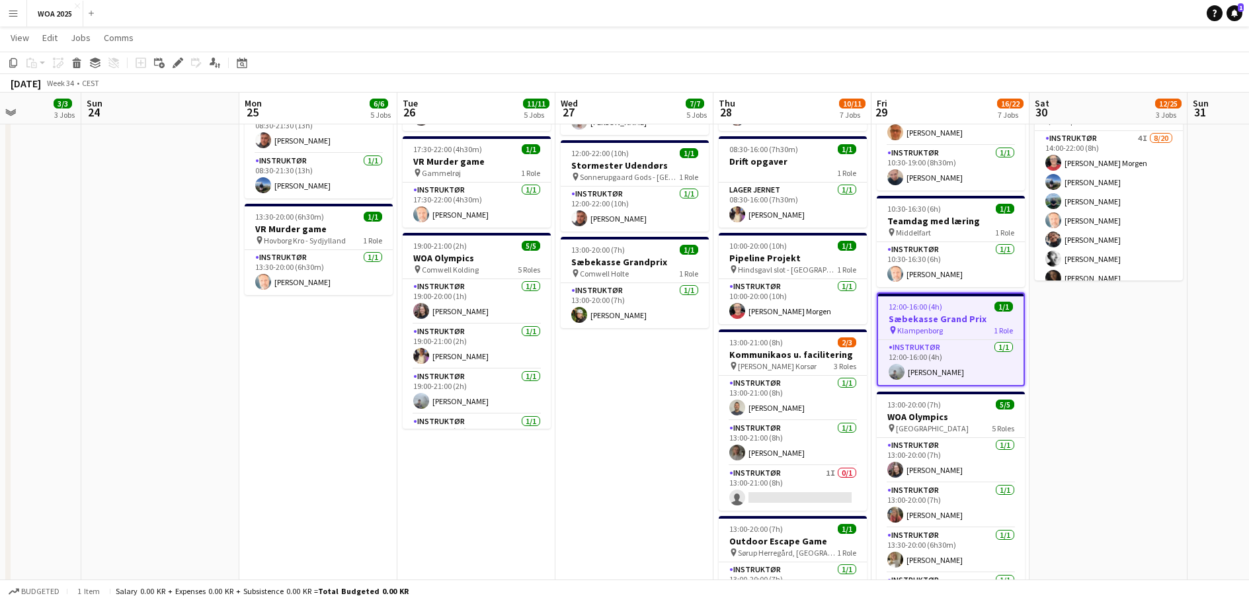
click at [957, 325] on div "pin Klampenborg 1 Role" at bounding box center [951, 330] width 146 height 11
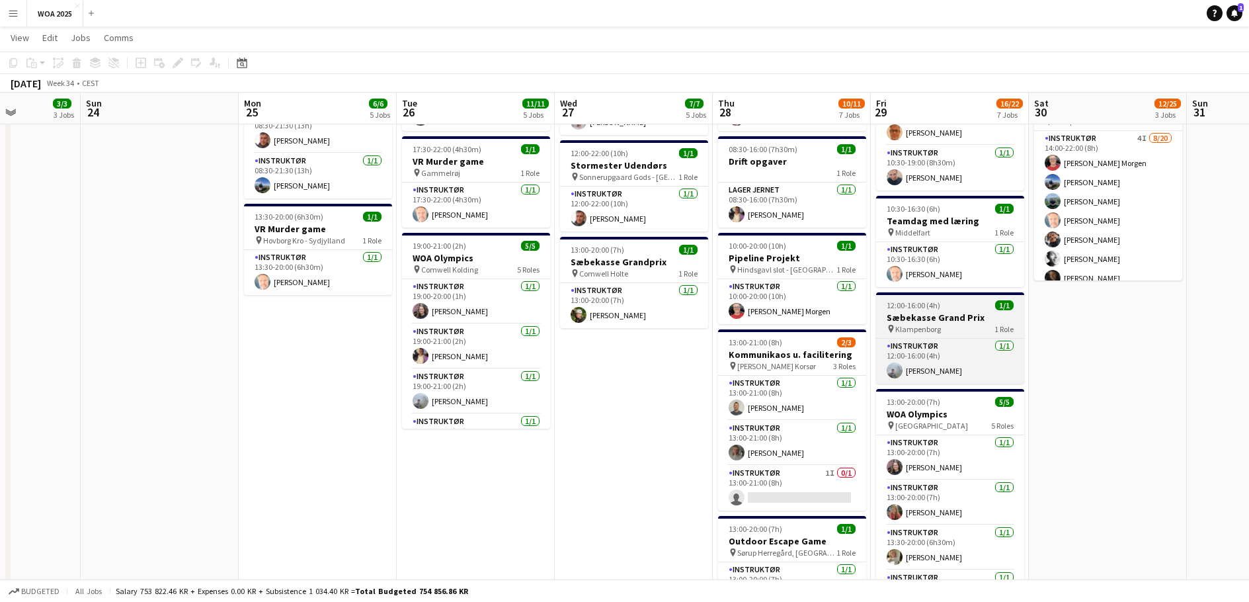
click at [957, 325] on div "pin Klampenborg 1 Role" at bounding box center [950, 328] width 148 height 11
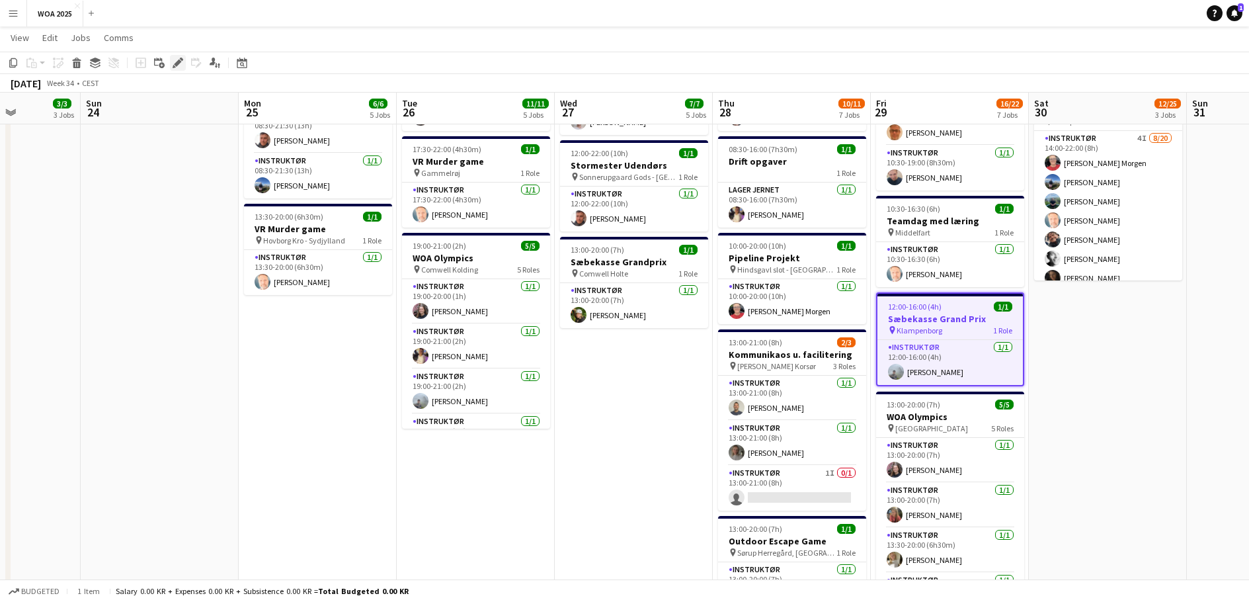
click at [179, 61] on icon at bounding box center [177, 63] width 7 height 7
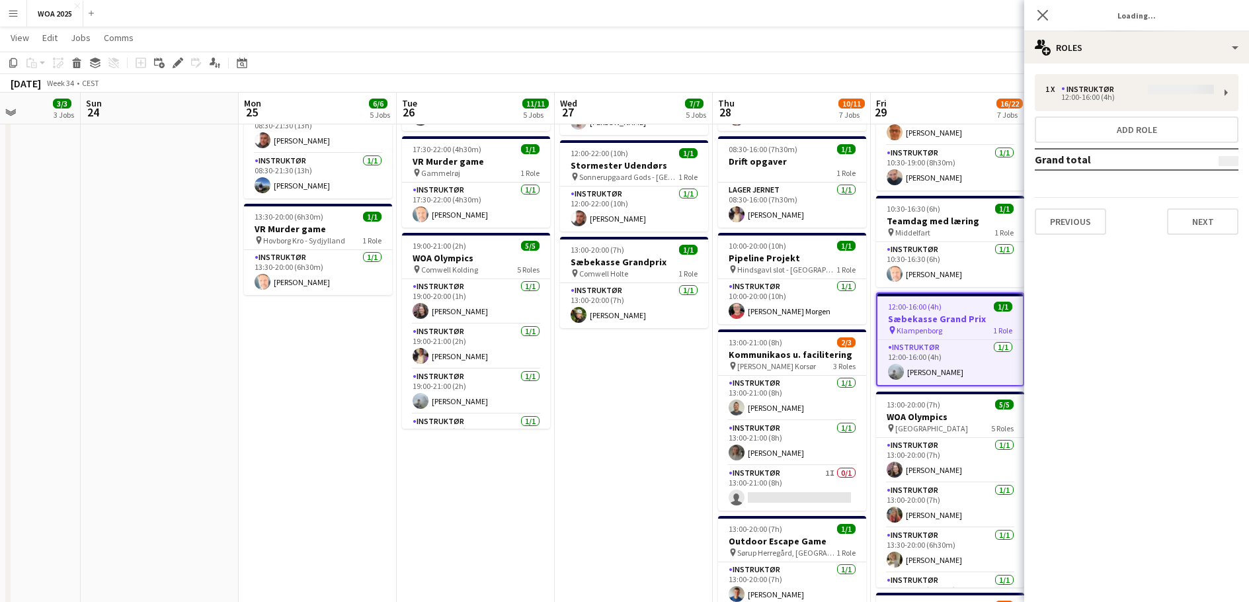
type input "**********"
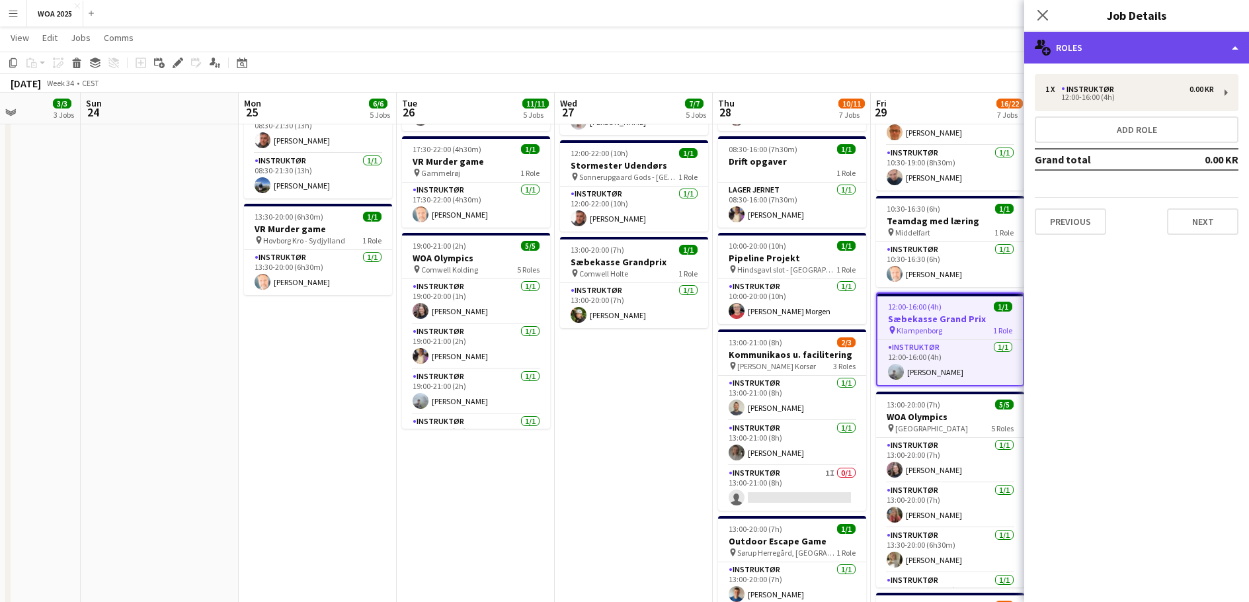
click at [1144, 48] on div "multiple-users-add Roles" at bounding box center [1136, 48] width 225 height 32
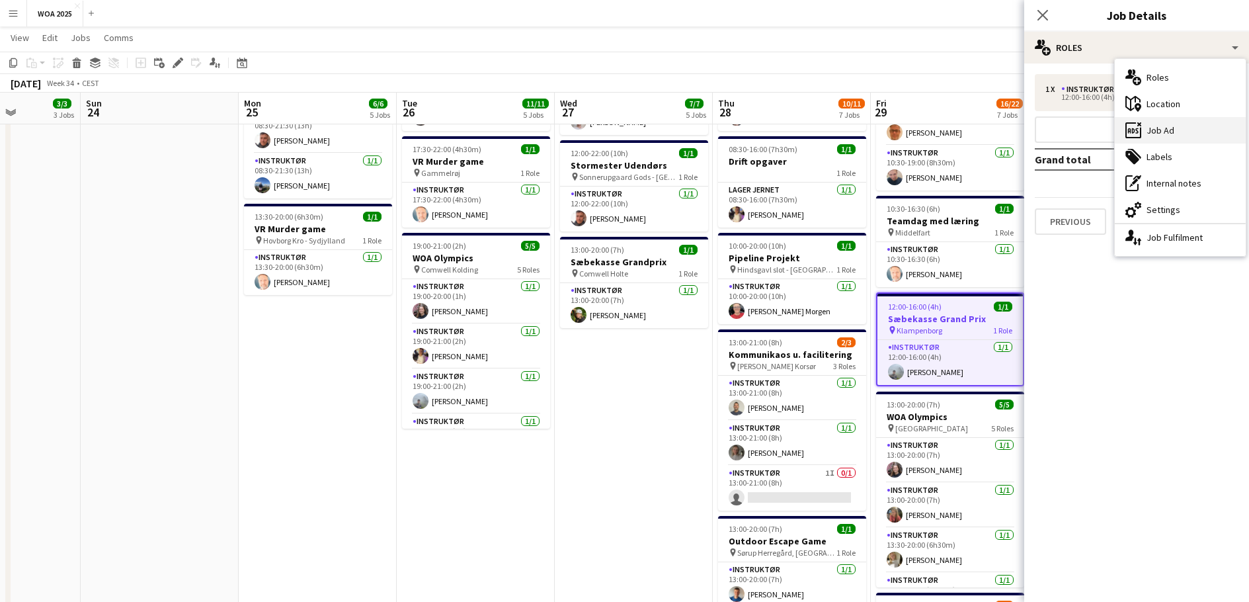
click at [1185, 132] on div "ads-window Job Ad" at bounding box center [1180, 130] width 131 height 26
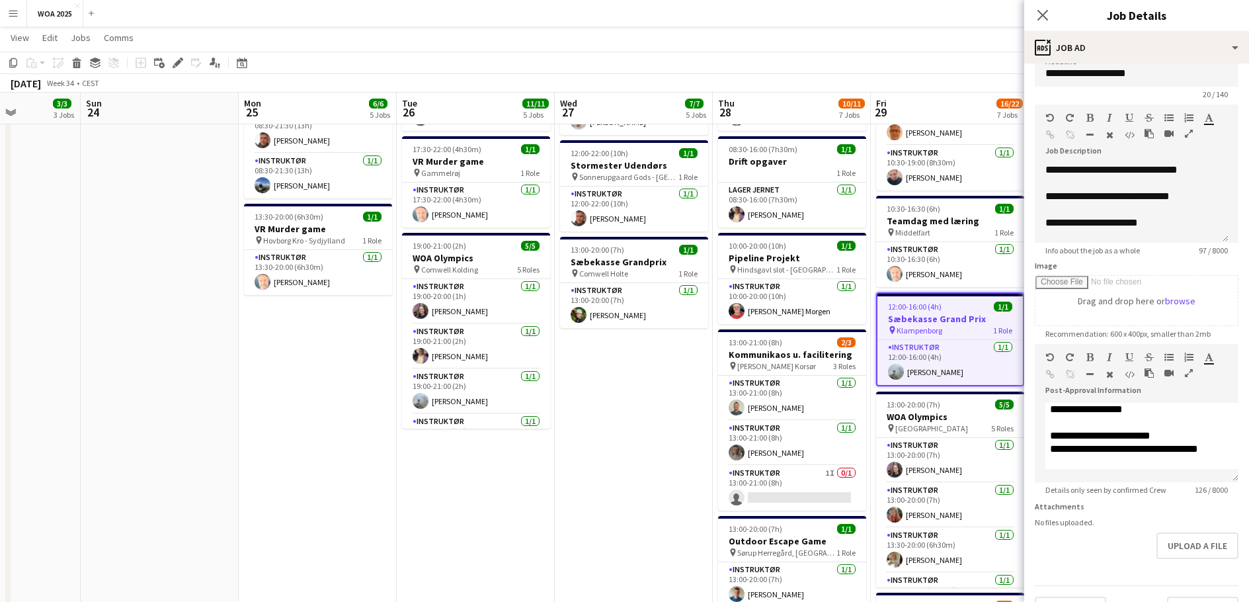
scroll to position [0, 0]
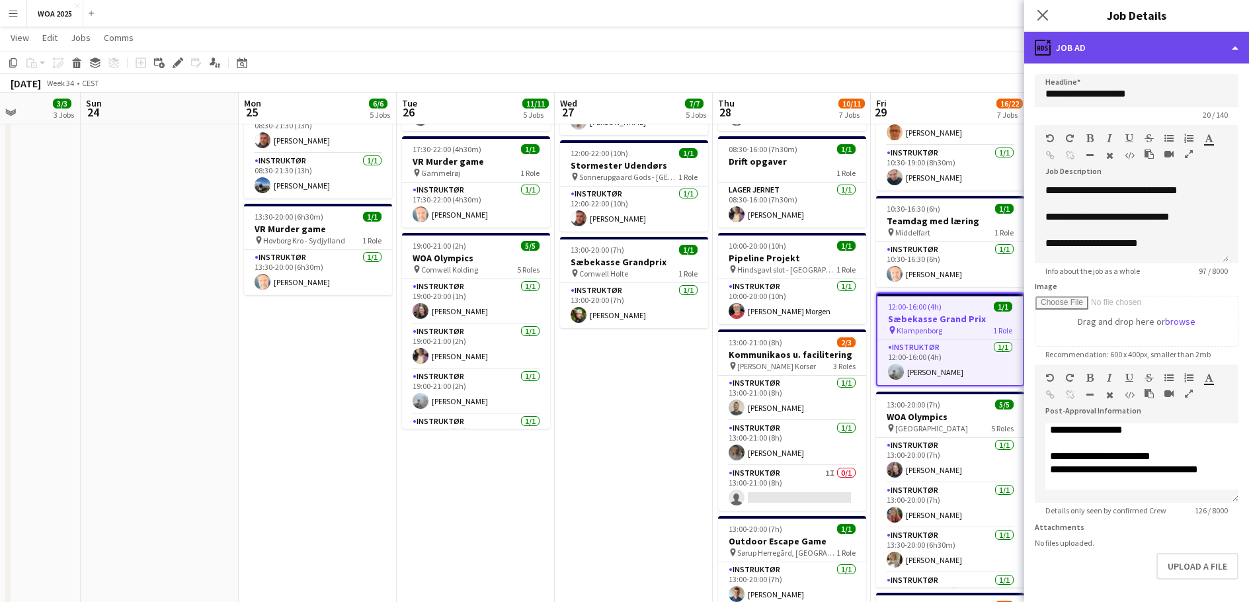
click at [1146, 46] on div "ads-window Job Ad" at bounding box center [1136, 48] width 225 height 32
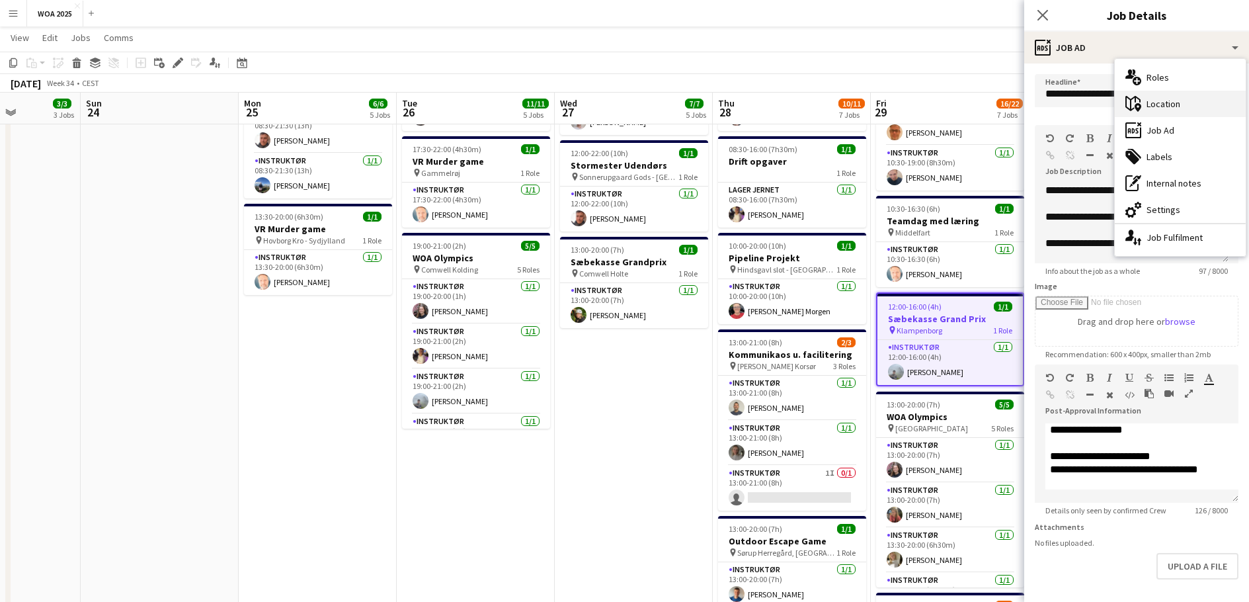
click at [1170, 112] on div "maps-pin-1 Location" at bounding box center [1180, 104] width 131 height 26
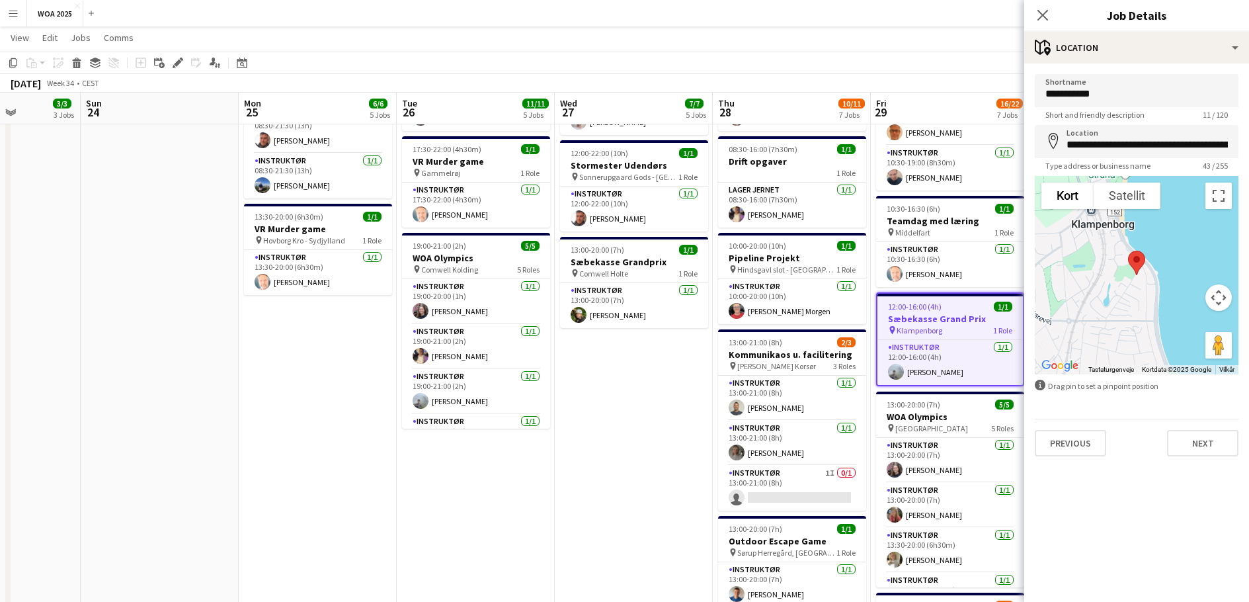
click at [1034, 7] on div "Close pop-in" at bounding box center [1042, 15] width 37 height 30
click at [1038, 14] on icon "Close pop-in" at bounding box center [1042, 15] width 13 height 13
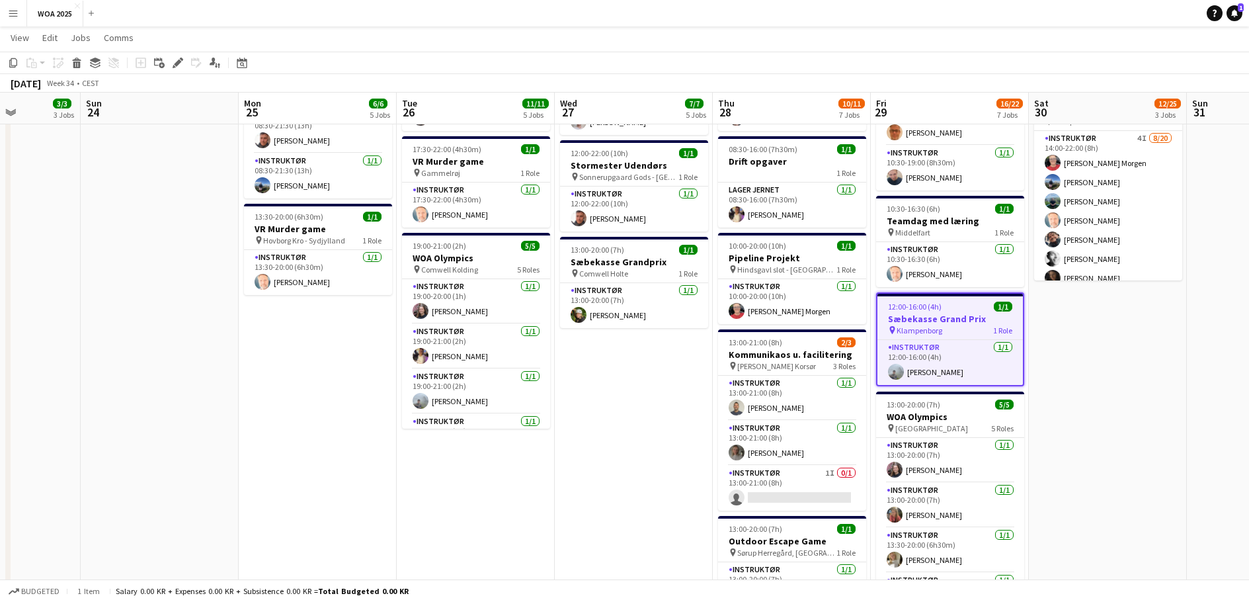
click at [945, 338] on app-job-card "12:00-16:00 (4h) 1/1 Sæbekasse Grand Prix pin Klampenborg 1 Role Instruktør [DA…" at bounding box center [950, 339] width 148 height 94
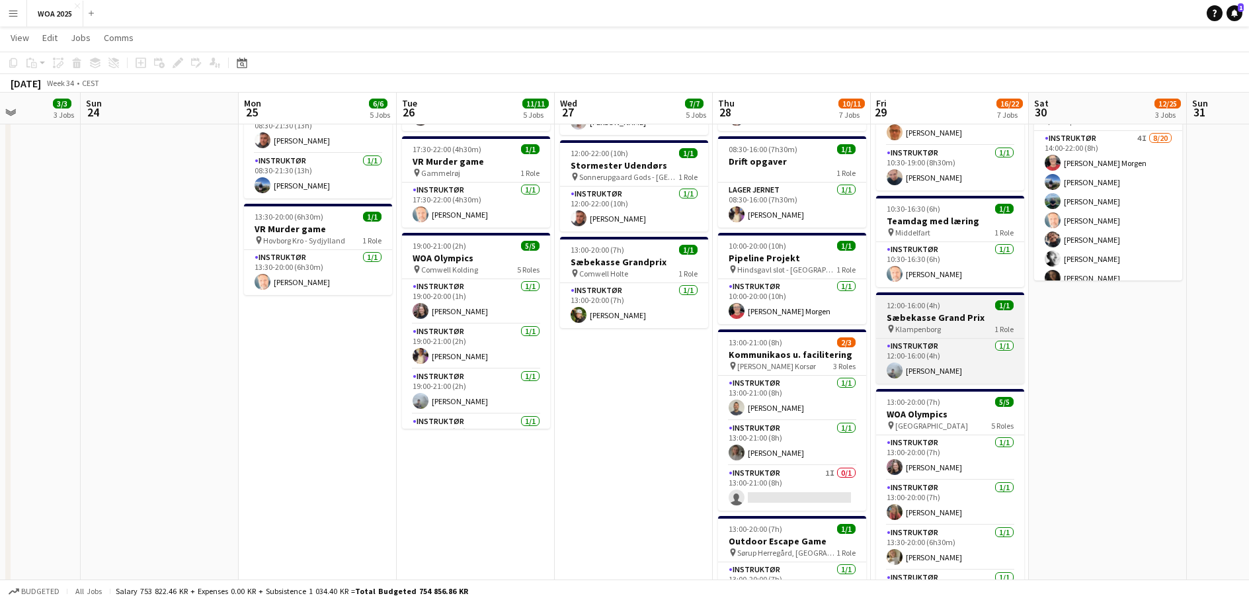
click at [957, 328] on div "pin Klampenborg 1 Role" at bounding box center [950, 328] width 148 height 11
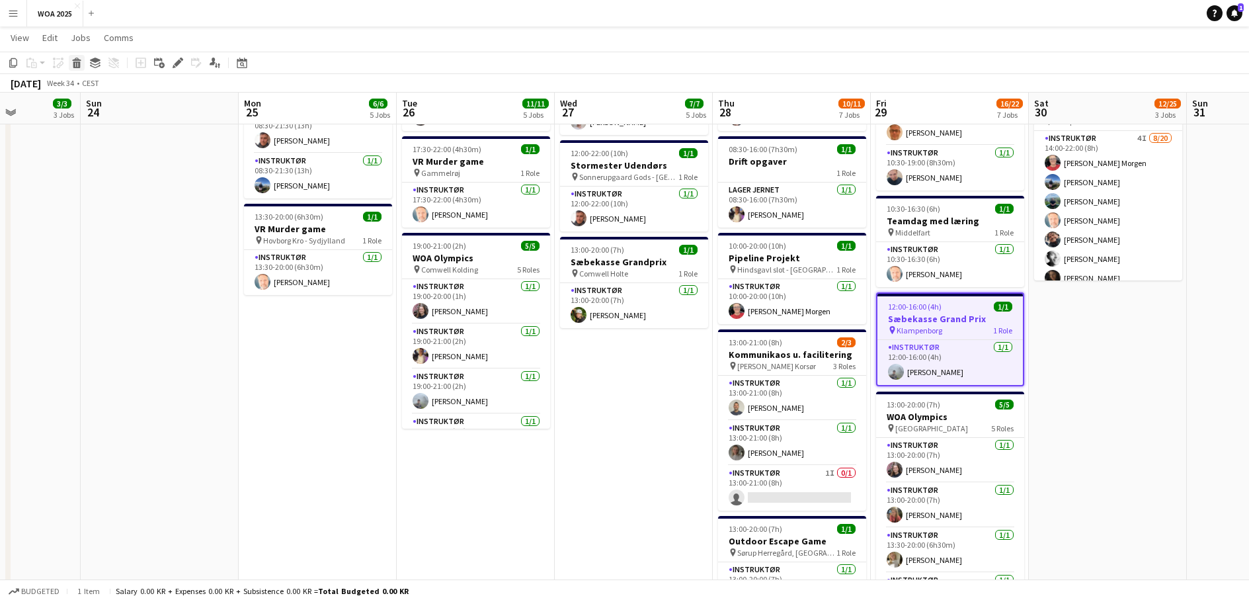
click at [82, 62] on div "Delete" at bounding box center [77, 63] width 16 height 16
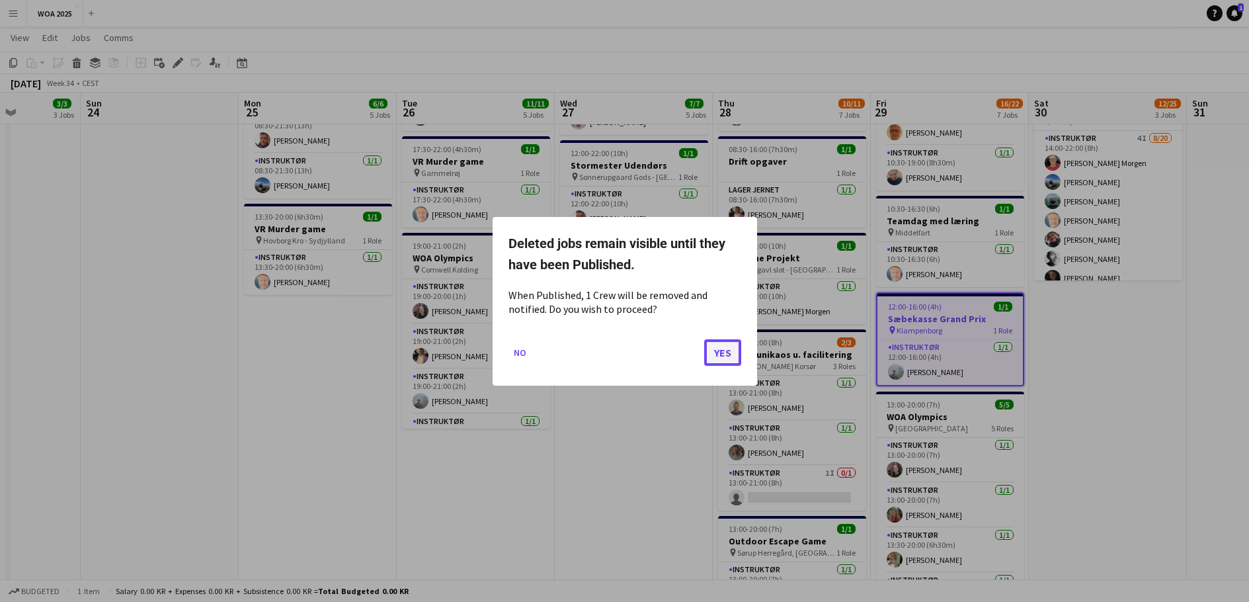
click at [728, 355] on button "Yes" at bounding box center [722, 352] width 37 height 26
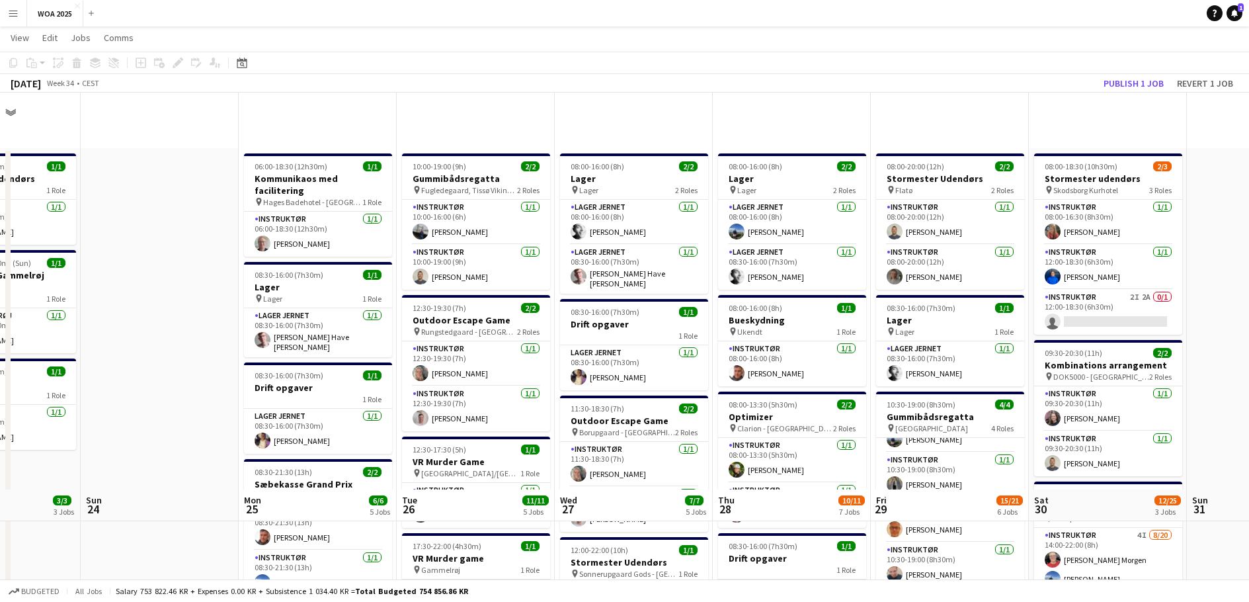
scroll to position [397, 0]
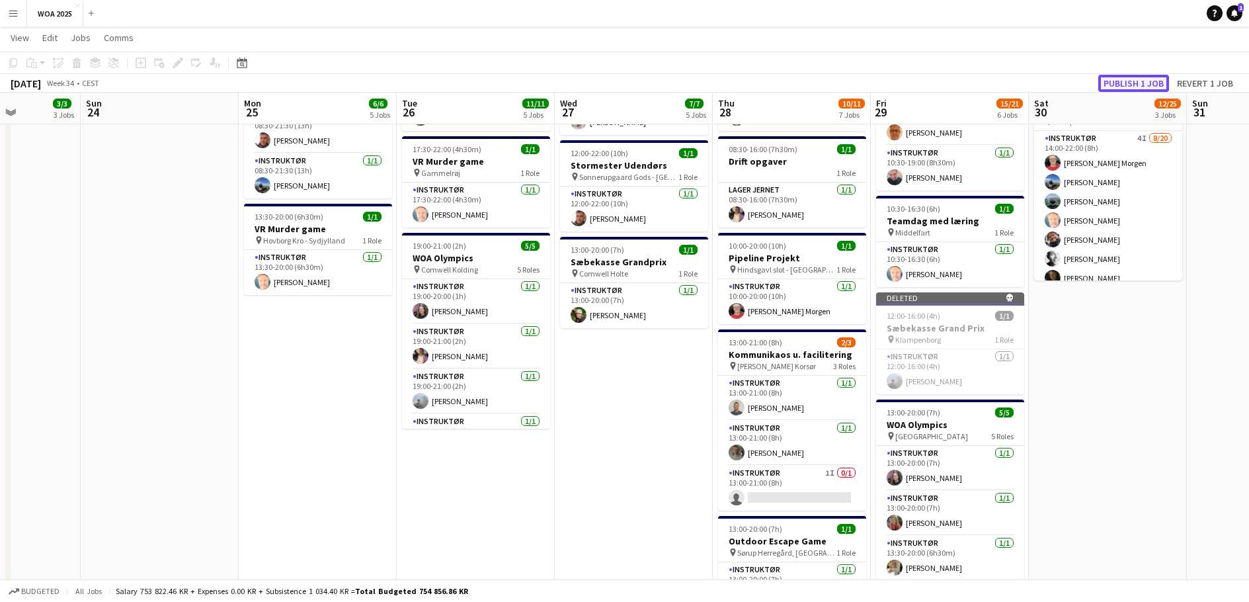
click at [1134, 81] on button "Publish 1 job" at bounding box center [1134, 83] width 71 height 17
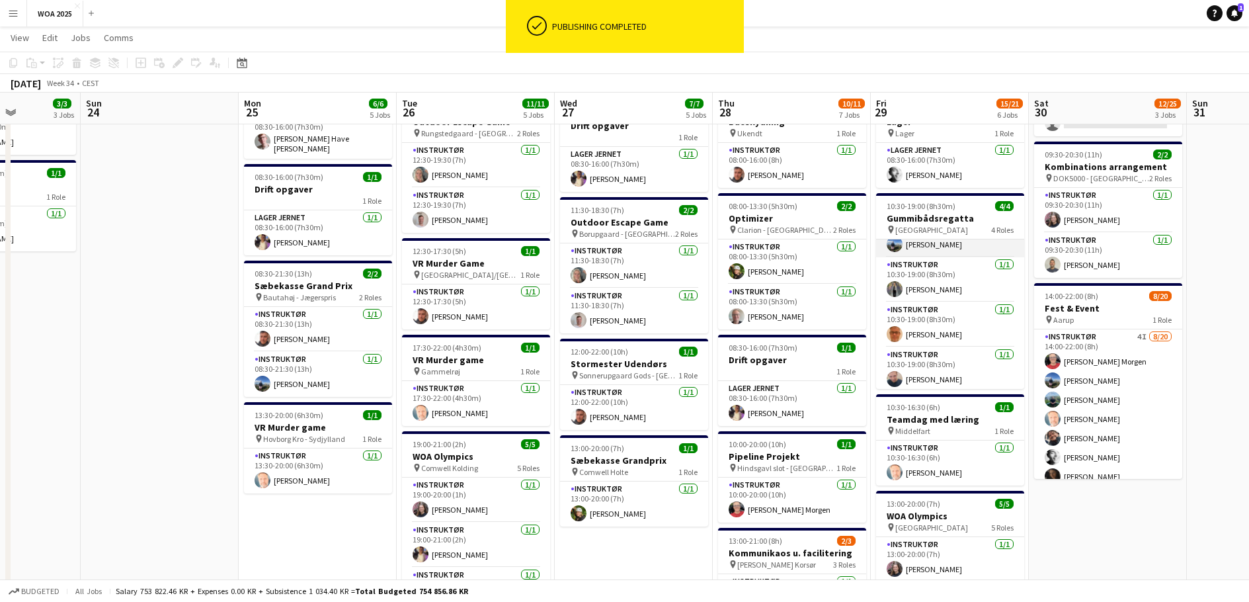
scroll to position [0, 0]
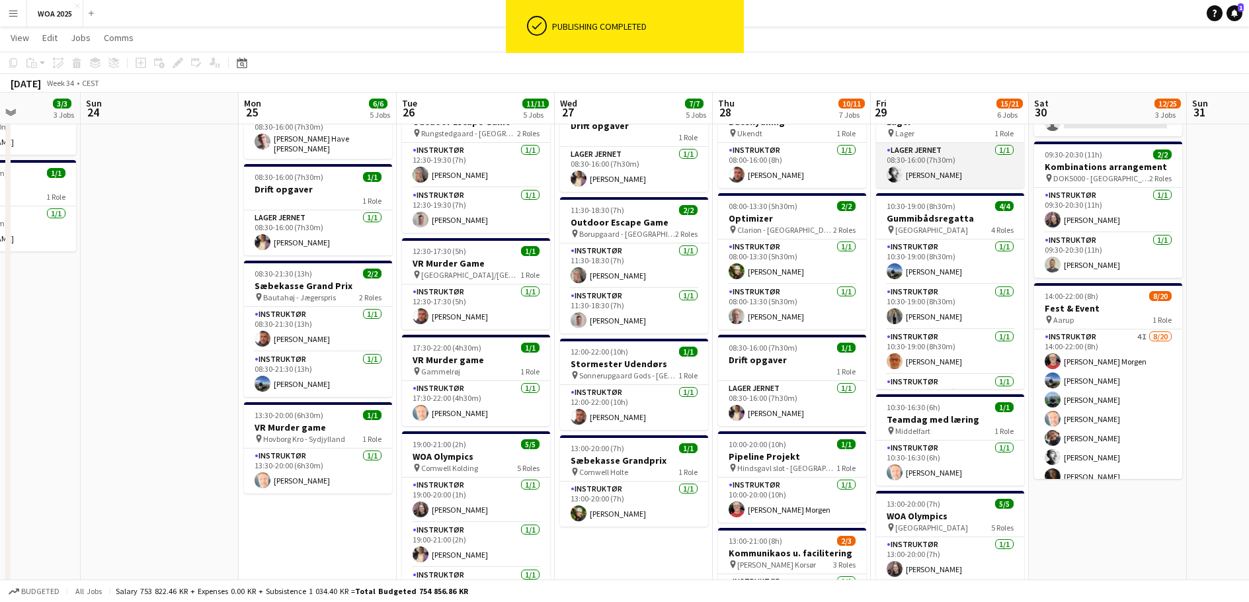
click at [945, 155] on app-card-role "Lager Jernet [DATE] 08:30-16:00 (7h30m) [PERSON_NAME]" at bounding box center [950, 165] width 148 height 45
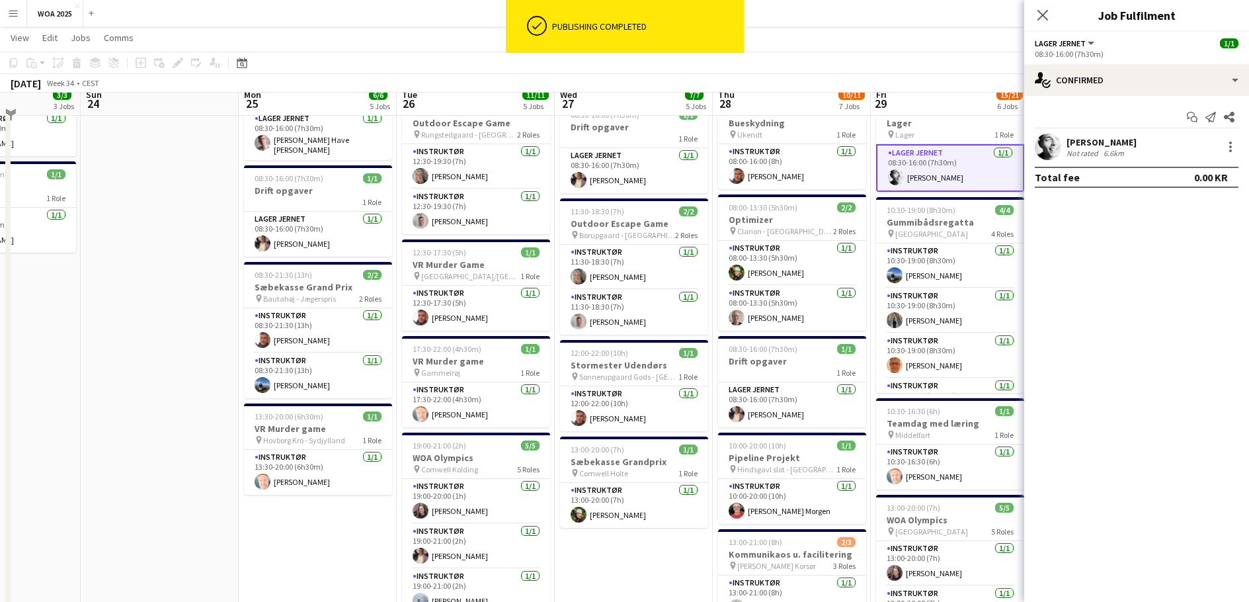
scroll to position [132, 0]
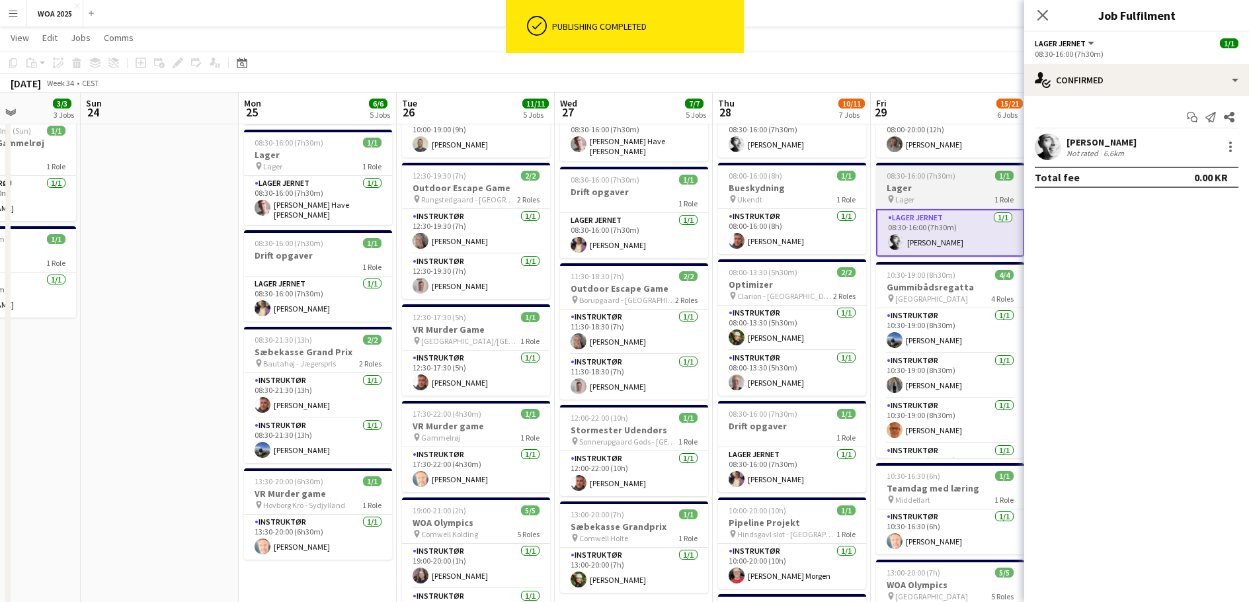
click at [948, 182] on h3 "Lager" at bounding box center [950, 188] width 148 height 12
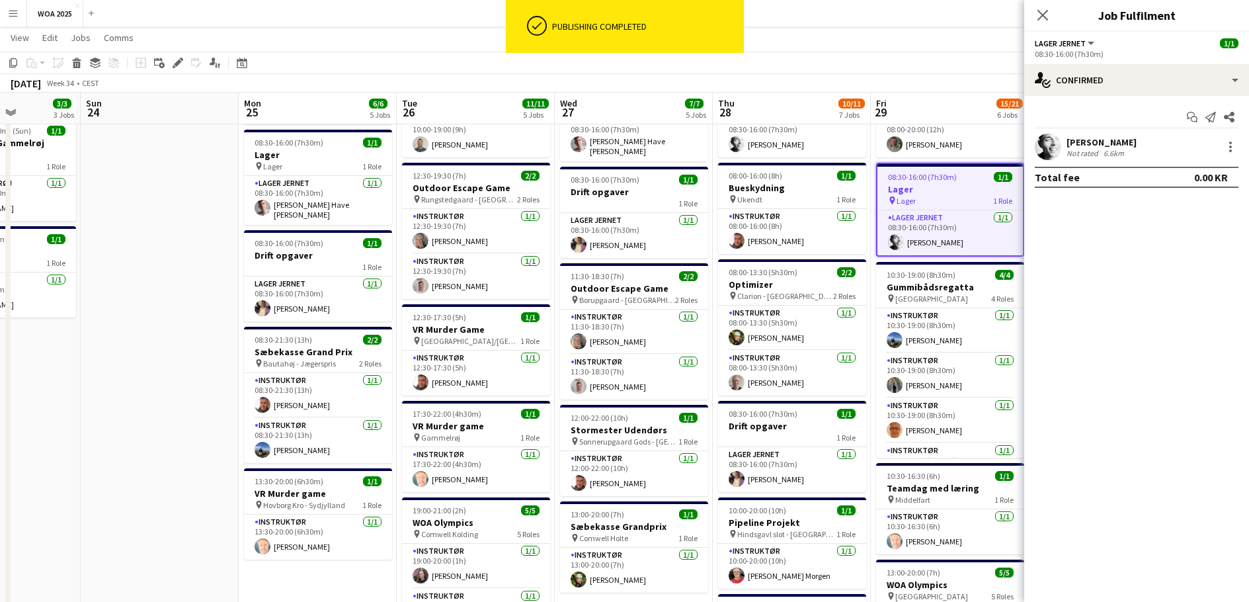
click at [946, 190] on h3 "Lager" at bounding box center [951, 189] width 146 height 12
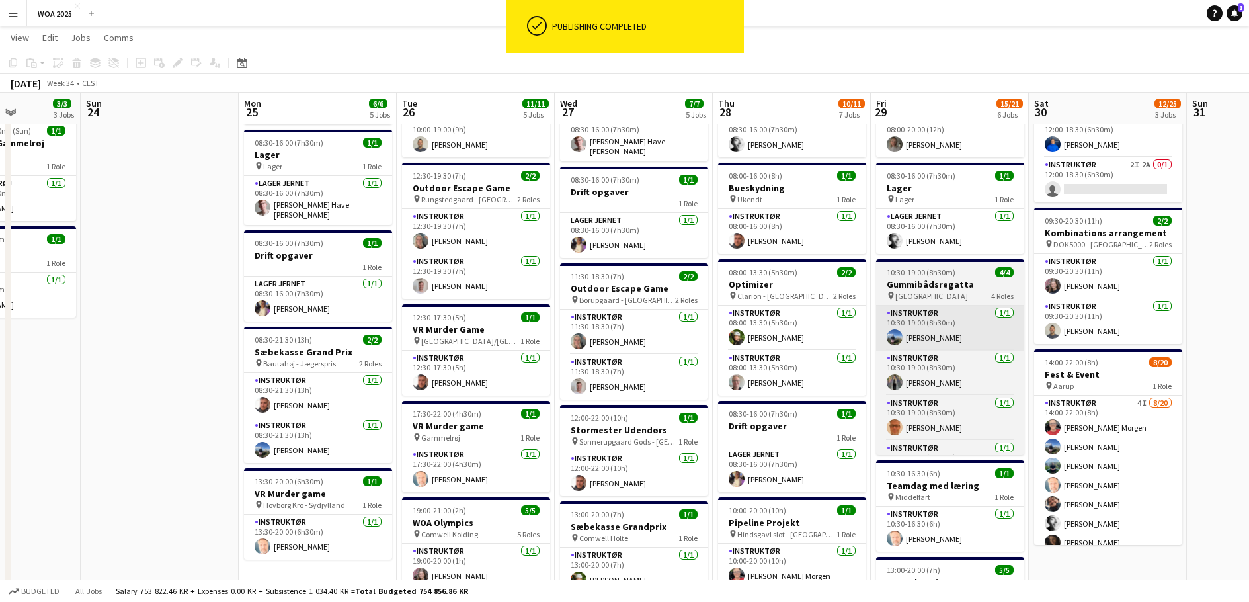
click at [880, 306] on app-card-role "Instruktør [DATE] 10:30-19:00 (8h30m) [PERSON_NAME]" at bounding box center [950, 328] width 148 height 45
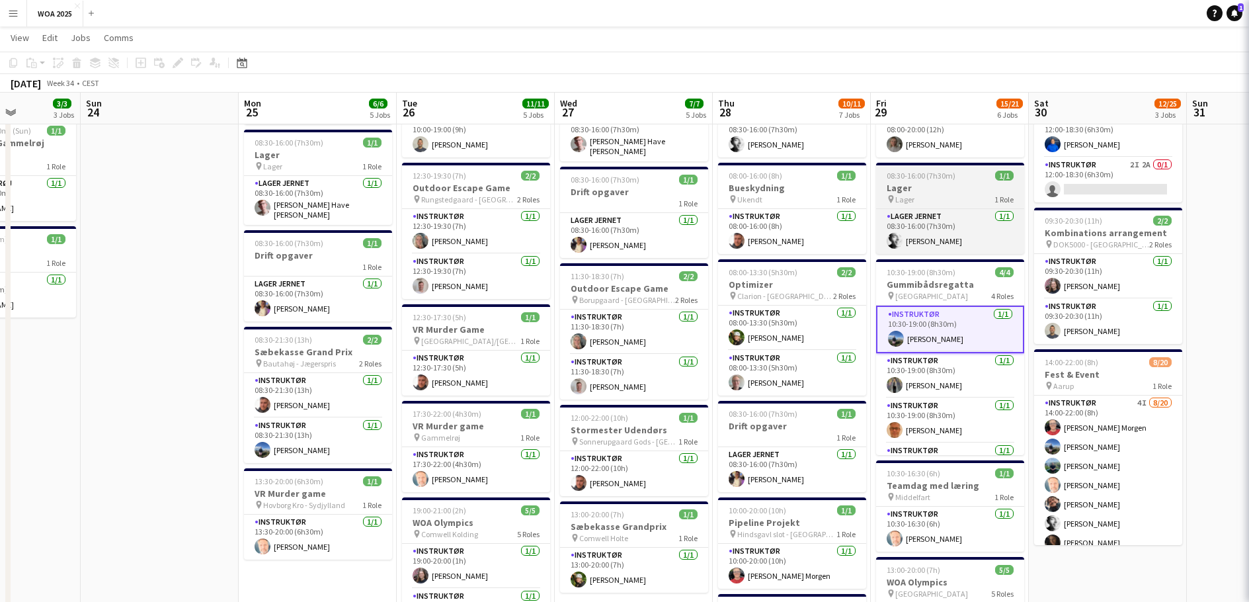
click at [932, 192] on h3 "Lager" at bounding box center [950, 188] width 148 height 12
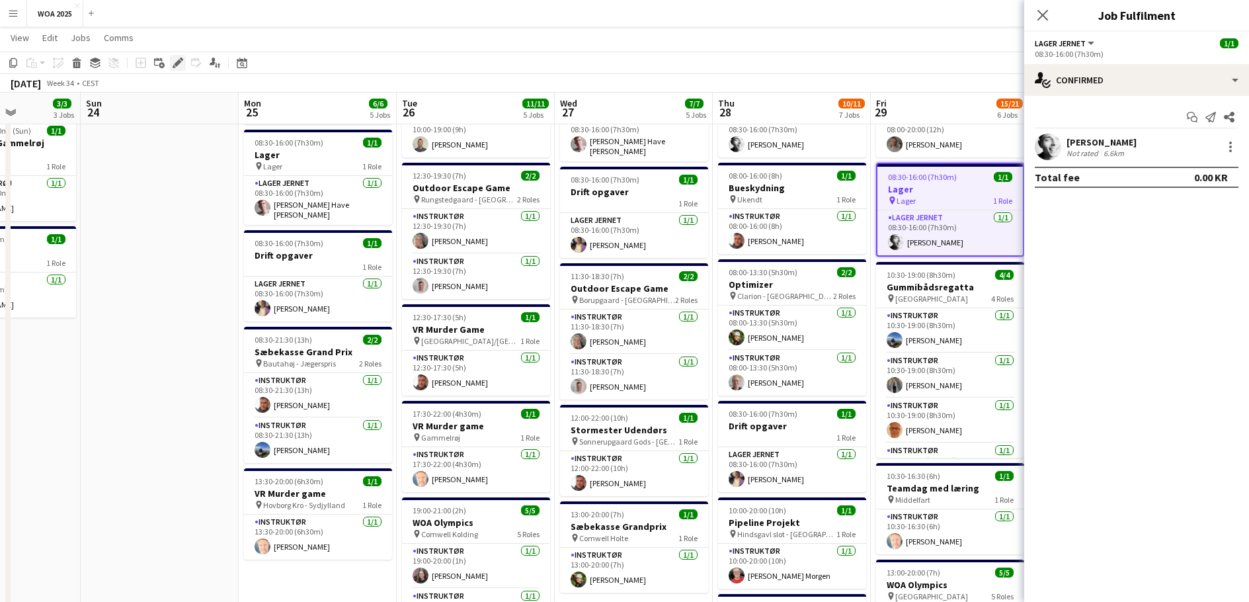
click at [179, 61] on icon at bounding box center [177, 63] width 7 height 7
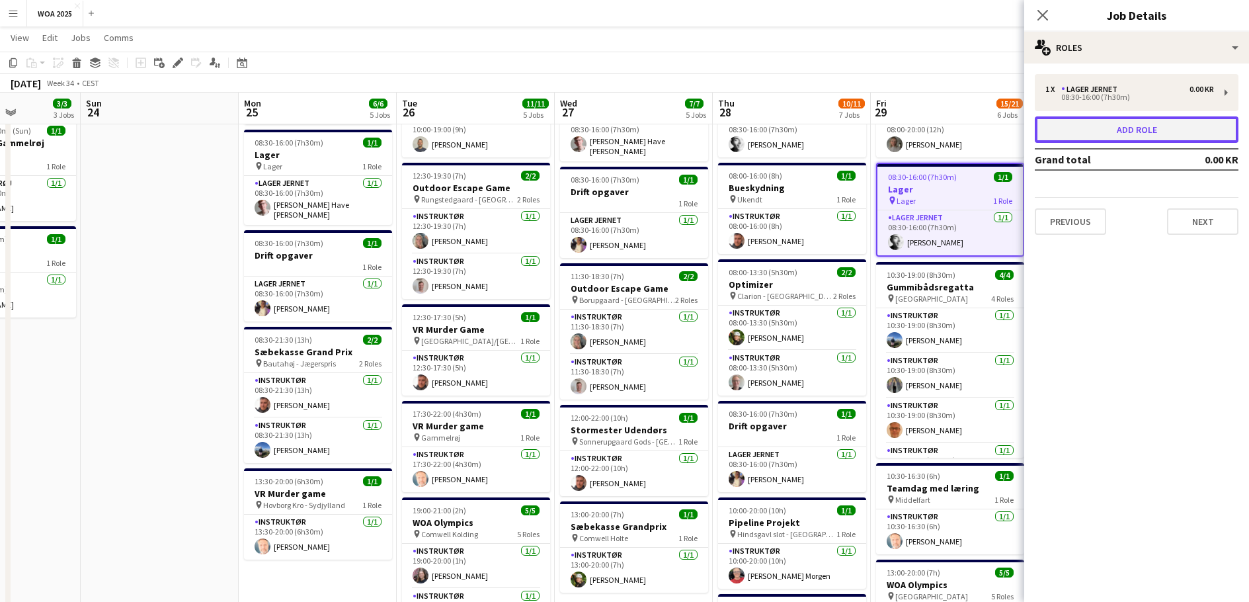
click at [1097, 124] on button "Add role" at bounding box center [1137, 129] width 204 height 26
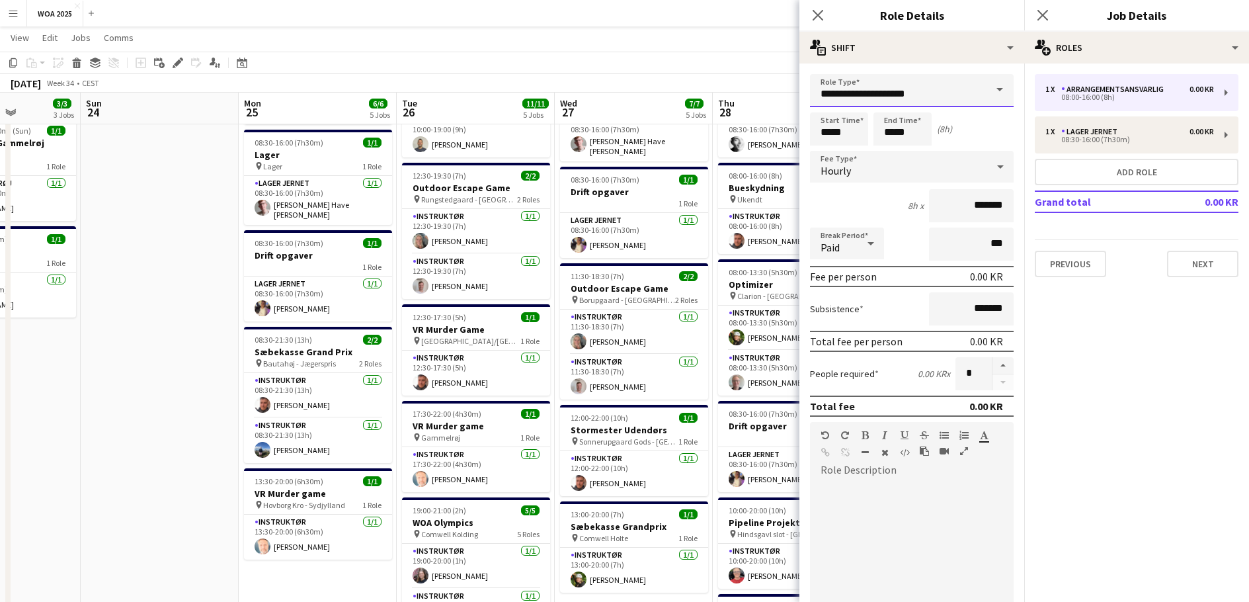
click at [909, 101] on input "**********" at bounding box center [912, 90] width 204 height 33
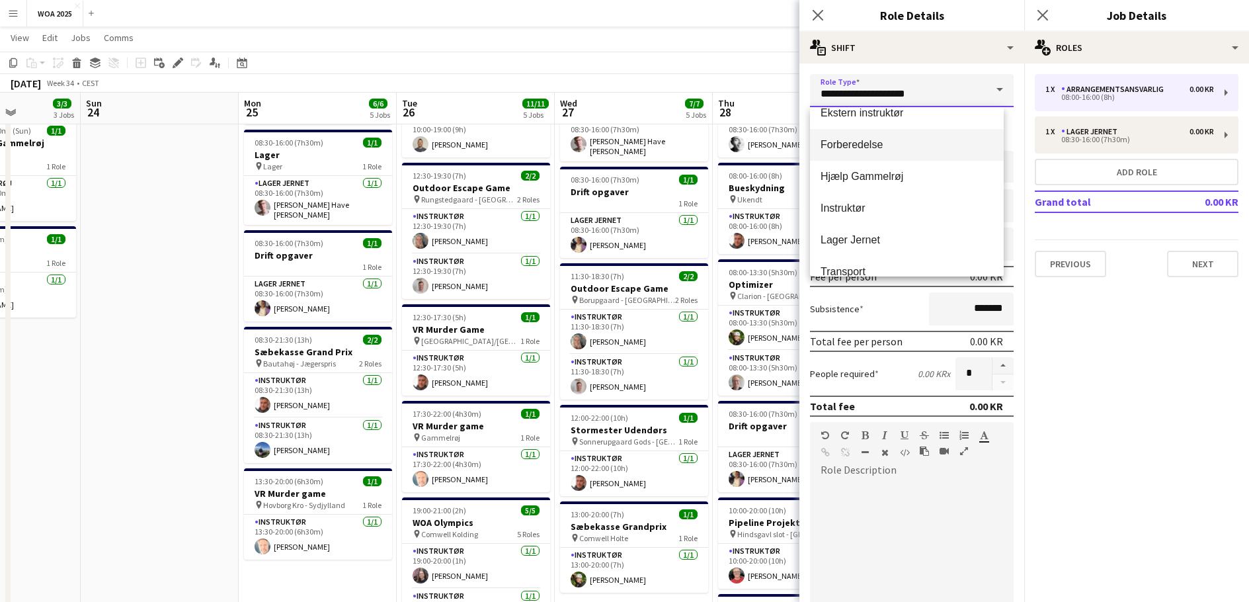
scroll to position [63, 0]
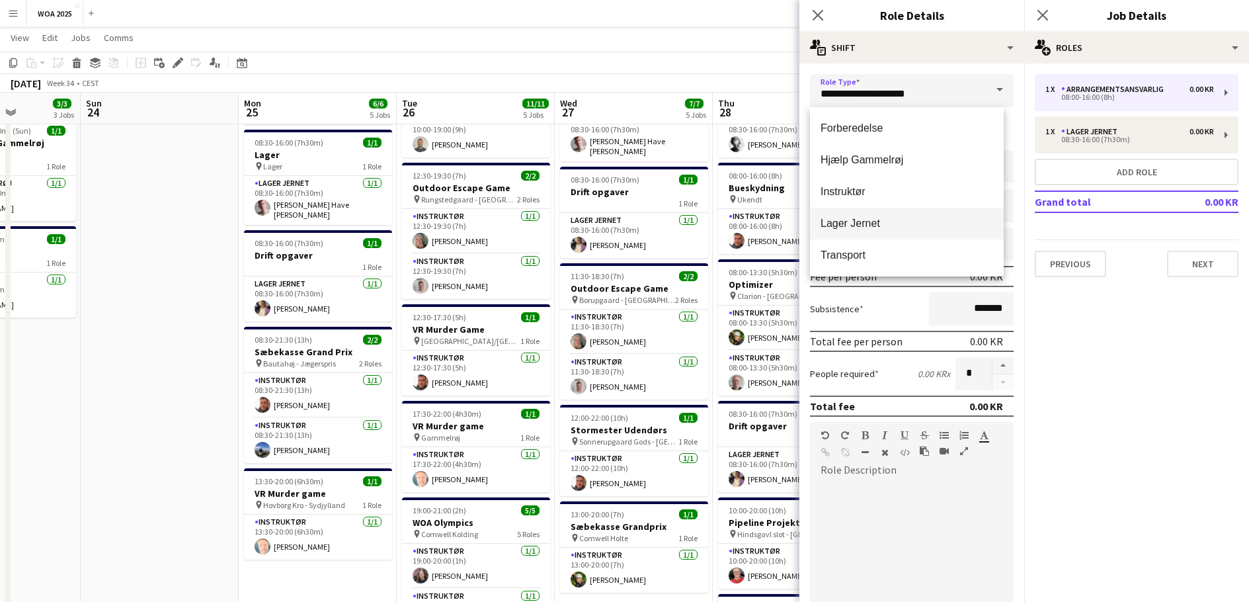
click at [856, 220] on span "Lager Jernet" at bounding box center [907, 223] width 173 height 13
type input "**********"
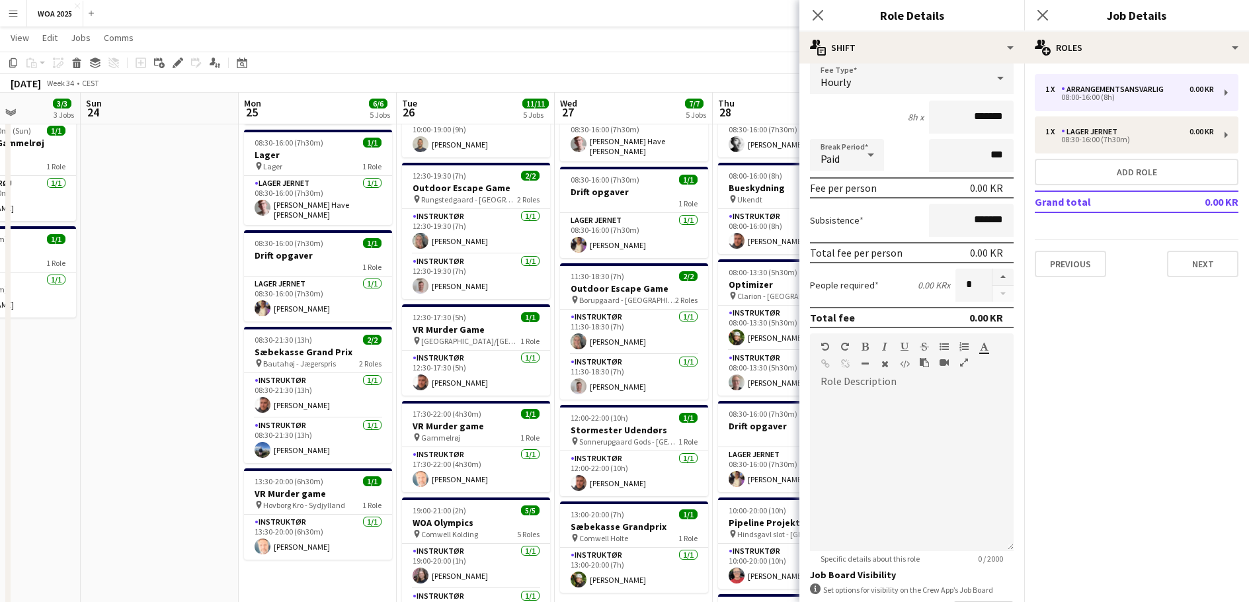
scroll to position [198, 0]
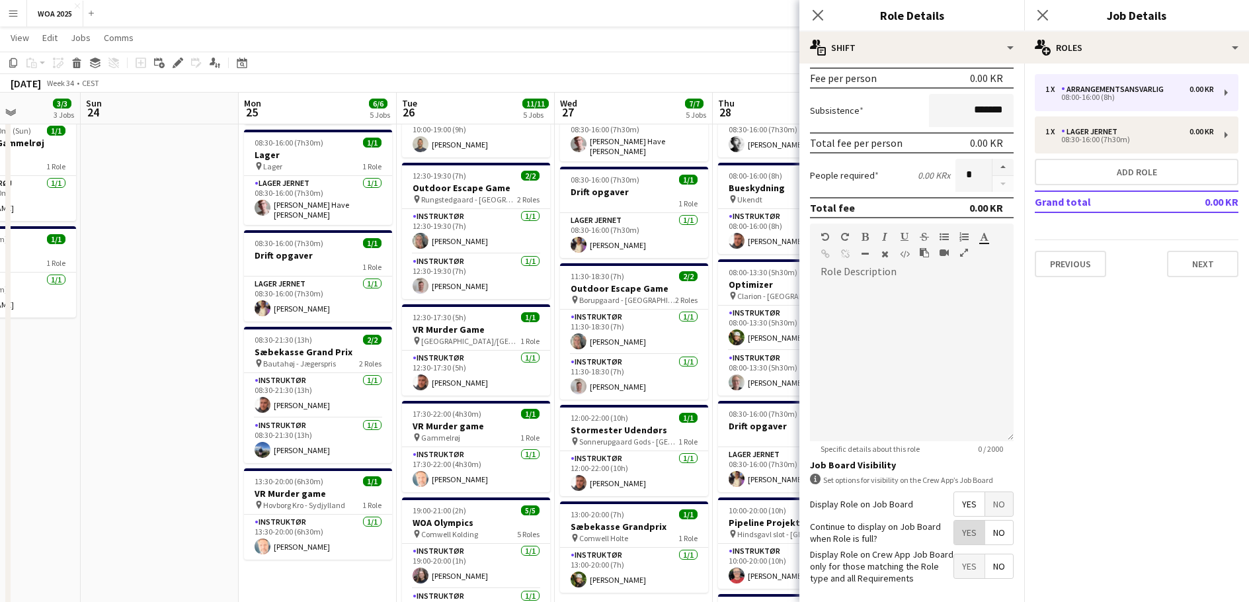
click at [954, 538] on span "Yes" at bounding box center [969, 533] width 30 height 24
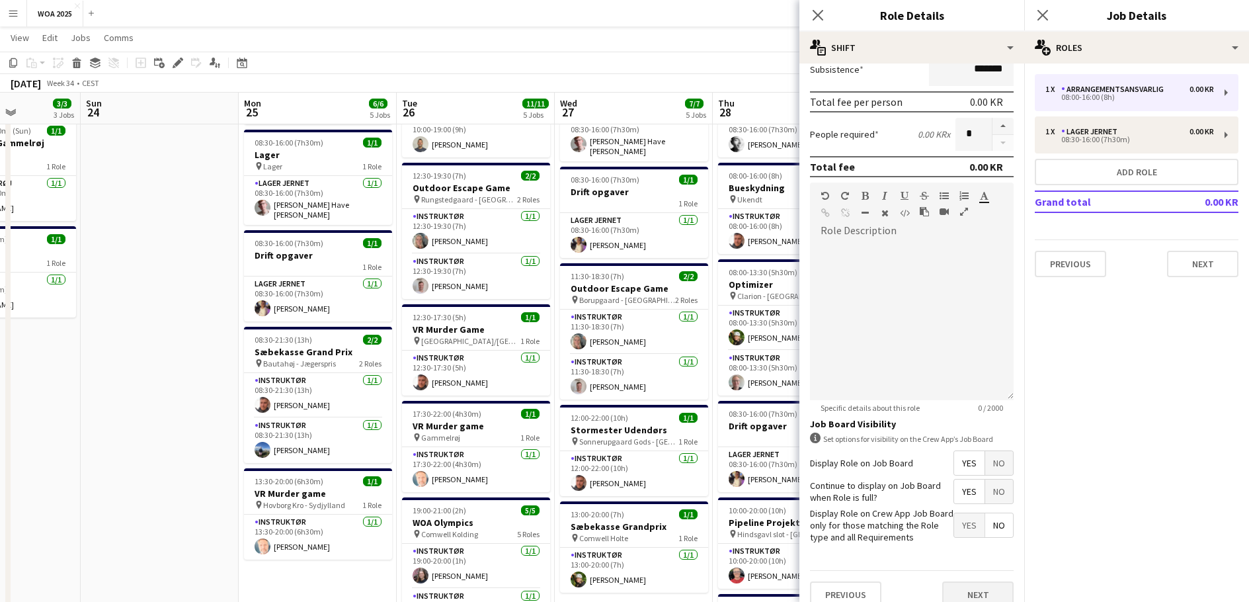
scroll to position [256, 0]
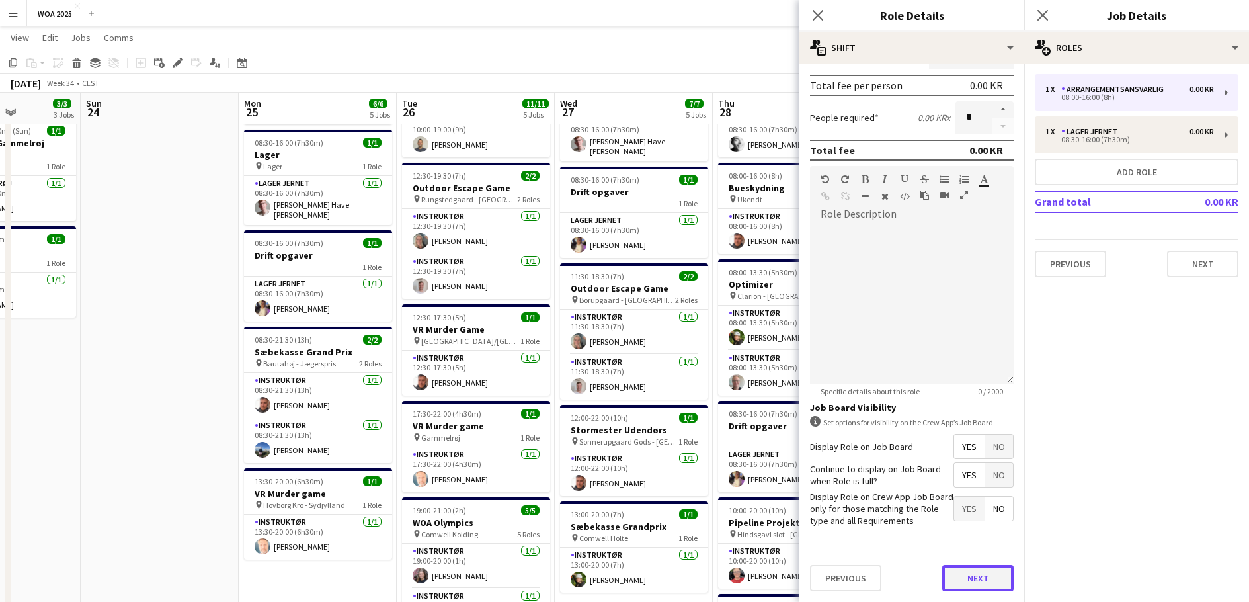
click at [969, 582] on button "Next" at bounding box center [977, 578] width 71 height 26
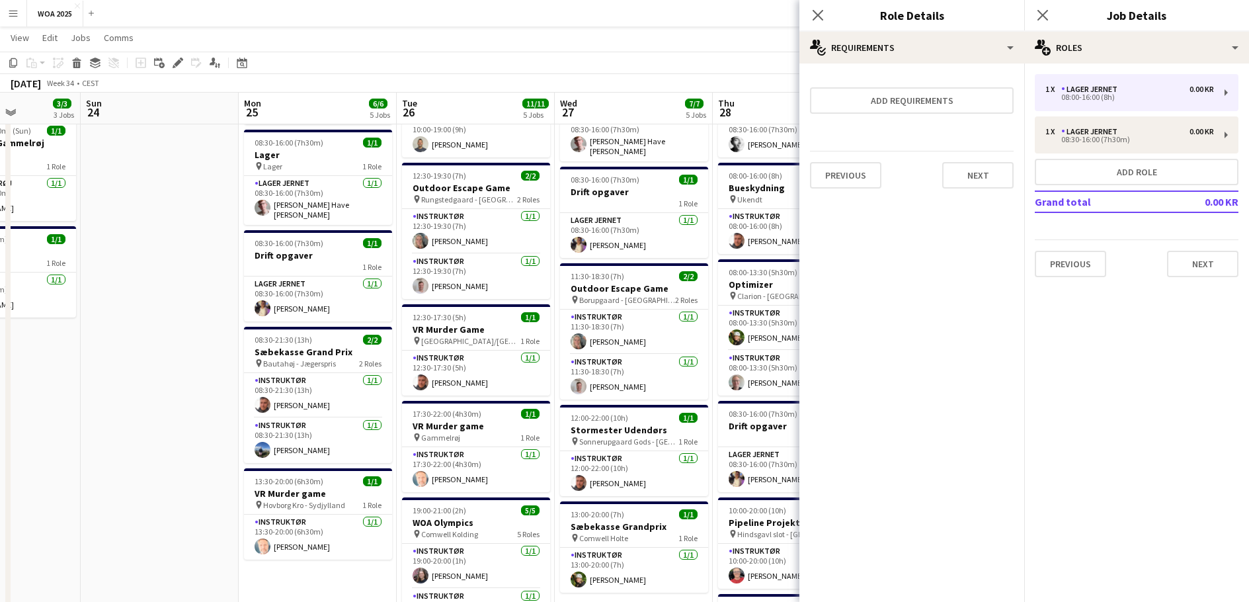
scroll to position [0, 0]
click at [964, 161] on div "Previous Next" at bounding box center [912, 175] width 204 height 48
click at [971, 183] on button "Next" at bounding box center [977, 175] width 71 height 26
click at [984, 166] on button "Finish" at bounding box center [989, 177] width 50 height 26
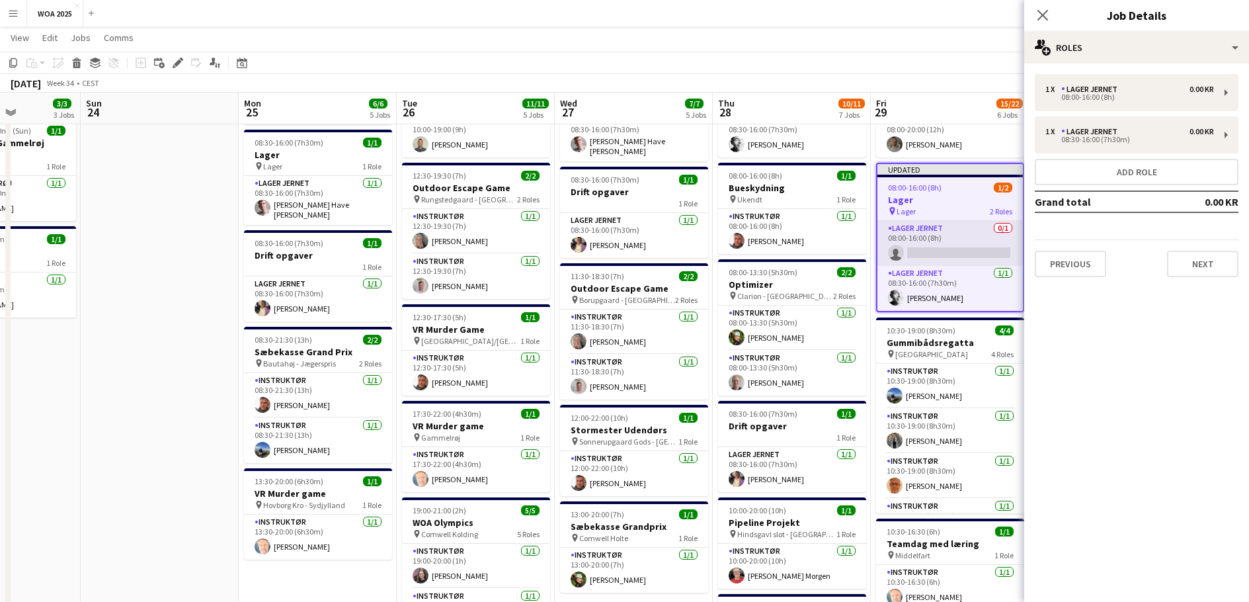
click at [931, 255] on app-card-role "Lager Jernet 0/1 08:00-16:00 (8h) single-neutral-actions" at bounding box center [951, 243] width 146 height 45
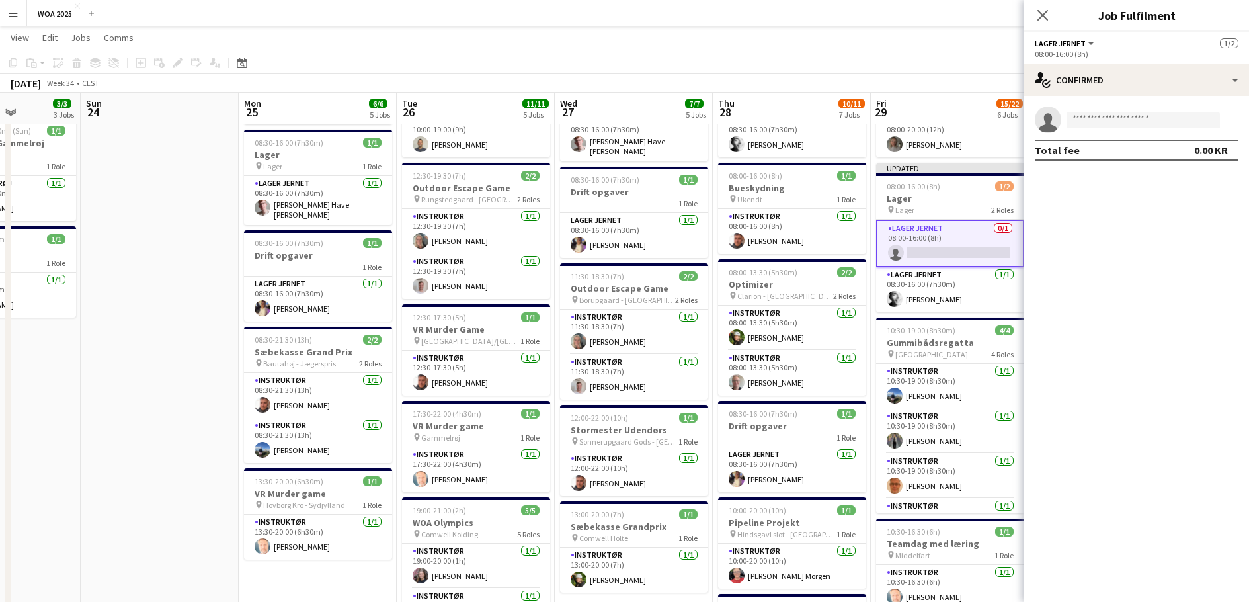
click at [1107, 107] on app-invite-slot "single-neutral-actions" at bounding box center [1136, 119] width 225 height 26
click at [1108, 121] on input at bounding box center [1143, 120] width 153 height 16
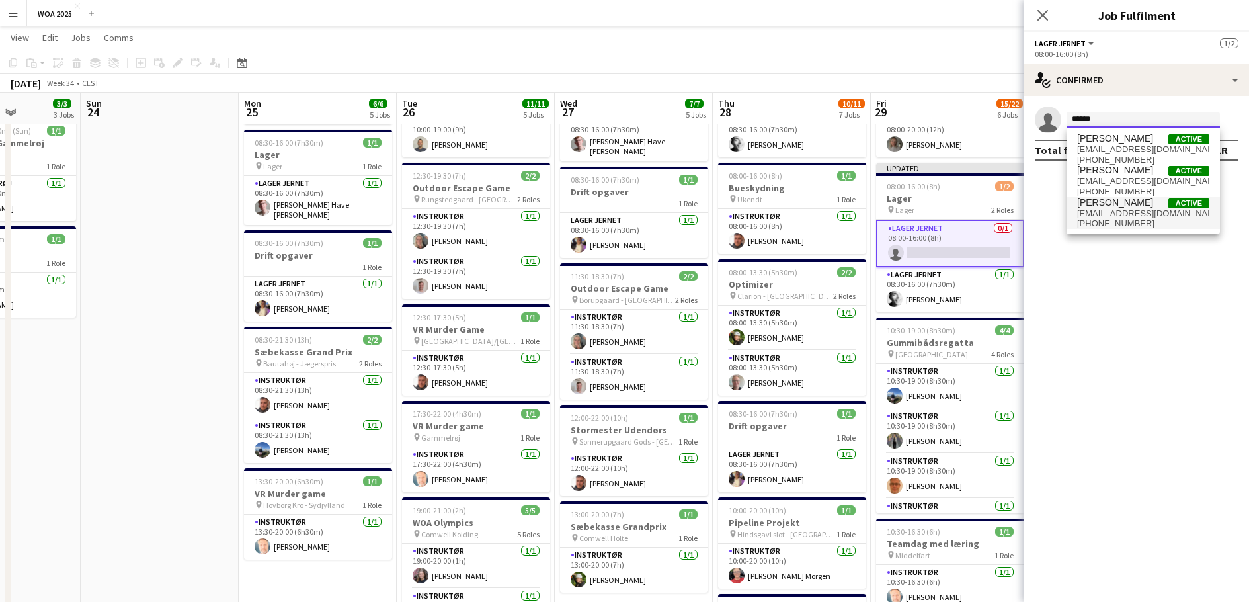
type input "******"
click at [1124, 213] on span "[EMAIL_ADDRESS][DOMAIN_NAME]" at bounding box center [1143, 213] width 132 height 11
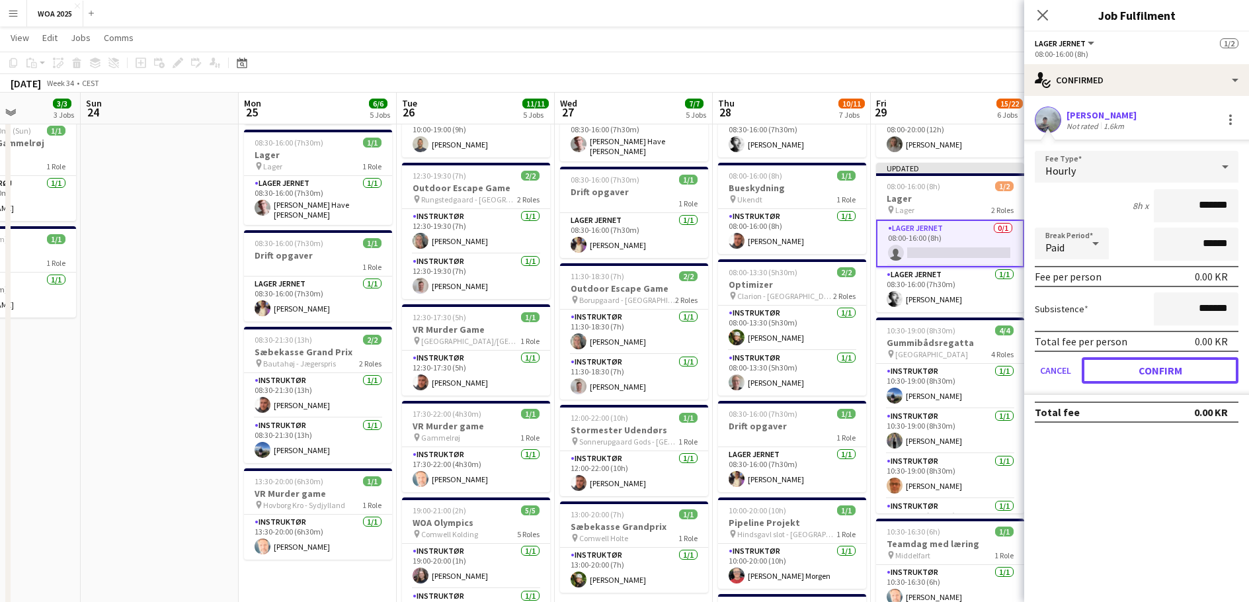
click at [1153, 380] on button "Confirm" at bounding box center [1160, 370] width 157 height 26
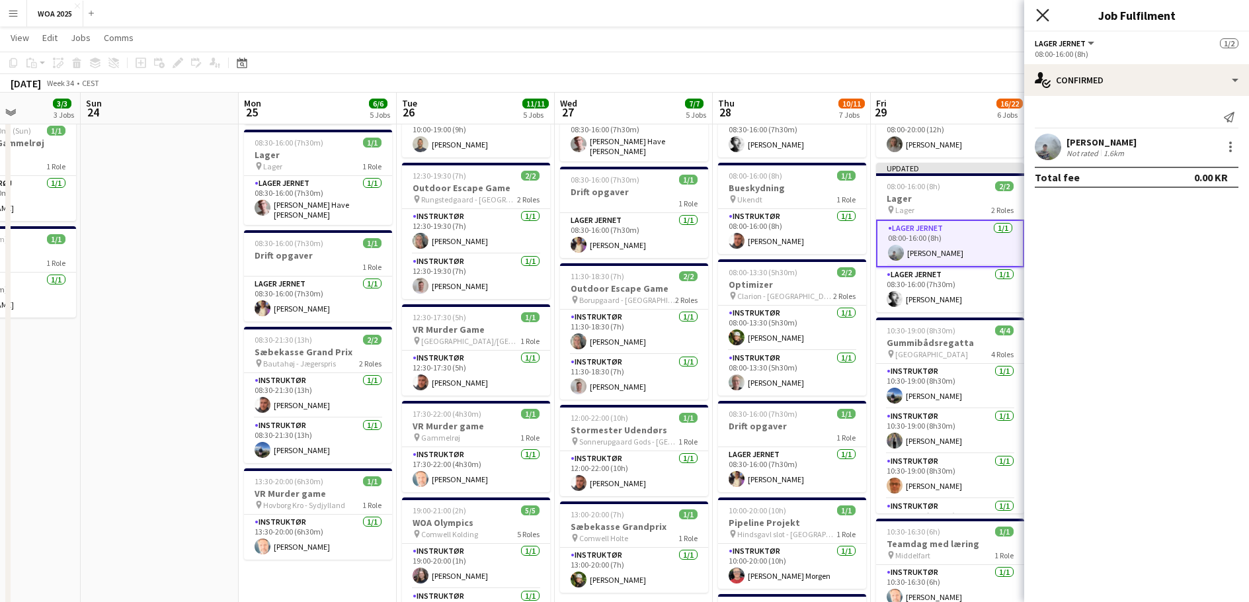
click at [1044, 19] on icon "Close pop-in" at bounding box center [1042, 15] width 13 height 13
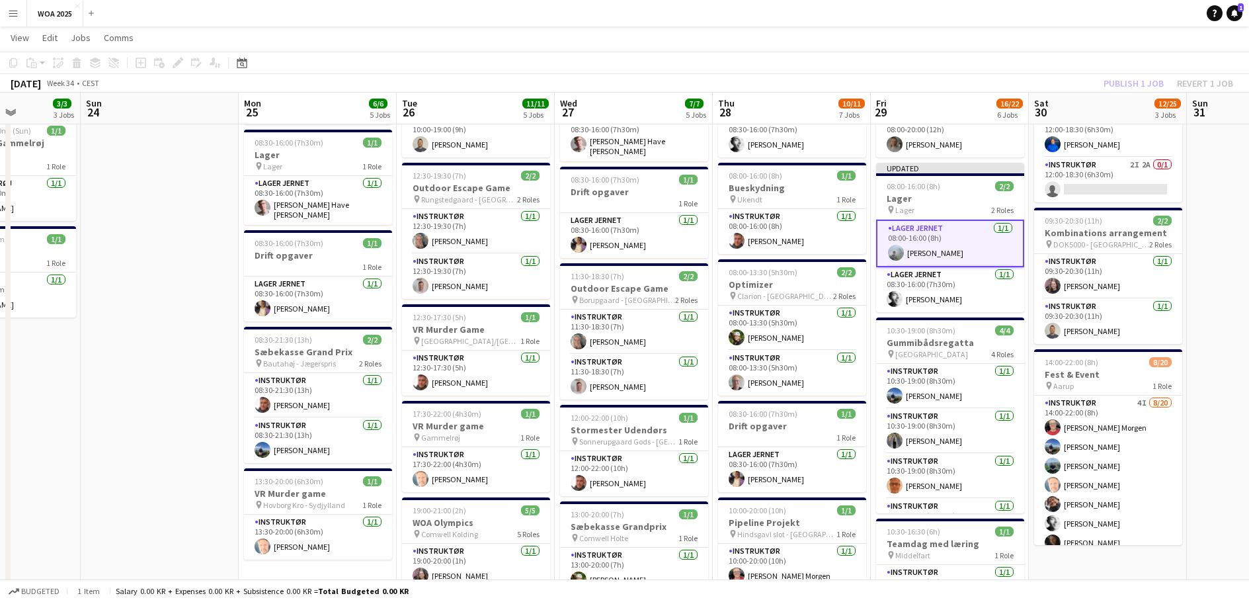
click at [1119, 85] on div "Publish 1 job Revert 1 job" at bounding box center [1168, 83] width 161 height 17
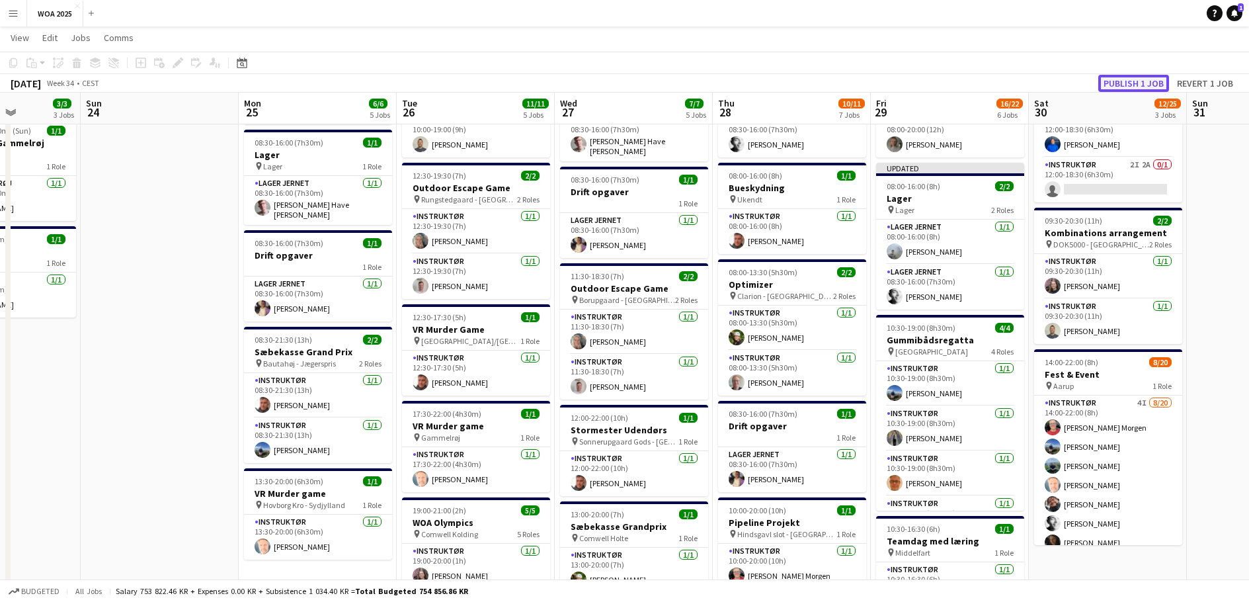
click at [1114, 84] on button "Publish 1 job" at bounding box center [1134, 83] width 71 height 17
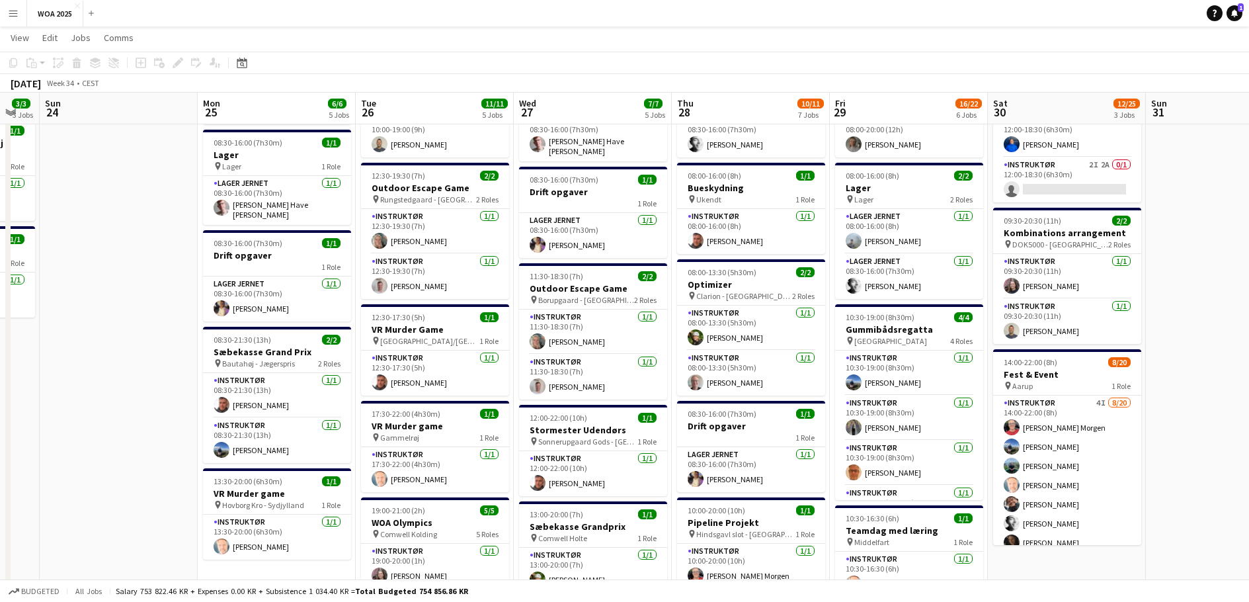
scroll to position [0, 460]
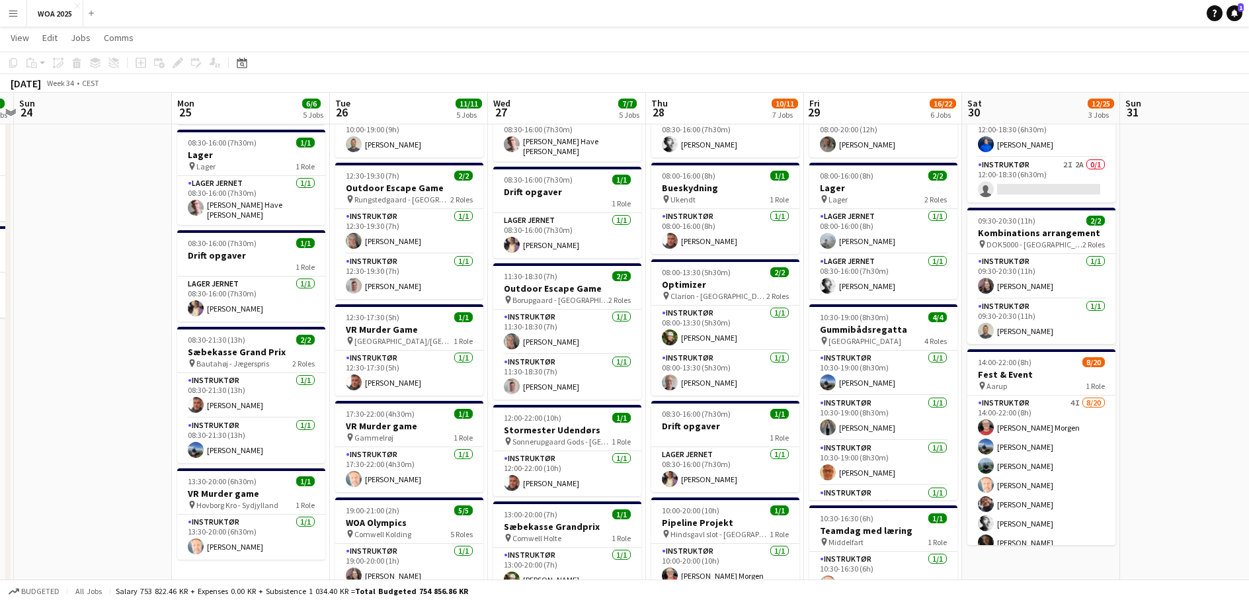
drag, startPoint x: 1179, startPoint y: 306, endPoint x: 1124, endPoint y: 312, distance: 54.6
click at [1124, 312] on app-calendar-viewport "Thu 21 16/16 8 Jobs Fri 22 29/36 4 Jobs Sat 23 3/3 3 Jobs Sun 24 Mon 25 6/6 5 J…" at bounding box center [624, 479] width 1249 height 1120
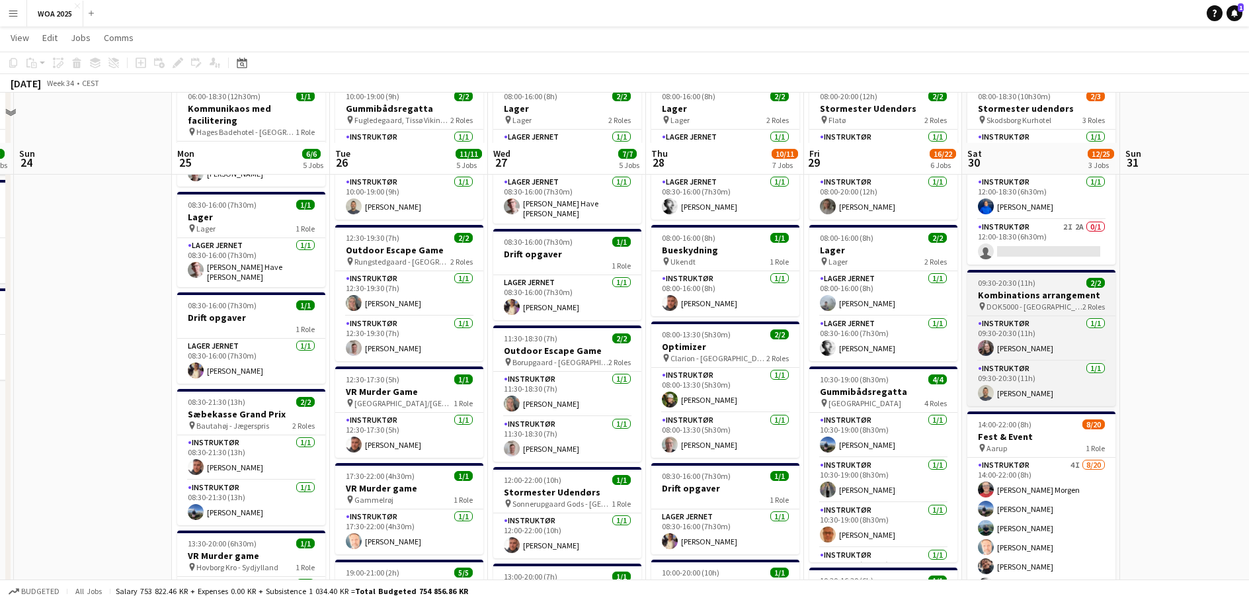
scroll to position [0, 0]
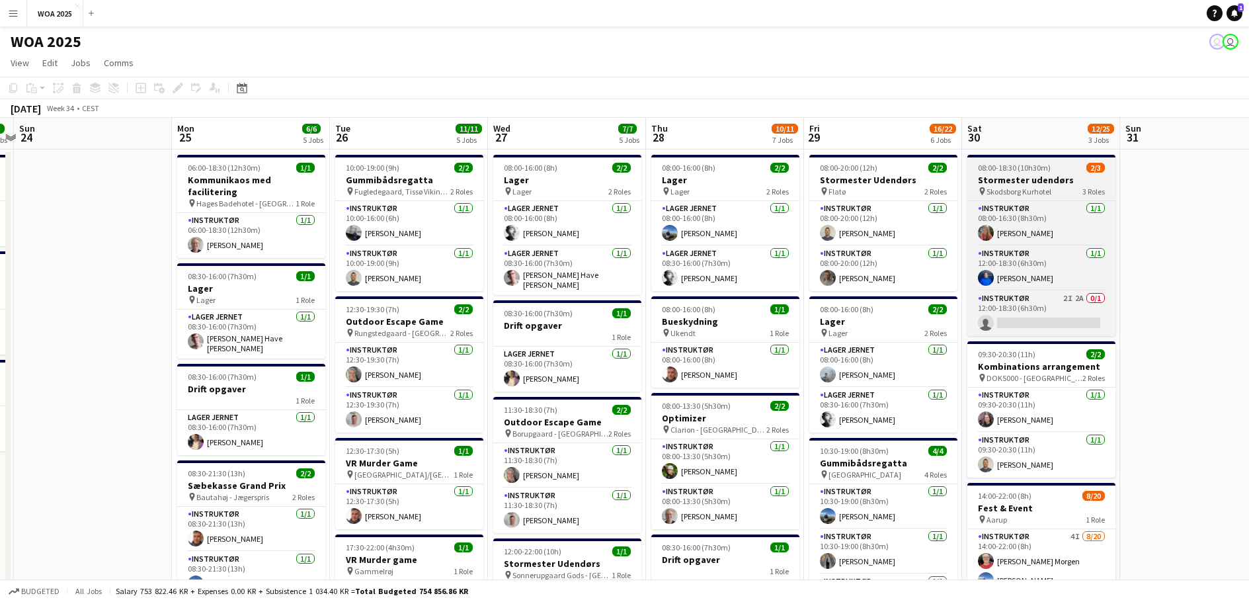
click at [1044, 185] on h3 "Stormester udendørs" at bounding box center [1042, 180] width 148 height 12
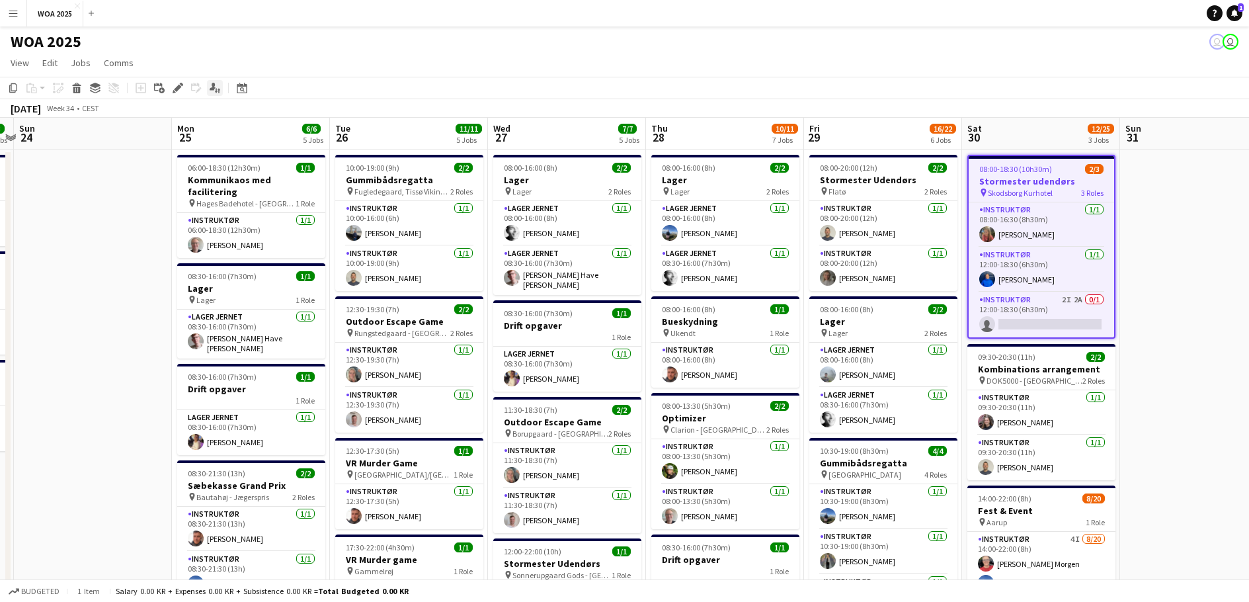
click at [182, 86] on icon at bounding box center [181, 84] width 3 height 3
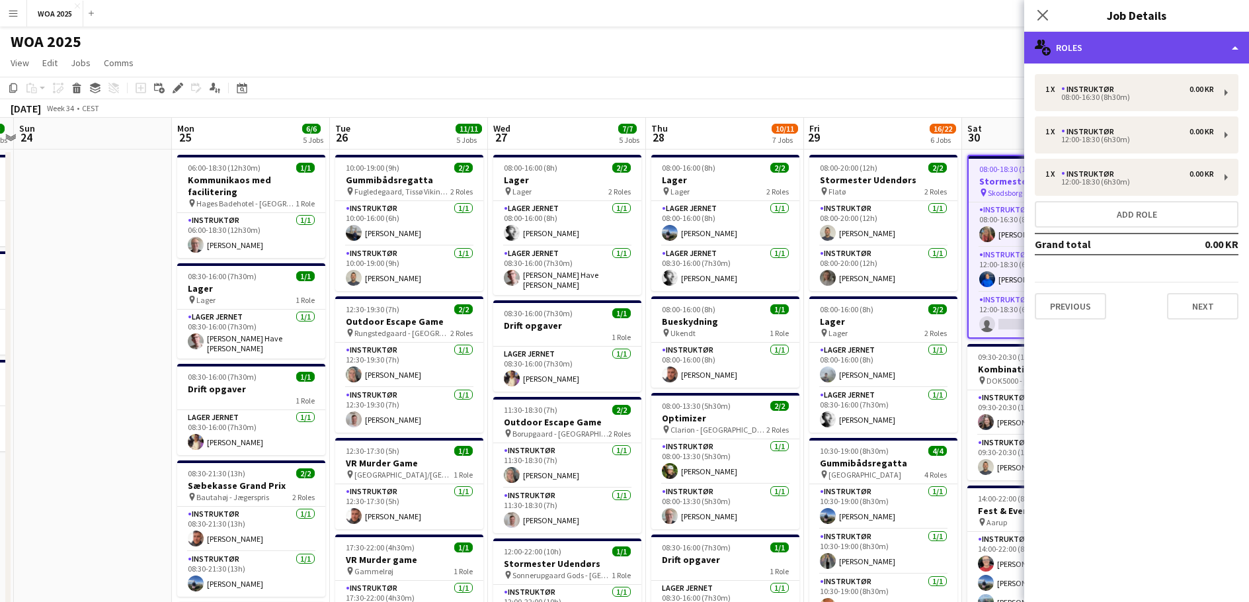
click at [1132, 38] on div "multiple-users-add Roles" at bounding box center [1136, 48] width 225 height 32
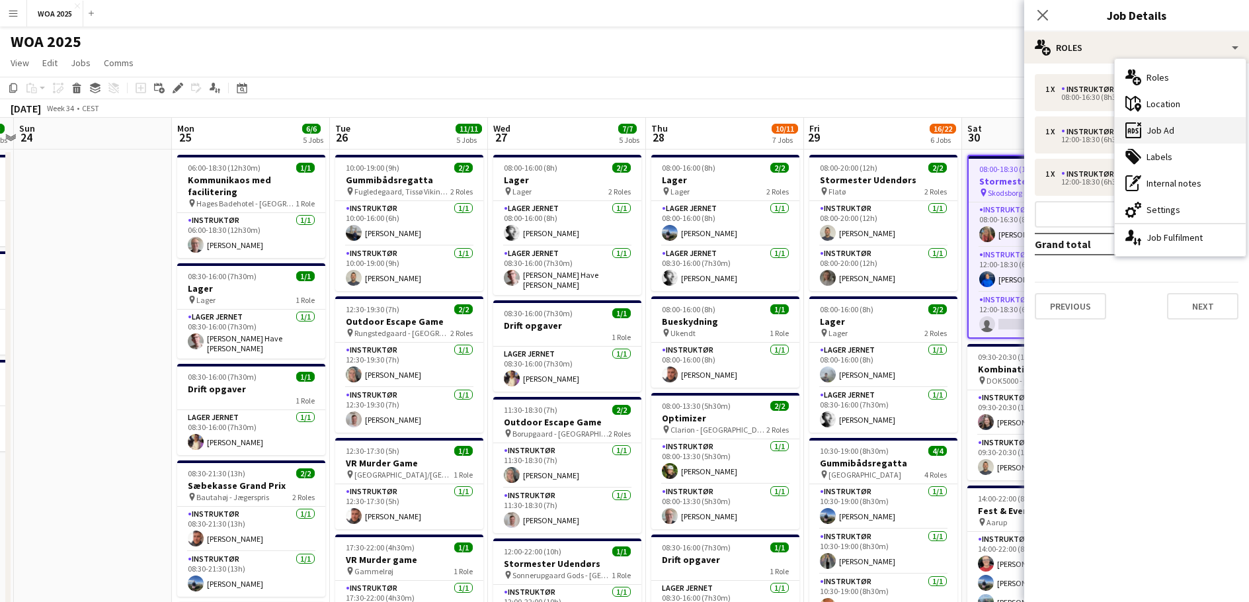
click at [1170, 127] on div "ads-window Job Ad" at bounding box center [1180, 130] width 131 height 26
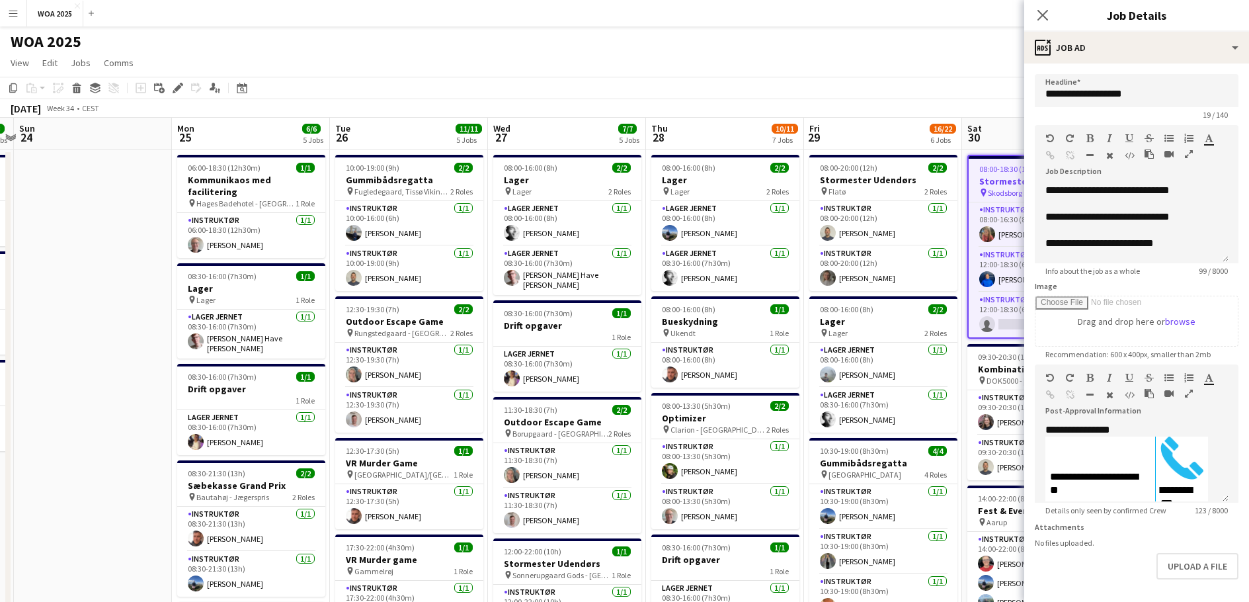
click at [914, 89] on app-toolbar "Copy Paste Paste Ctrl+V Paste with crew Ctrl+Shift+V Paste linked Job [GEOGRAPH…" at bounding box center [624, 88] width 1249 height 22
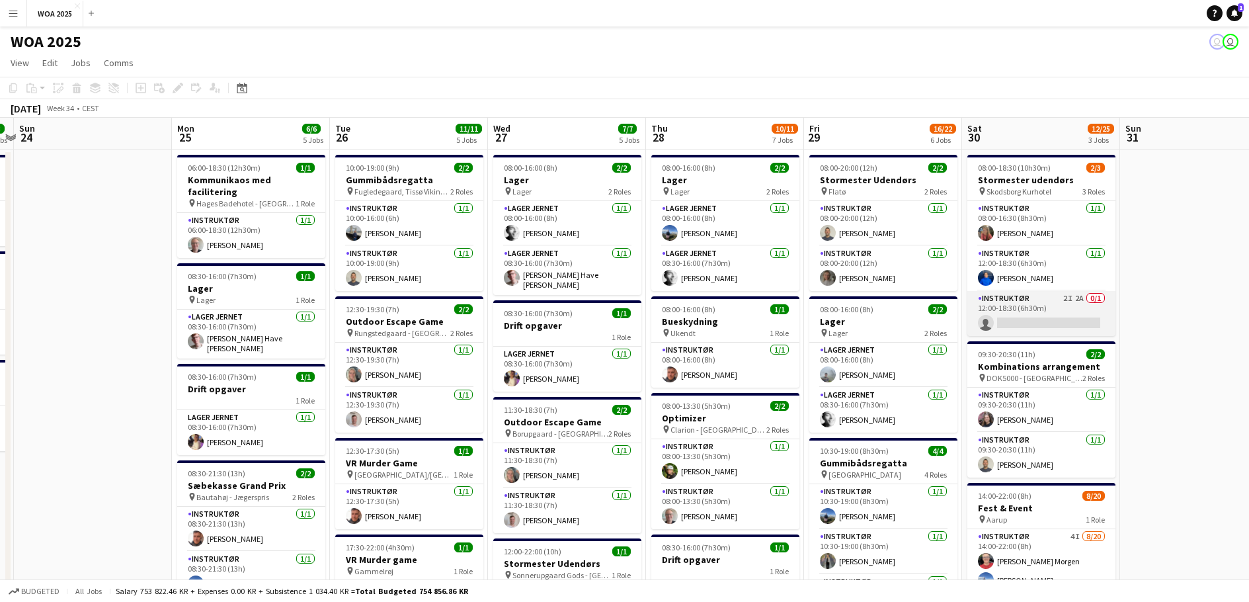
click at [1041, 319] on app-card-role "Instruktør 2I 2A 0/1 12:00-18:30 (6h30m) single-neutral-actions" at bounding box center [1042, 313] width 148 height 45
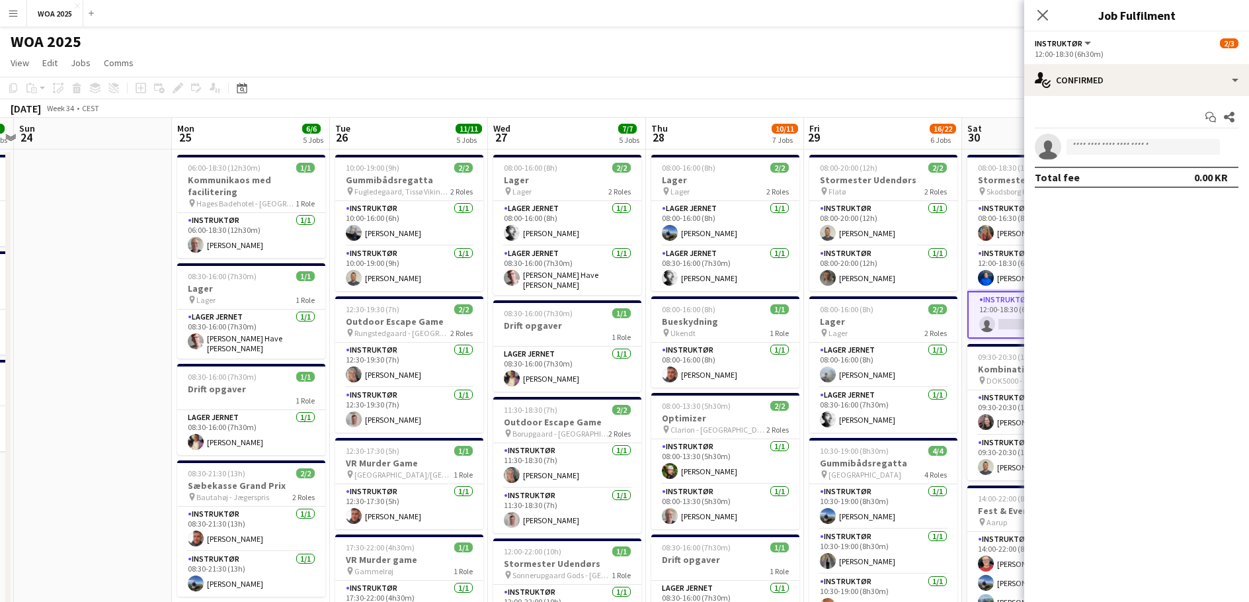
click at [789, 71] on app-page-menu "View Day view expanded Day view collapsed Month view Date picker Jump to [DATE]…" at bounding box center [624, 64] width 1249 height 25
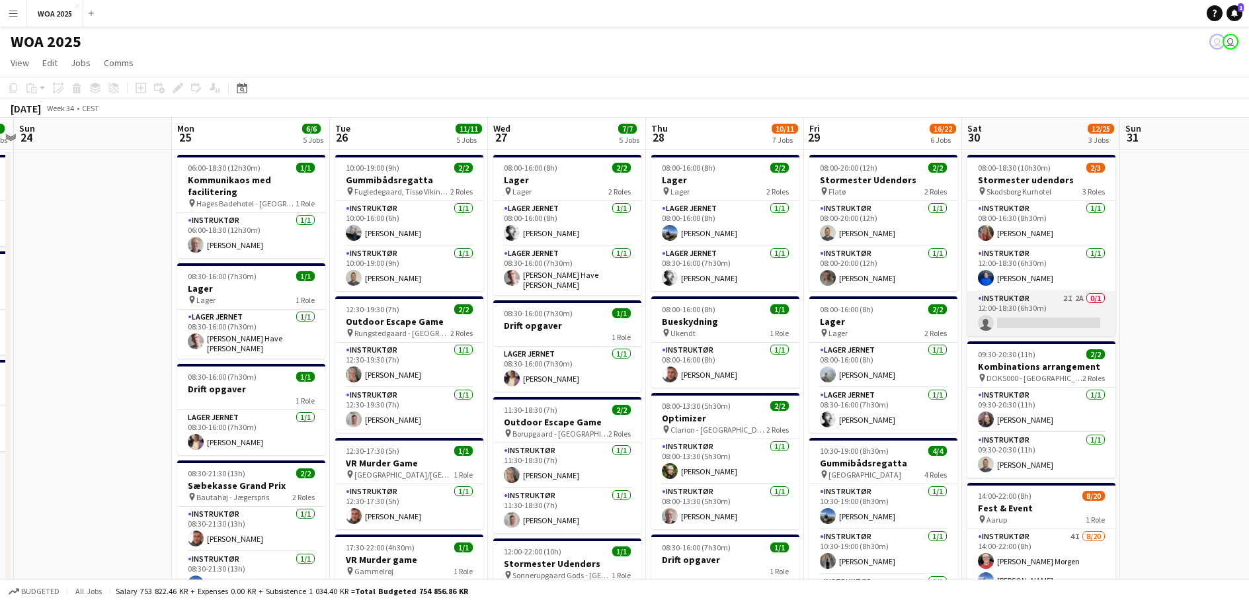
click at [1066, 324] on app-card-role "Instruktør 2I 2A 0/1 12:00-18:30 (6h30m) single-neutral-actions" at bounding box center [1042, 313] width 148 height 45
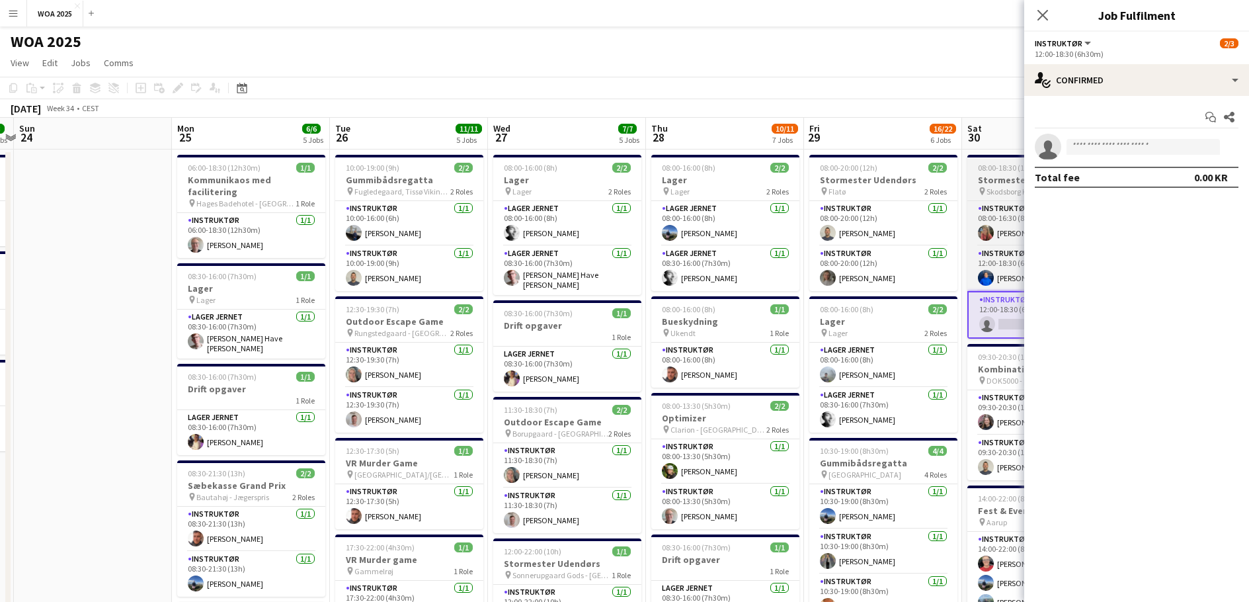
click at [991, 169] on span "08:00-18:30 (10h30m)" at bounding box center [1014, 168] width 73 height 10
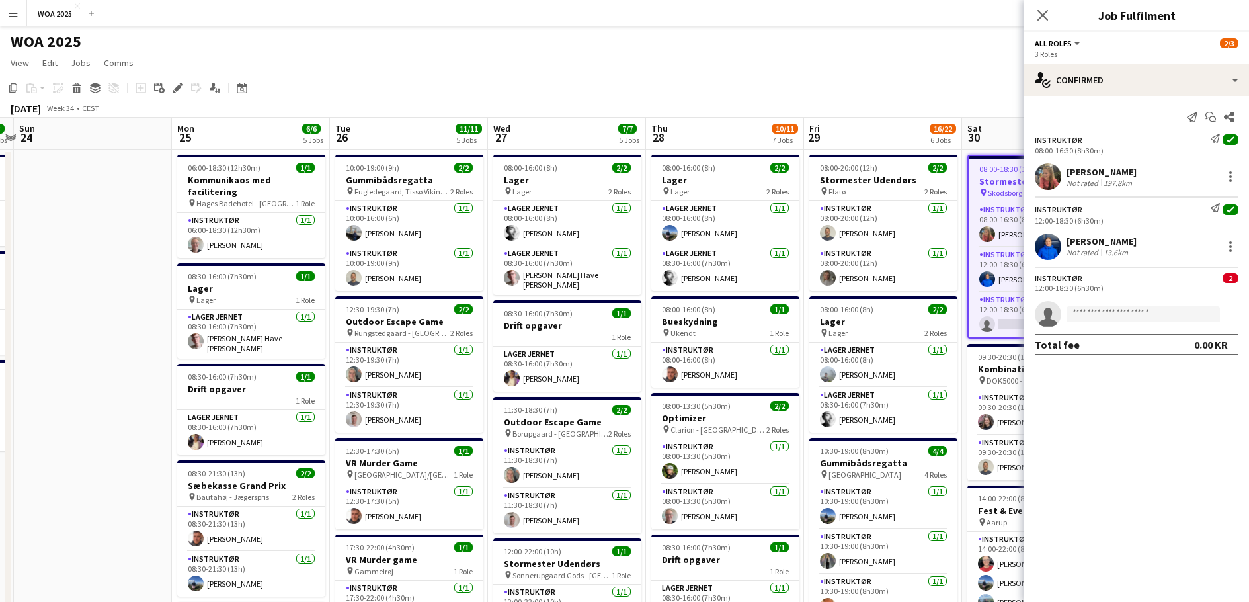
click at [1137, 299] on div "Instruktør 2 12:00-18:30 (6h30m) single-neutral-actions" at bounding box center [1136, 297] width 225 height 61
drag, startPoint x: 1245, startPoint y: 301, endPoint x: 1247, endPoint y: 309, distance: 8.2
click at [1245, 302] on app-invite-slot "single-neutral-actions" at bounding box center [1136, 314] width 225 height 26
click at [1242, 314] on app-invite-slot "single-neutral-actions" at bounding box center [1136, 314] width 225 height 26
click at [181, 89] on icon "Edit" at bounding box center [178, 88] width 11 height 11
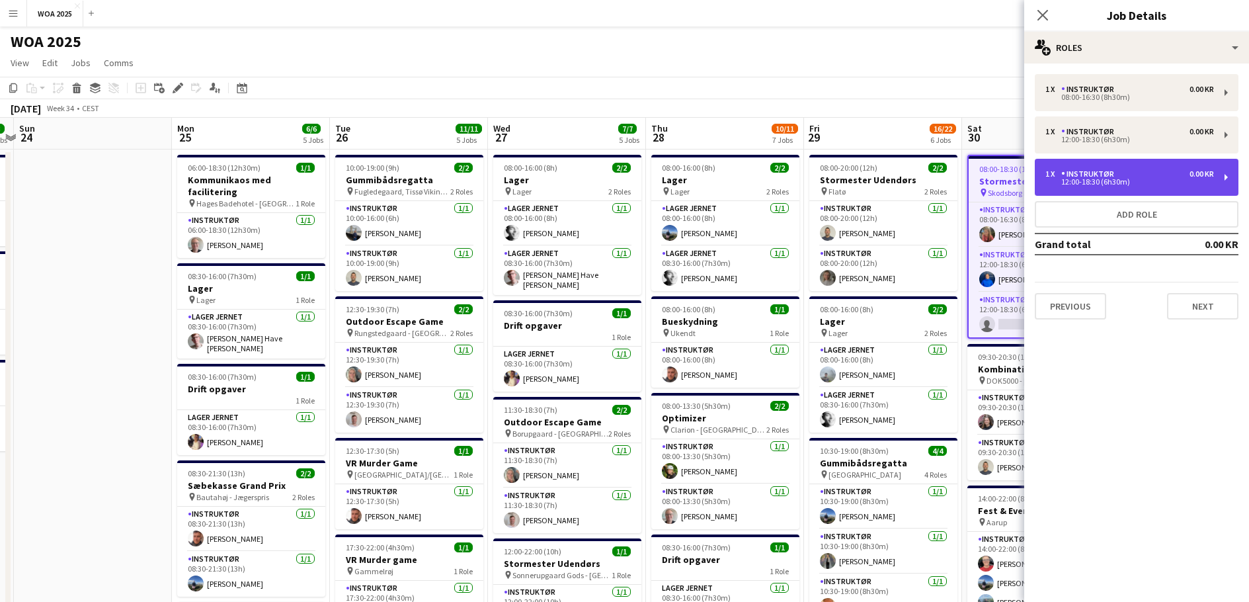
click at [1146, 182] on div "12:00-18:30 (6h30m)" at bounding box center [1130, 182] width 169 height 7
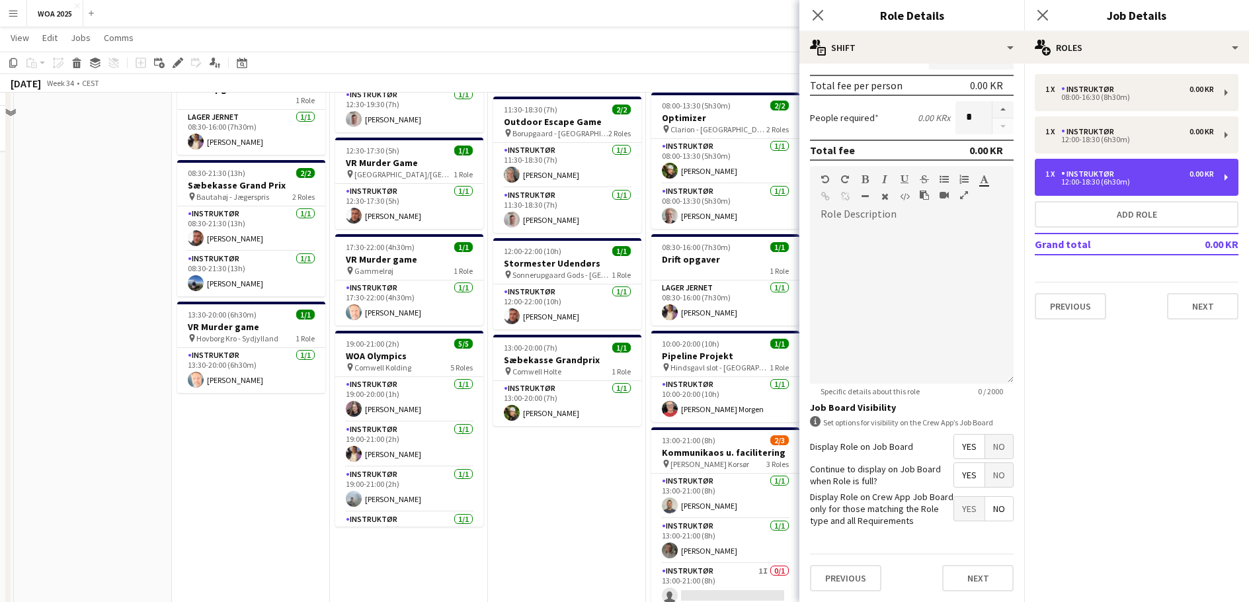
scroll to position [331, 0]
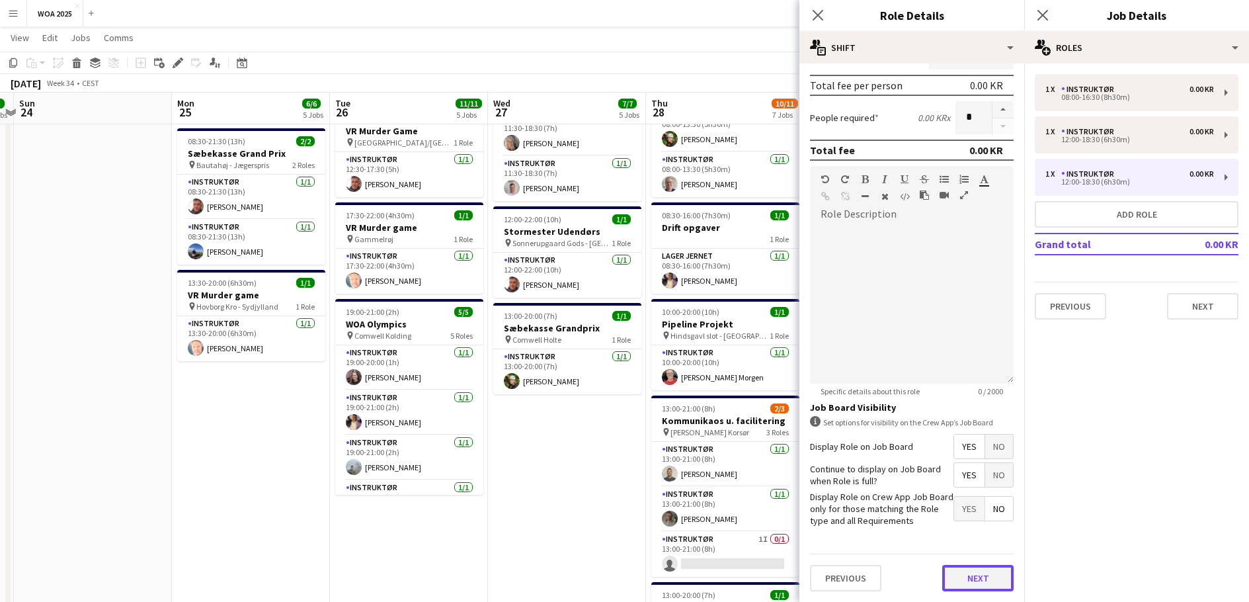
click at [979, 577] on button "Next" at bounding box center [977, 578] width 71 height 26
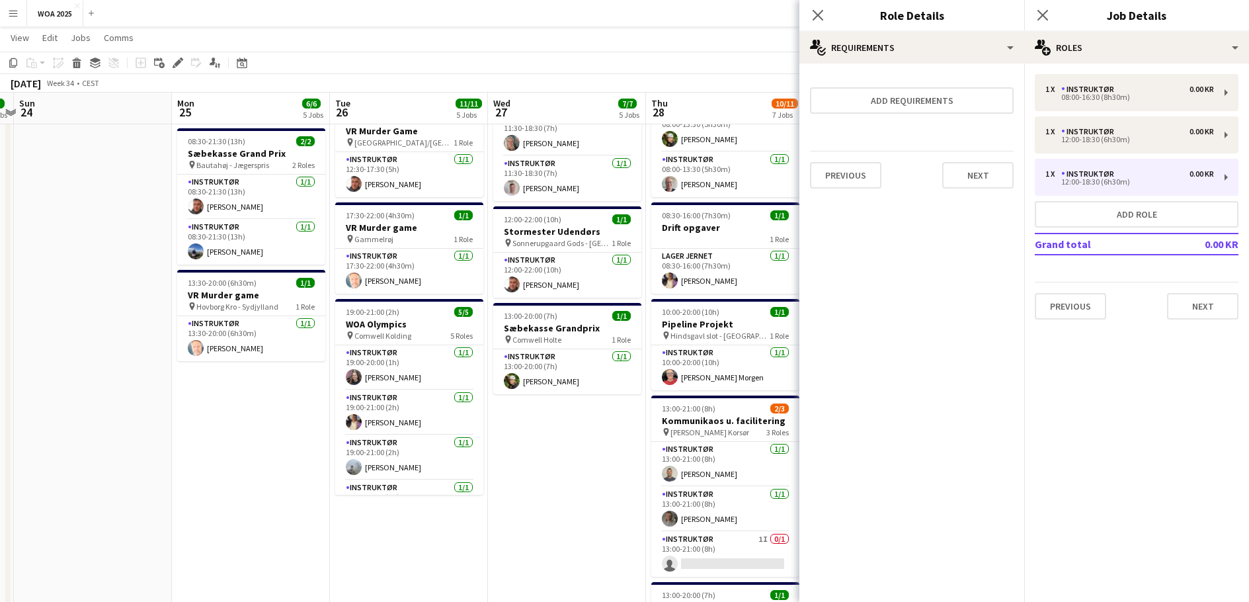
scroll to position [0, 0]
drag, startPoint x: 819, startPoint y: 11, endPoint x: 825, endPoint y: 23, distance: 14.2
click at [818, 11] on icon "Close pop-in" at bounding box center [818, 15] width 11 height 11
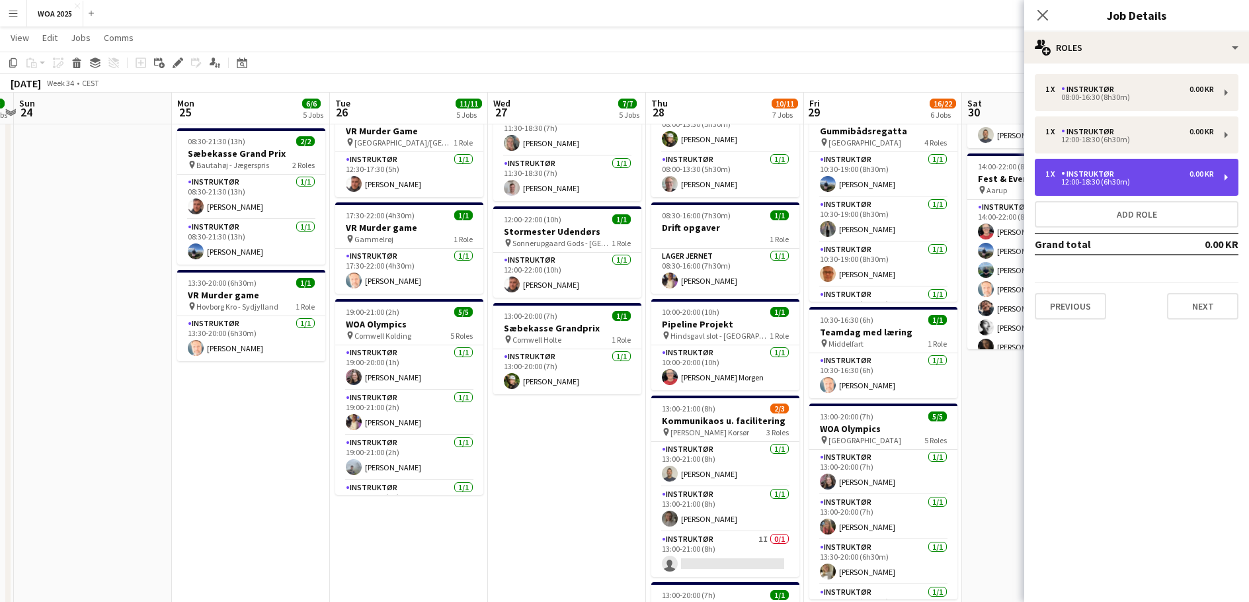
click at [1132, 180] on div "12:00-18:30 (6h30m)" at bounding box center [1130, 182] width 169 height 7
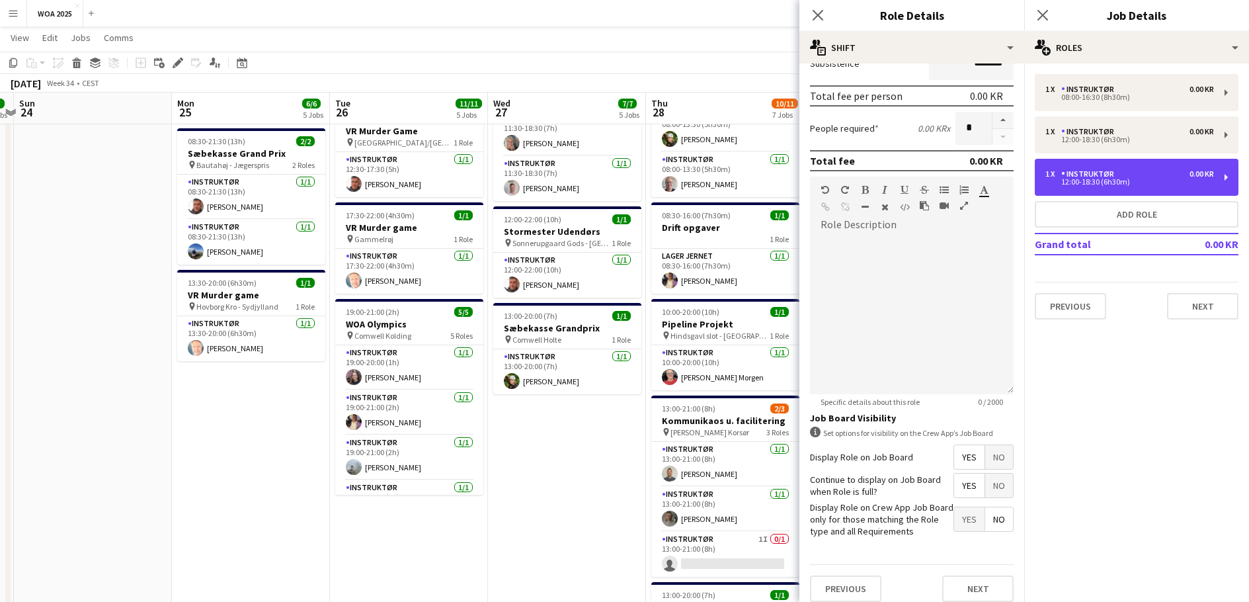
scroll to position [256, 0]
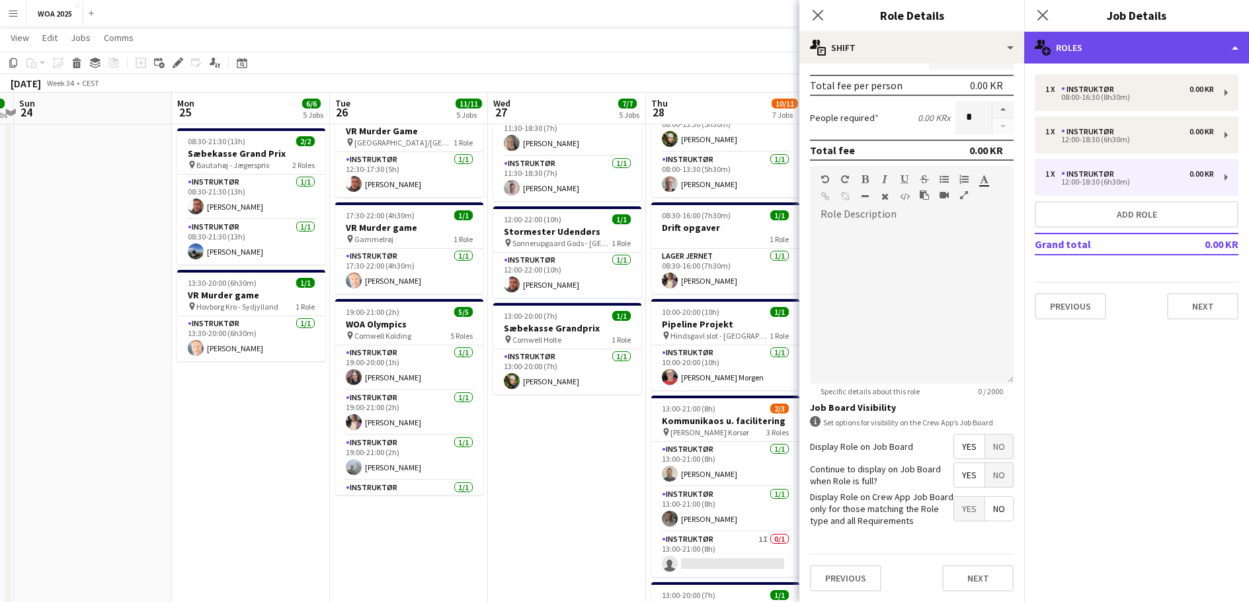
click at [1142, 54] on div "multiple-users-add Roles" at bounding box center [1136, 48] width 225 height 32
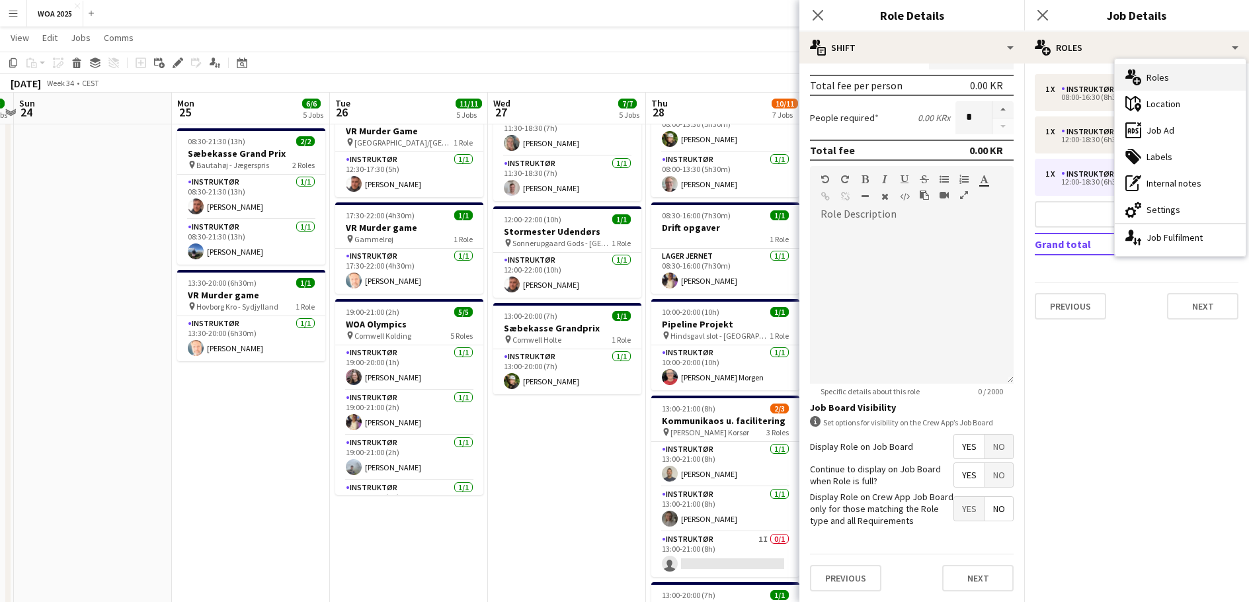
click at [1173, 81] on div "multiple-users-add Roles" at bounding box center [1180, 77] width 131 height 26
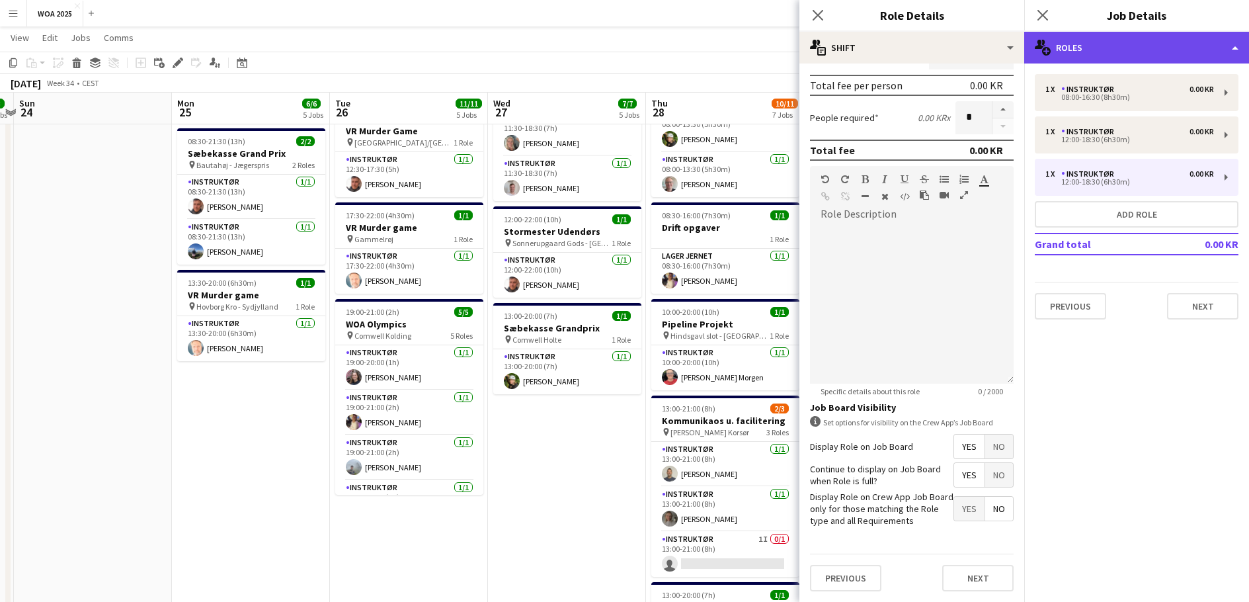
click at [1158, 37] on div "multiple-users-add Roles" at bounding box center [1136, 48] width 225 height 32
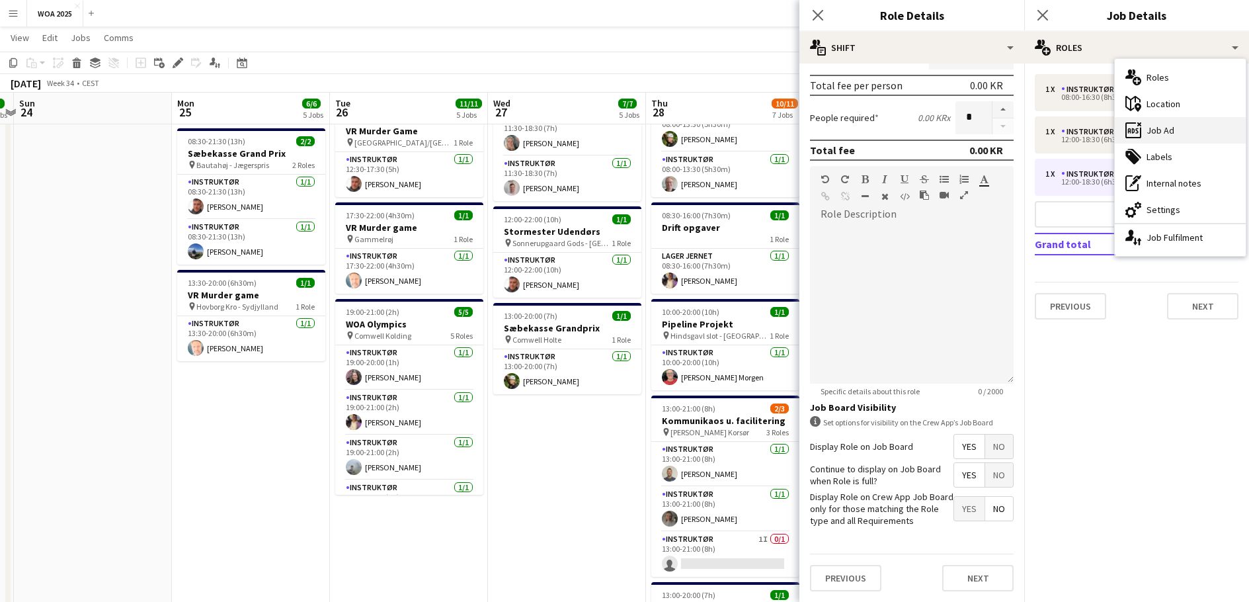
click at [1178, 132] on div "ads-window Job Ad" at bounding box center [1180, 130] width 131 height 26
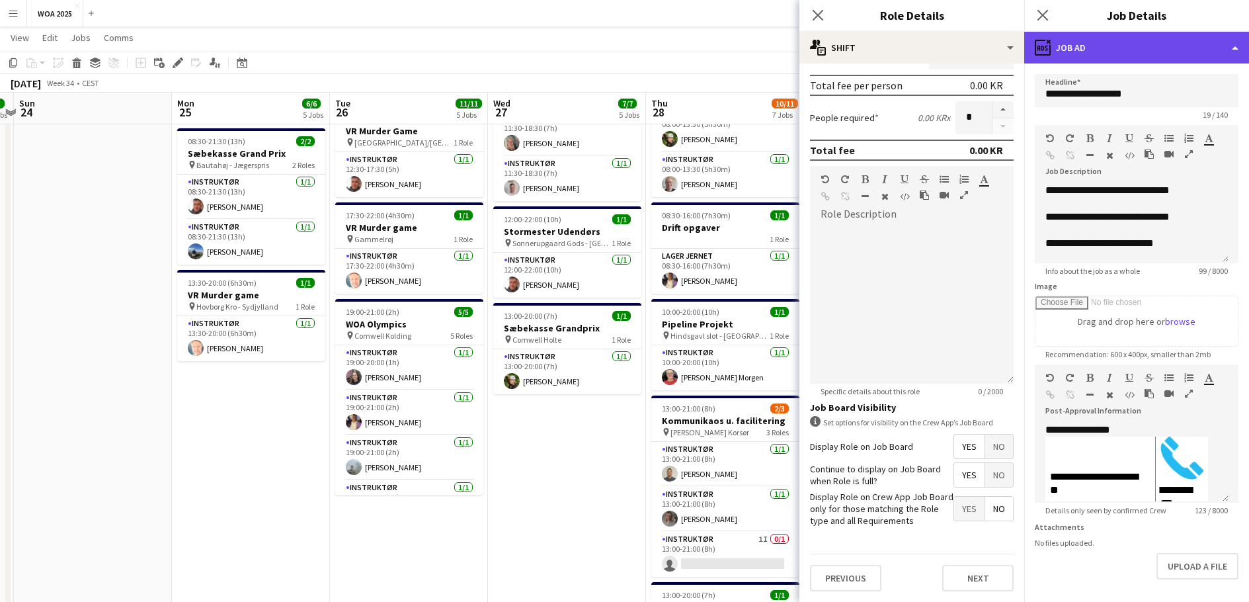
click at [1149, 53] on div "ads-window Job Ad" at bounding box center [1136, 48] width 225 height 32
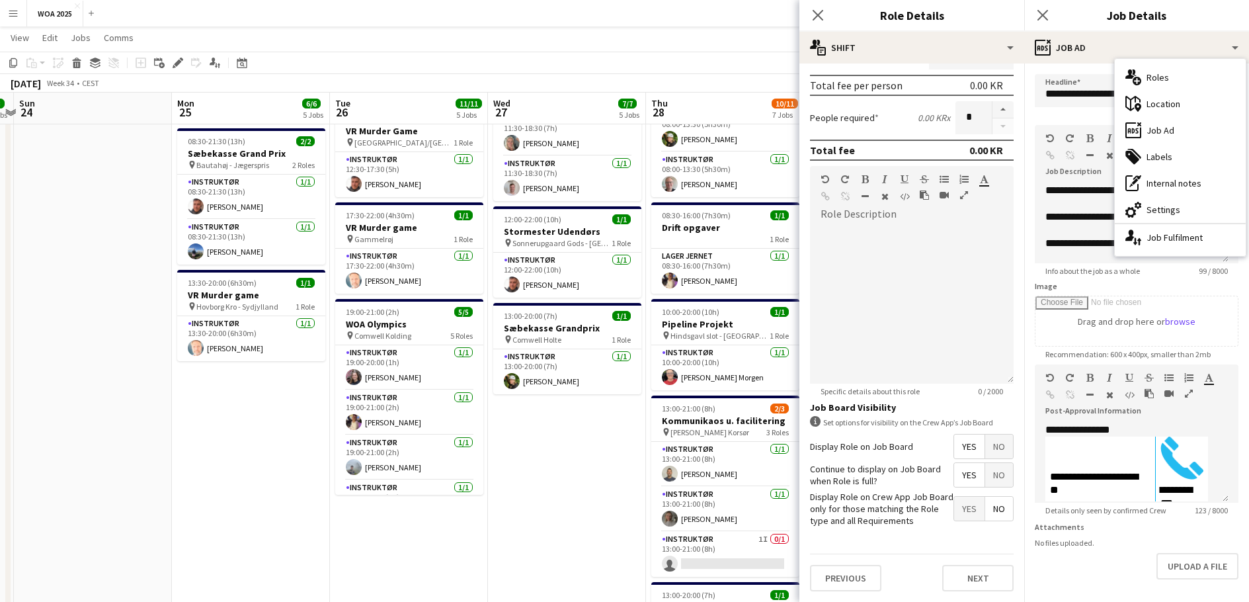
click at [1173, 79] on div "multiple-users-add Roles" at bounding box center [1180, 77] width 131 height 26
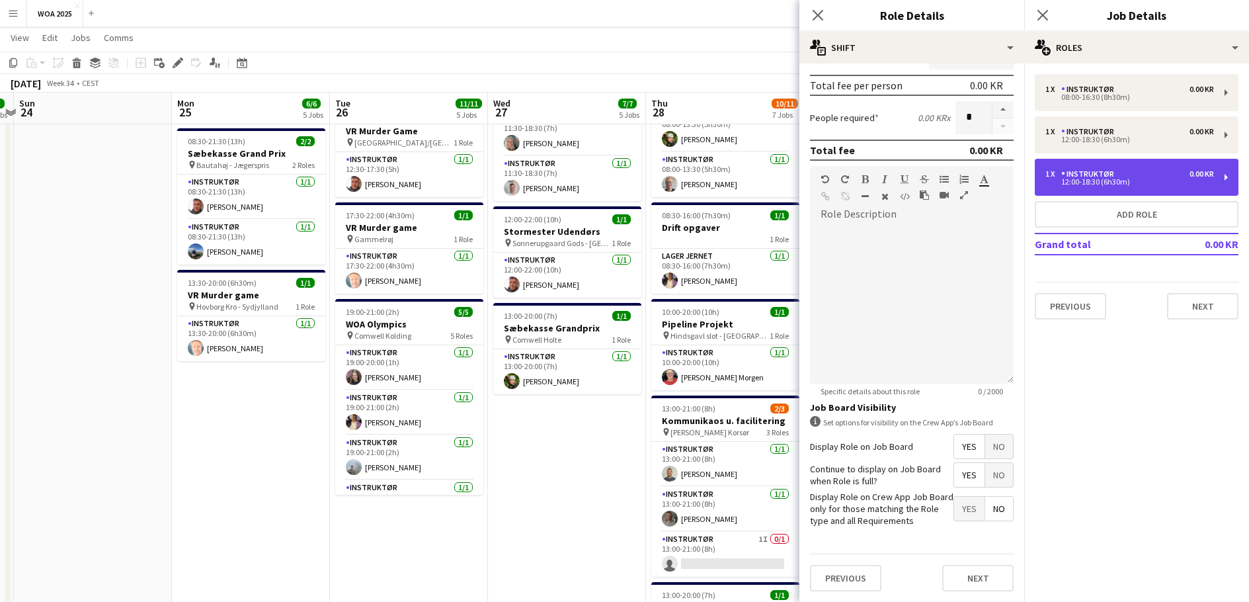
click at [1123, 179] on div "12:00-18:30 (6h30m)" at bounding box center [1130, 182] width 169 height 7
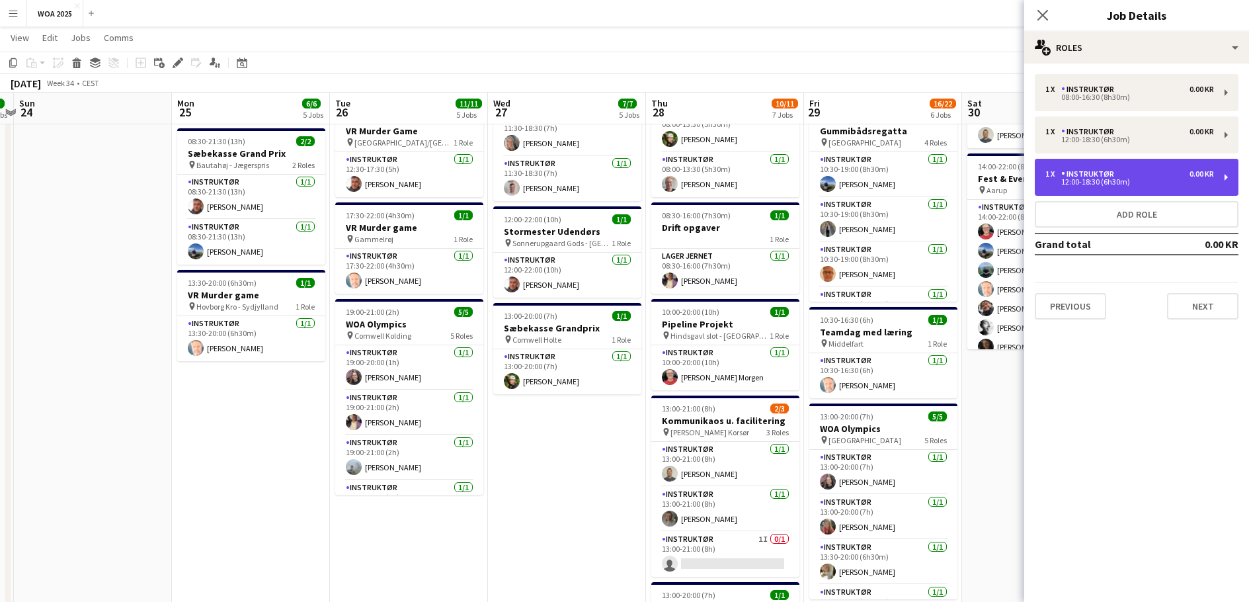
click at [1136, 186] on div "1 x Instruktør 0.00 KR 12:00-18:30 (6h30m)" at bounding box center [1137, 177] width 204 height 37
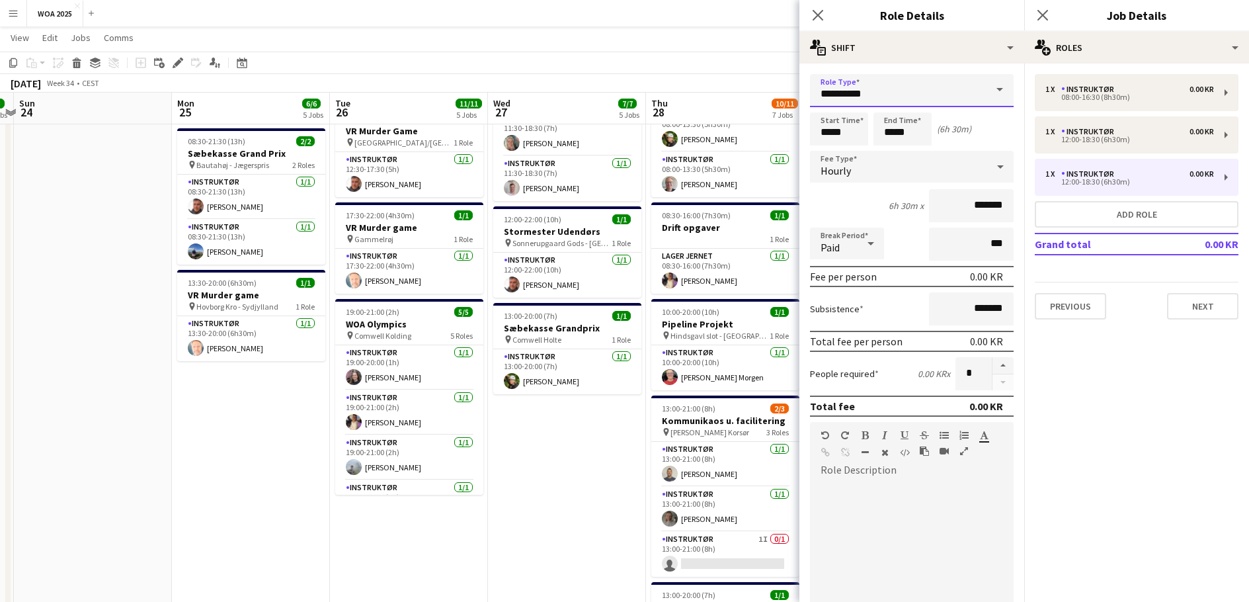
click at [974, 83] on input "**********" at bounding box center [912, 90] width 204 height 33
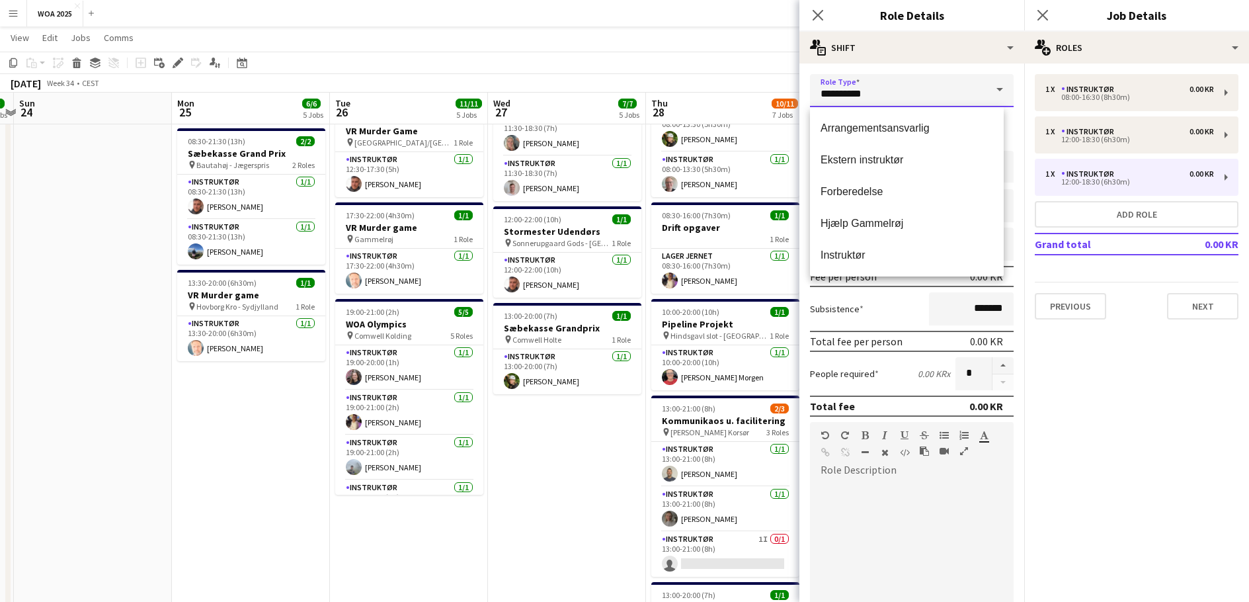
click at [974, 83] on input "**********" at bounding box center [912, 90] width 204 height 33
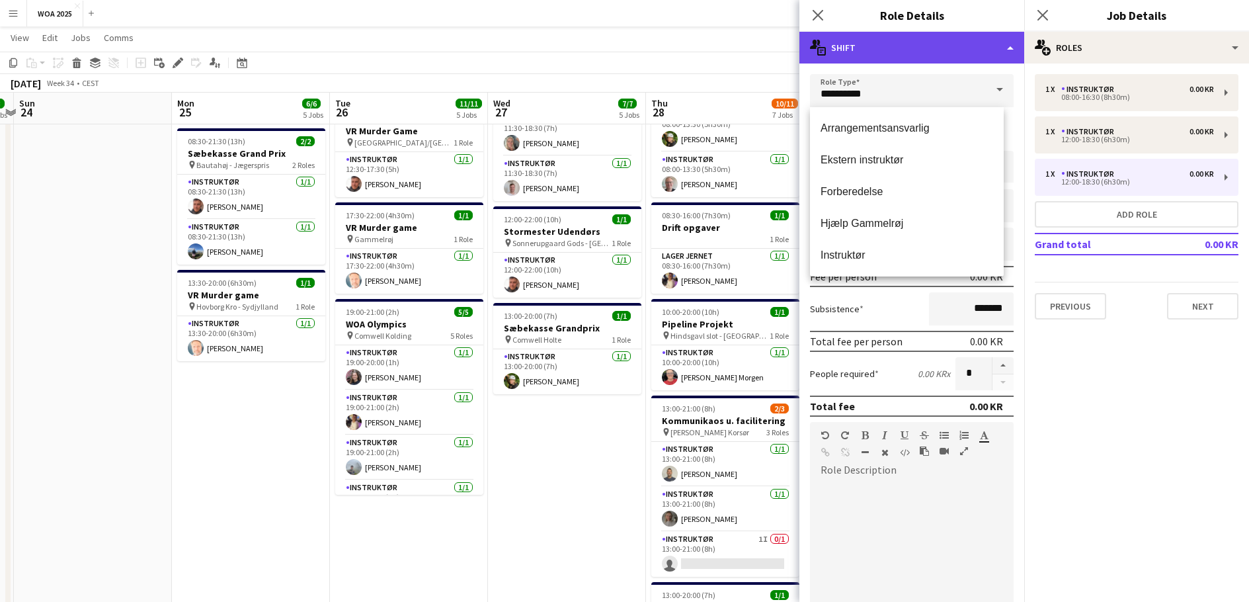
click at [991, 53] on div "multiple-actions-text Shift" at bounding box center [912, 48] width 225 height 32
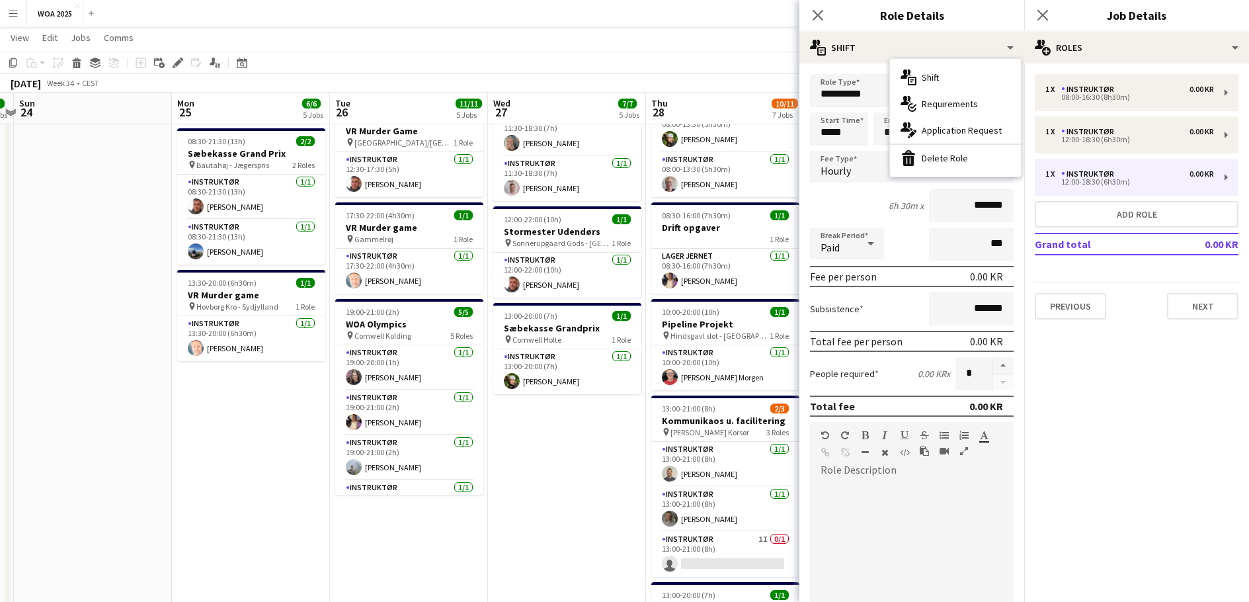
click at [951, 162] on div "bin-2 Delete Role" at bounding box center [955, 158] width 131 height 26
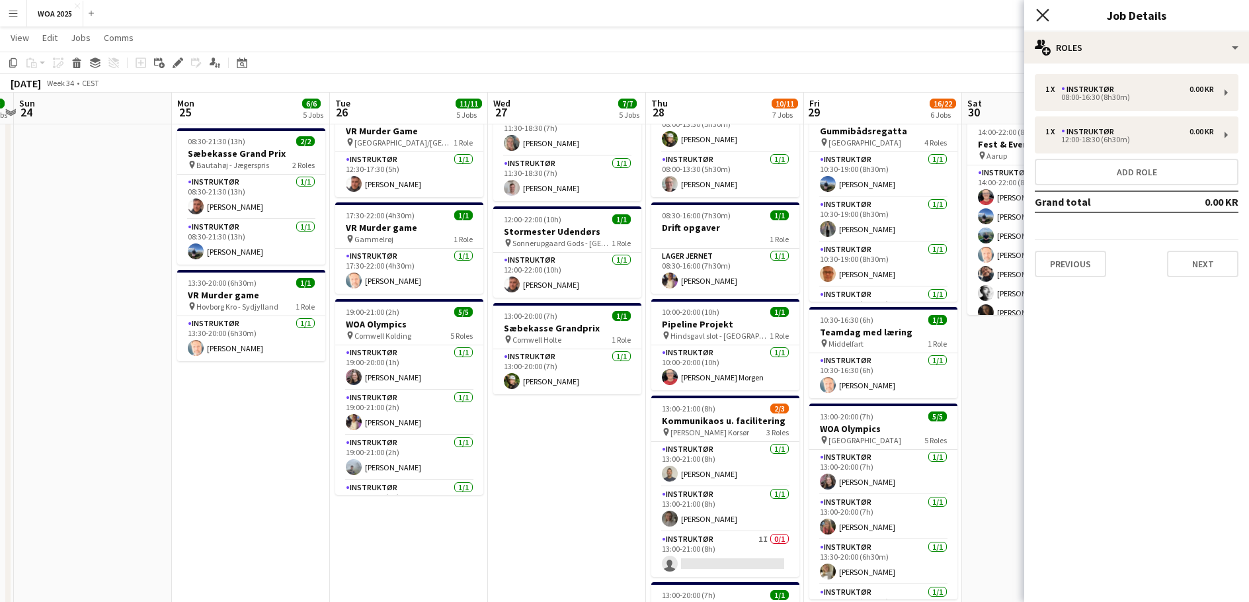
click at [1044, 17] on icon at bounding box center [1042, 15] width 13 height 13
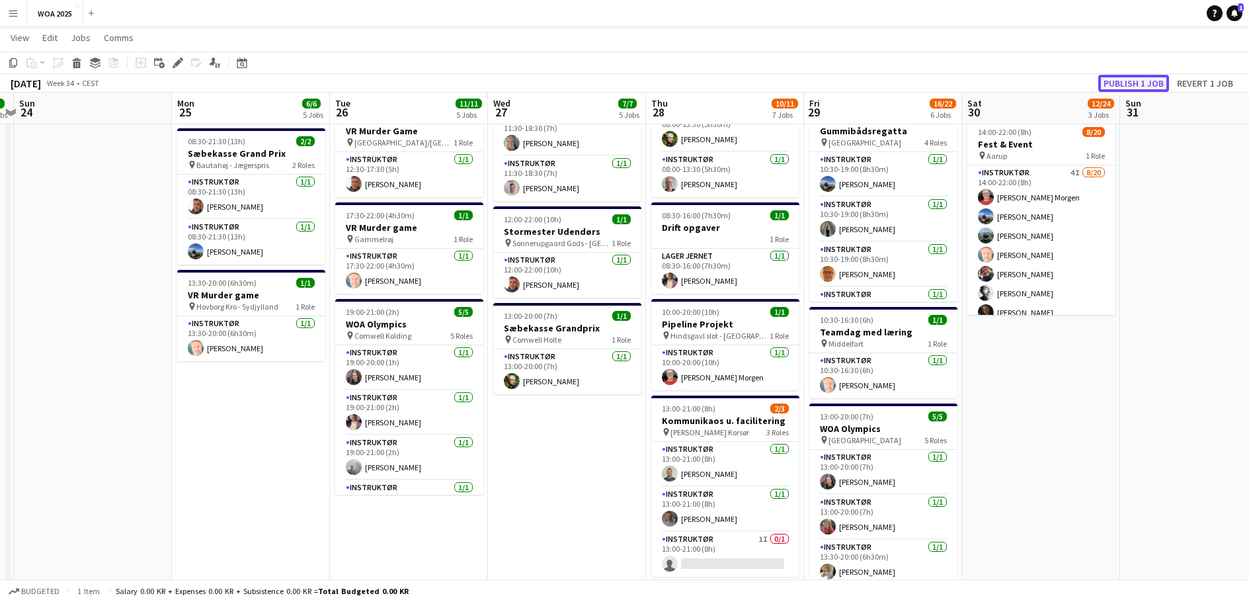
click at [1127, 80] on button "Publish 1 job" at bounding box center [1134, 83] width 71 height 17
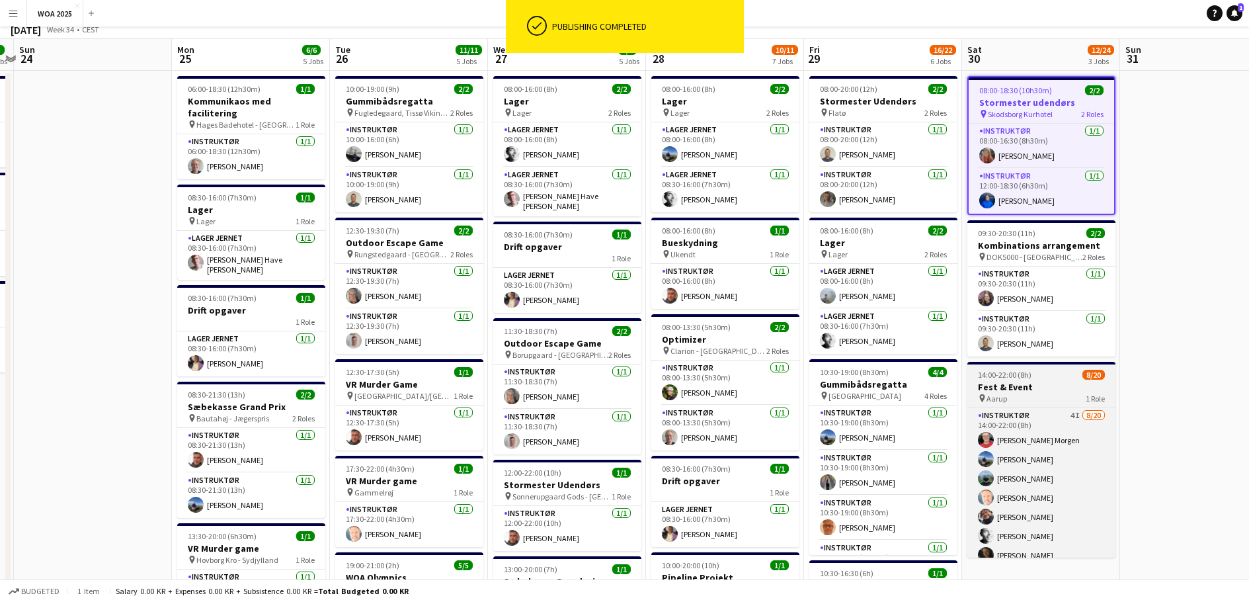
scroll to position [0, 0]
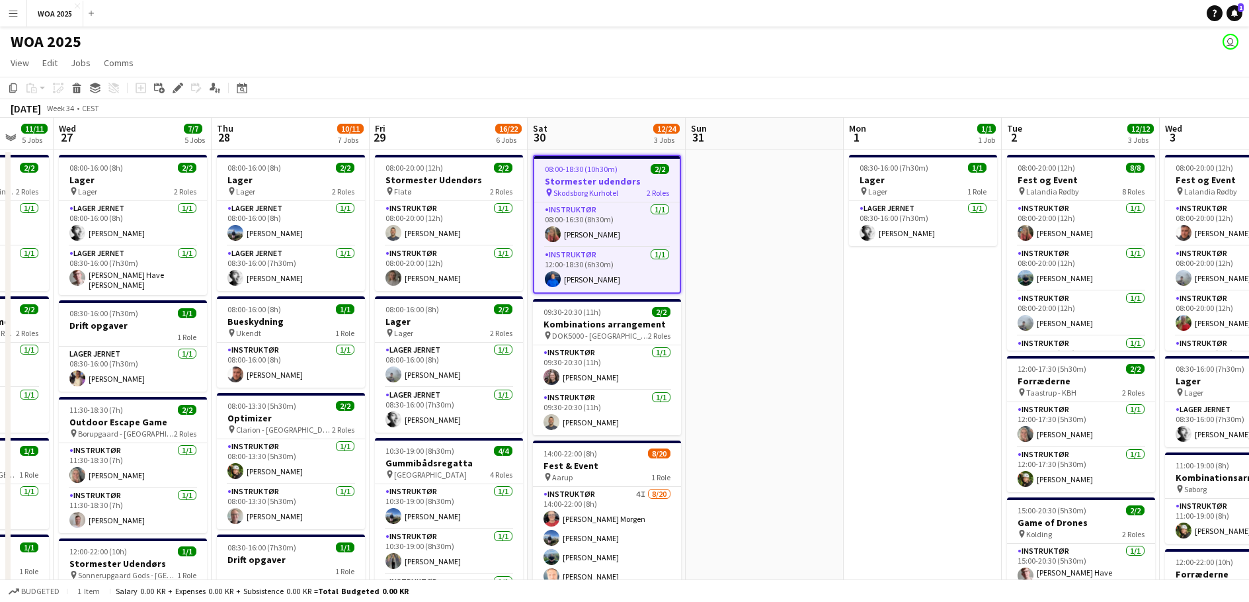
drag, startPoint x: 764, startPoint y: 319, endPoint x: 752, endPoint y: 319, distance: 11.9
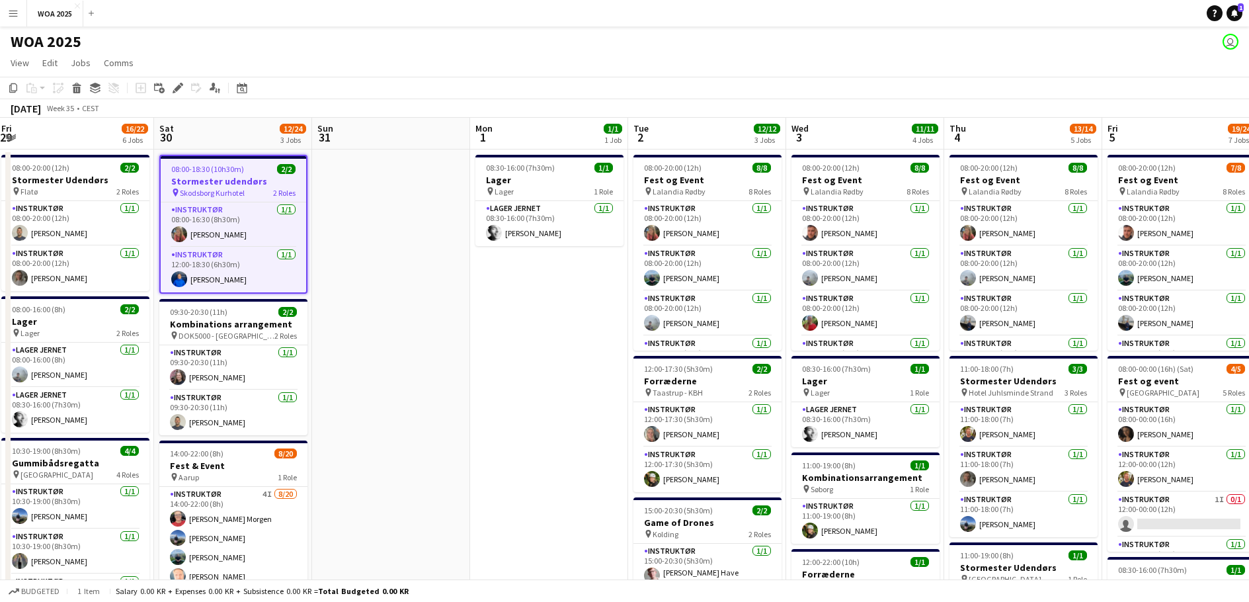
scroll to position [0, 495]
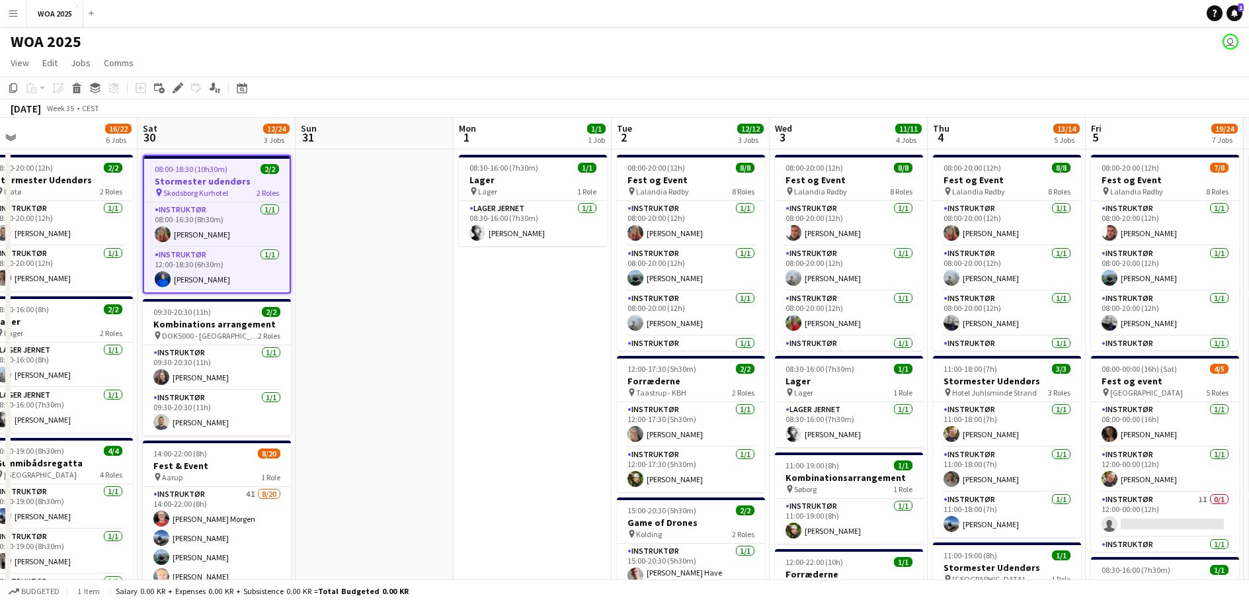
drag, startPoint x: 873, startPoint y: 298, endPoint x: 647, endPoint y: 298, distance: 226.2
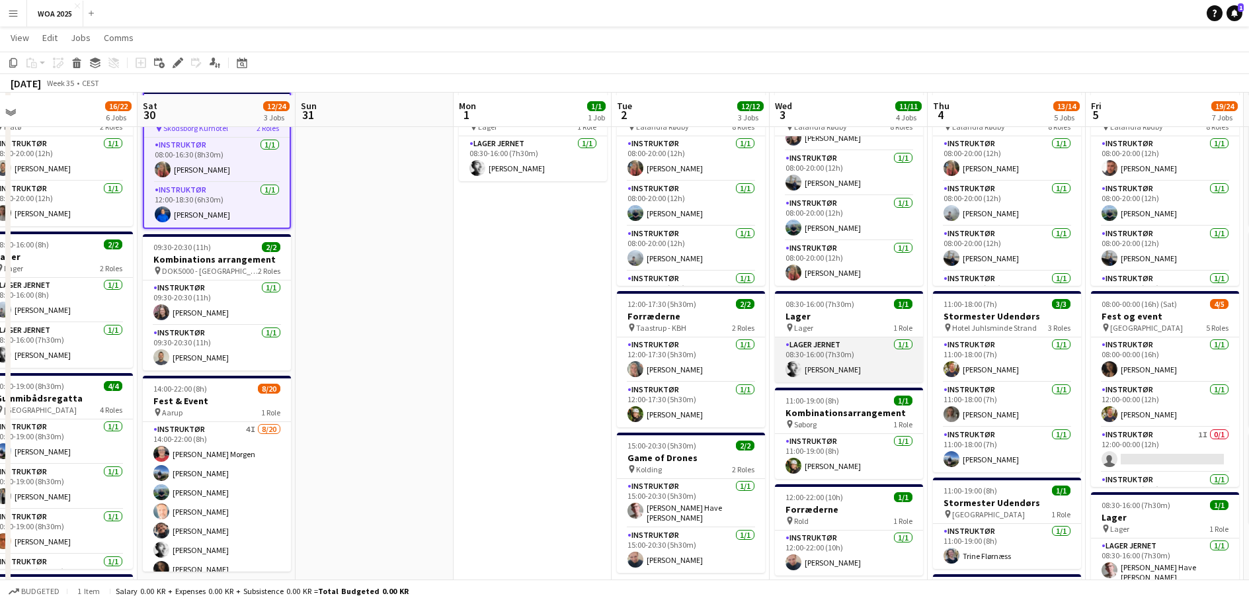
scroll to position [66, 0]
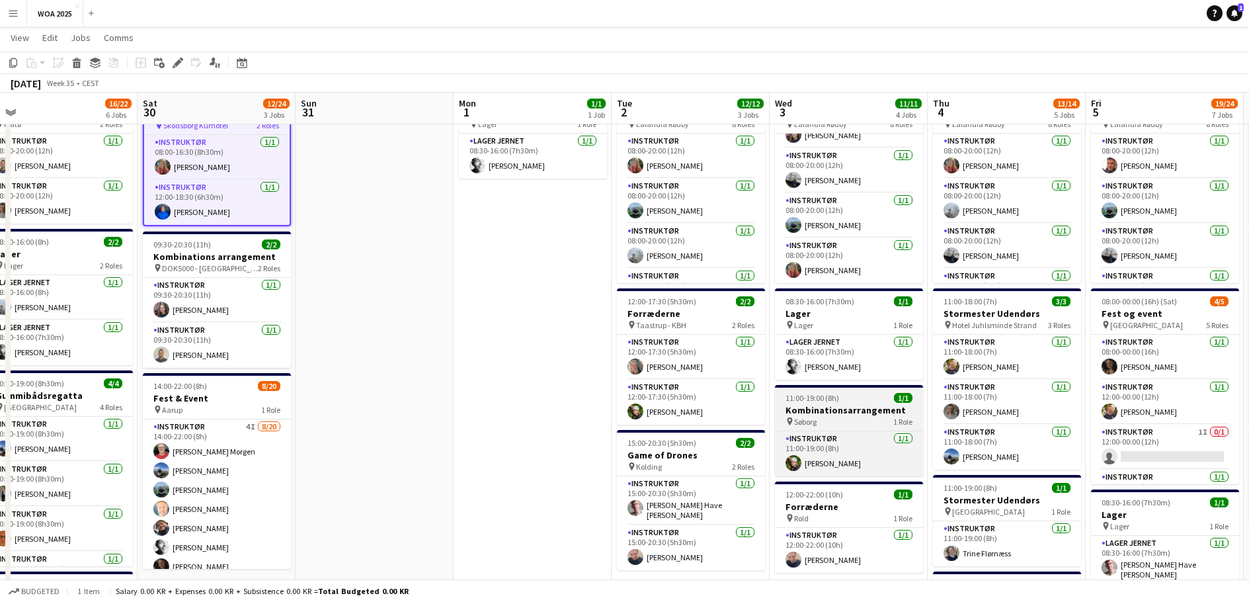
click at [851, 425] on div "pin Søborg 1 Role" at bounding box center [849, 421] width 148 height 11
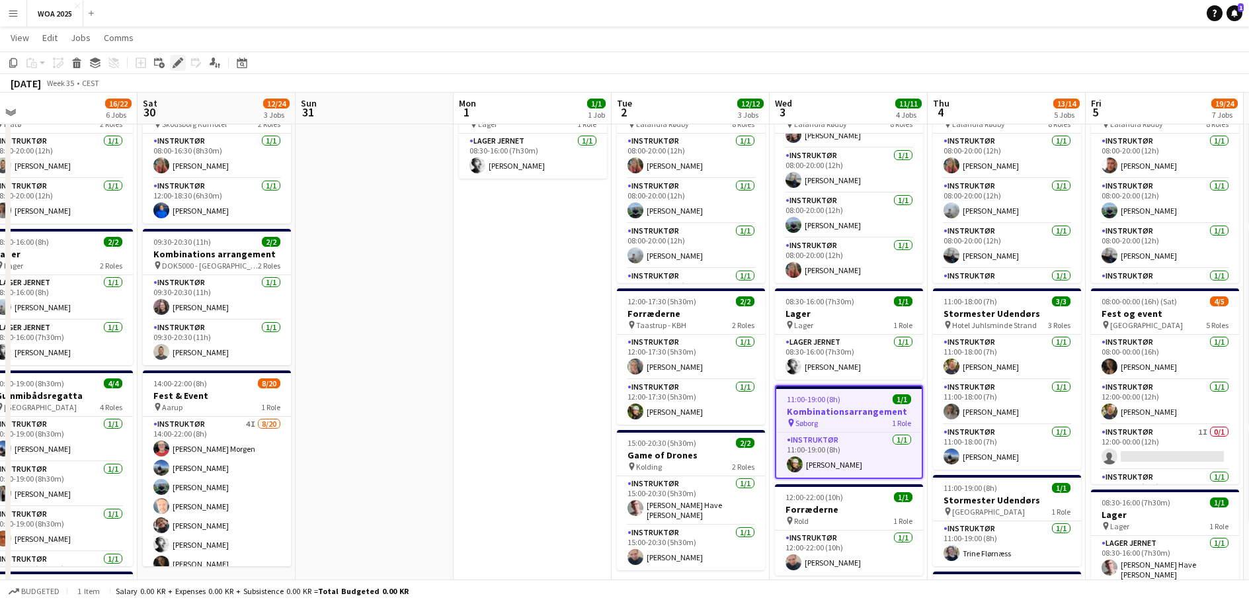
click at [173, 62] on icon "Edit" at bounding box center [178, 63] width 11 height 11
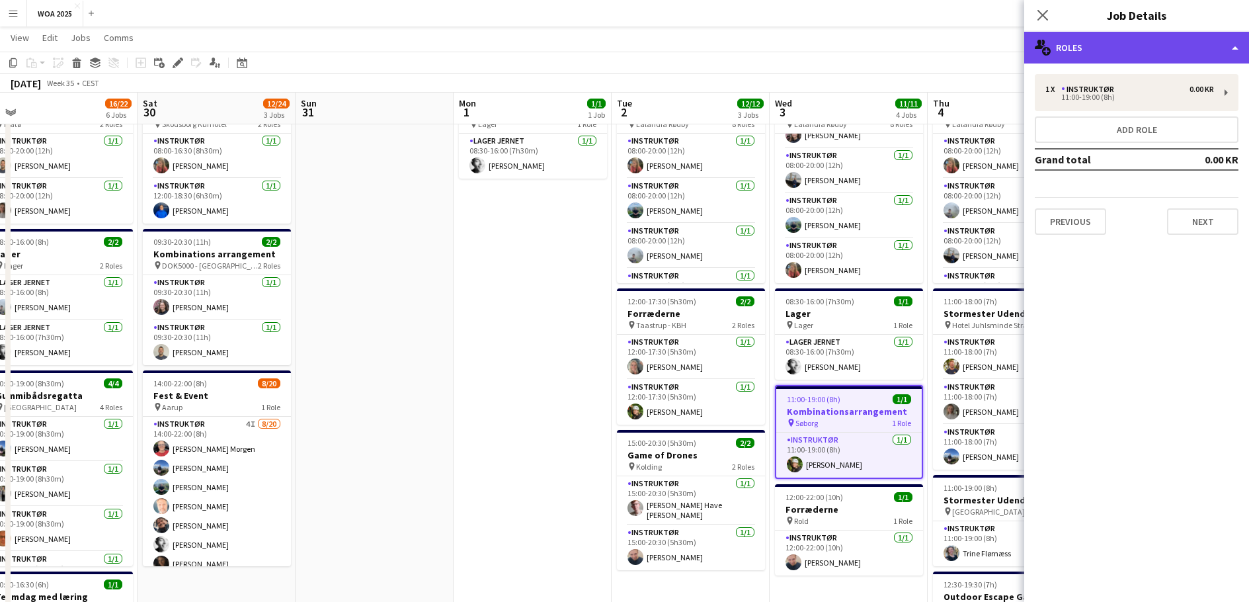
click at [1181, 44] on div "multiple-users-add Roles" at bounding box center [1136, 48] width 225 height 32
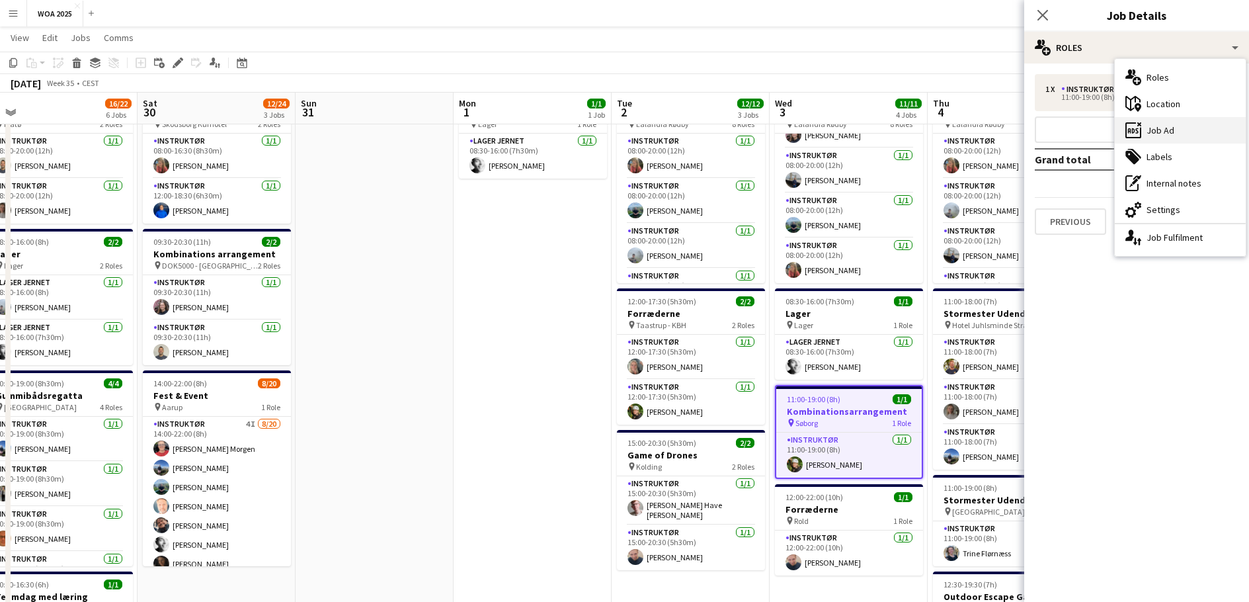
click at [1172, 132] on div "ads-window Job Ad" at bounding box center [1180, 130] width 131 height 26
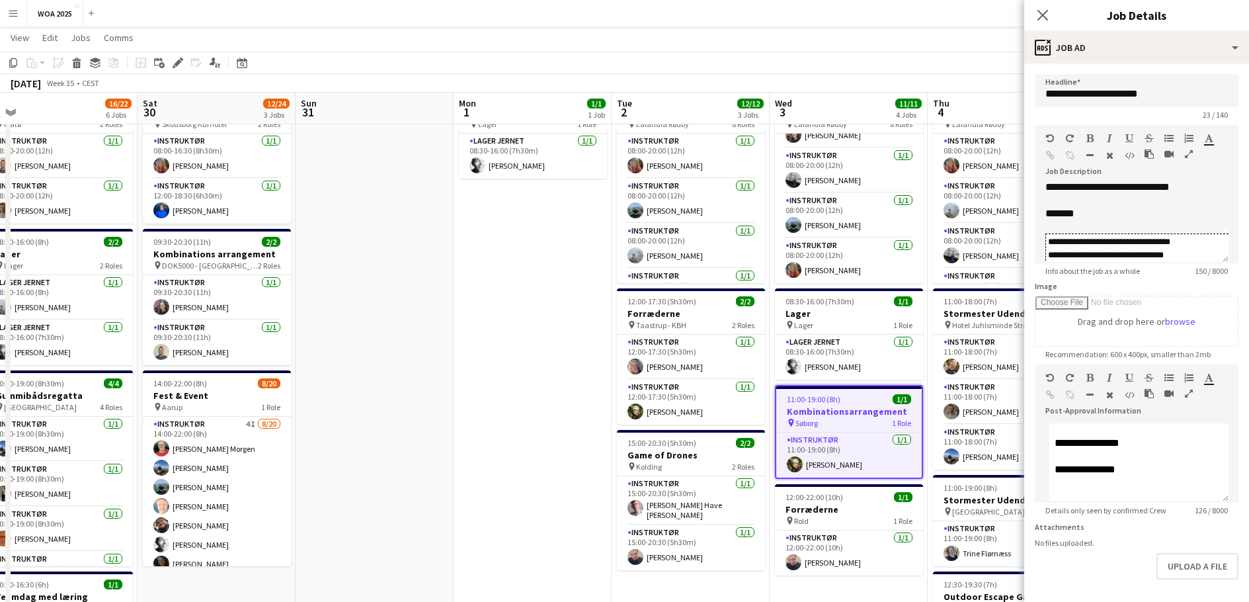
scroll to position [54, 0]
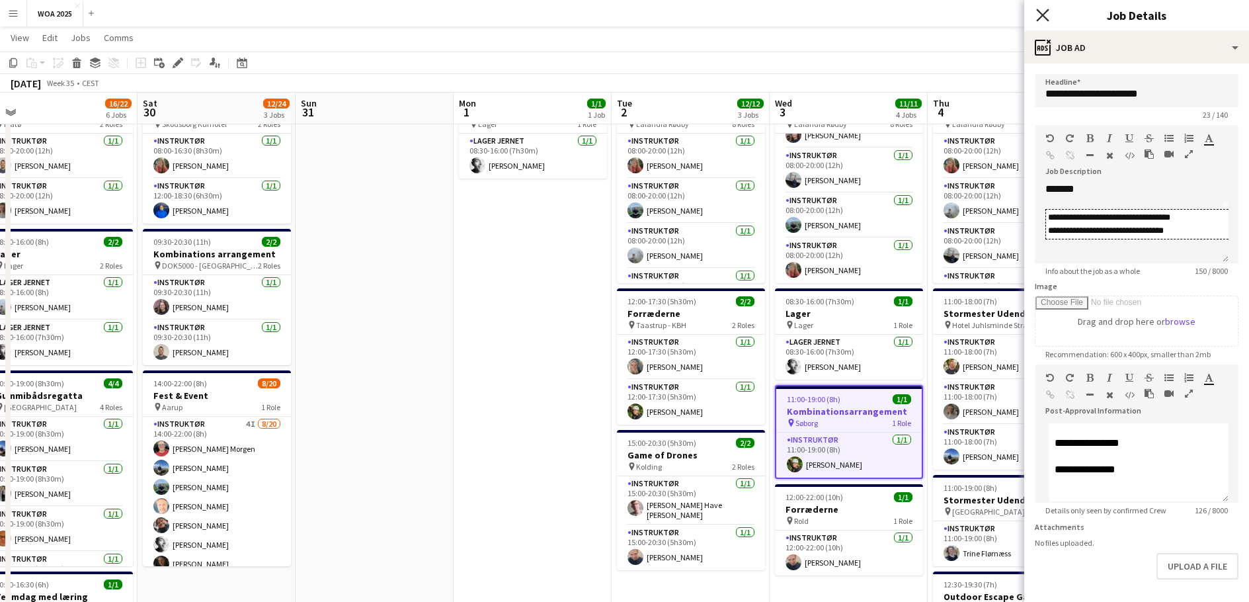
click at [1040, 15] on icon "Close pop-in" at bounding box center [1042, 15] width 13 height 13
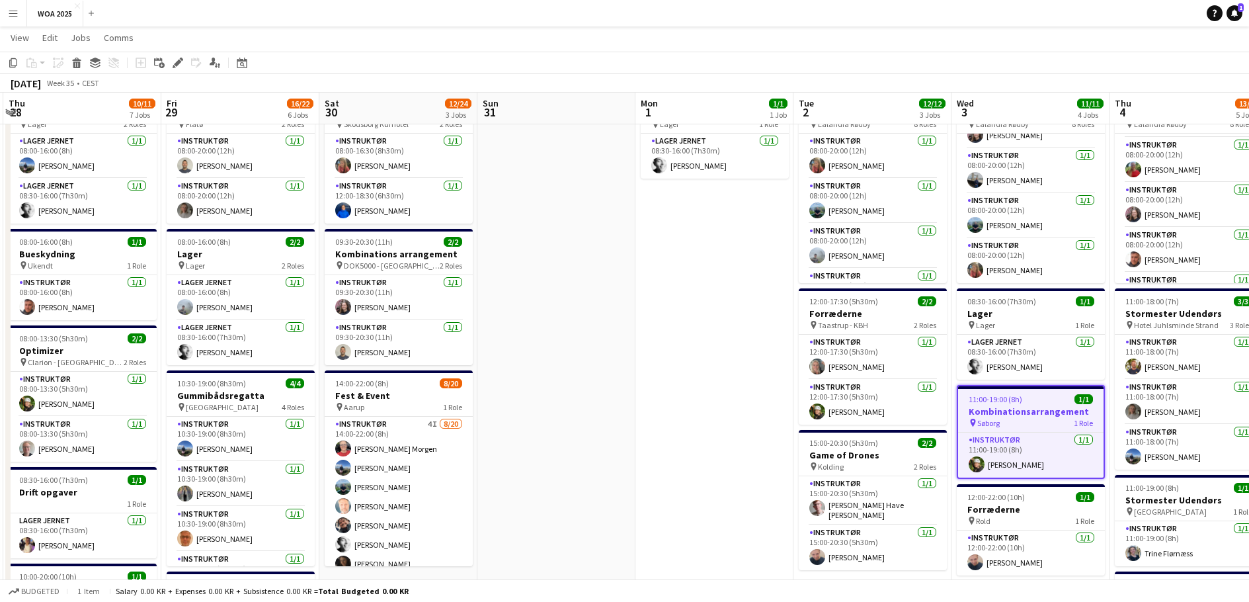
scroll to position [0, 312]
drag, startPoint x: 280, startPoint y: 290, endPoint x: 463, endPoint y: 282, distance: 183.3
click at [463, 282] on app-calendar-viewport "Tue 26 11/11 5 Jobs Wed 27 7/7 5 Jobs Thu 28 10/11 7 Jobs Fri 29 16/22 6 Jobs S…" at bounding box center [624, 562] width 1249 height 1155
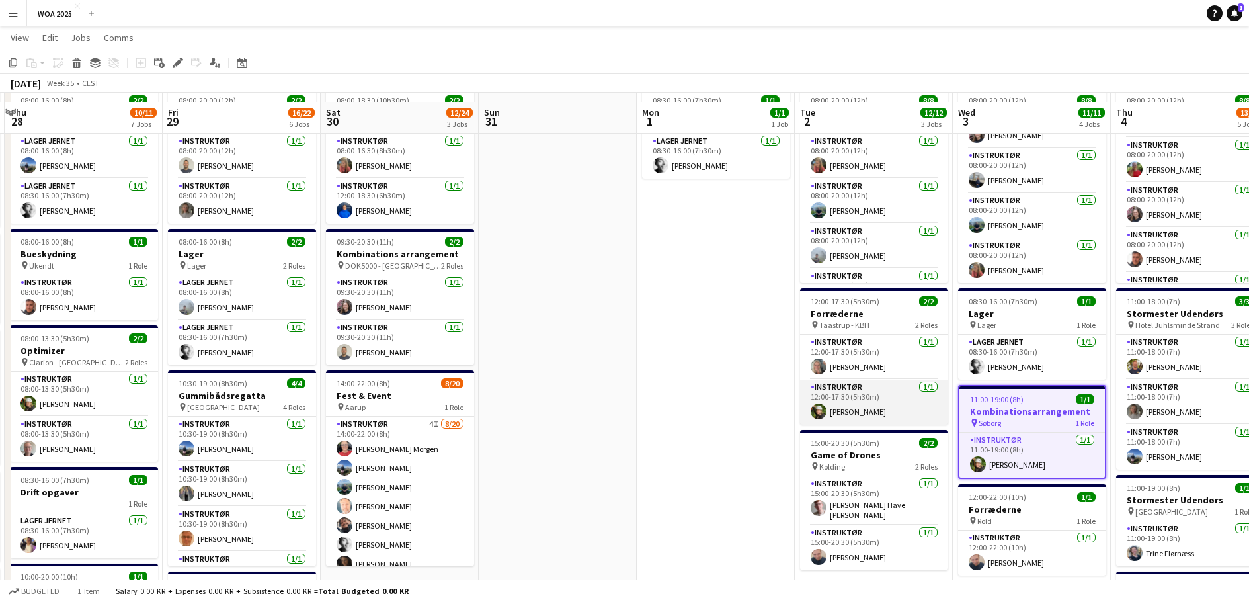
scroll to position [132, 0]
